Goal: Task Accomplishment & Management: Manage account settings

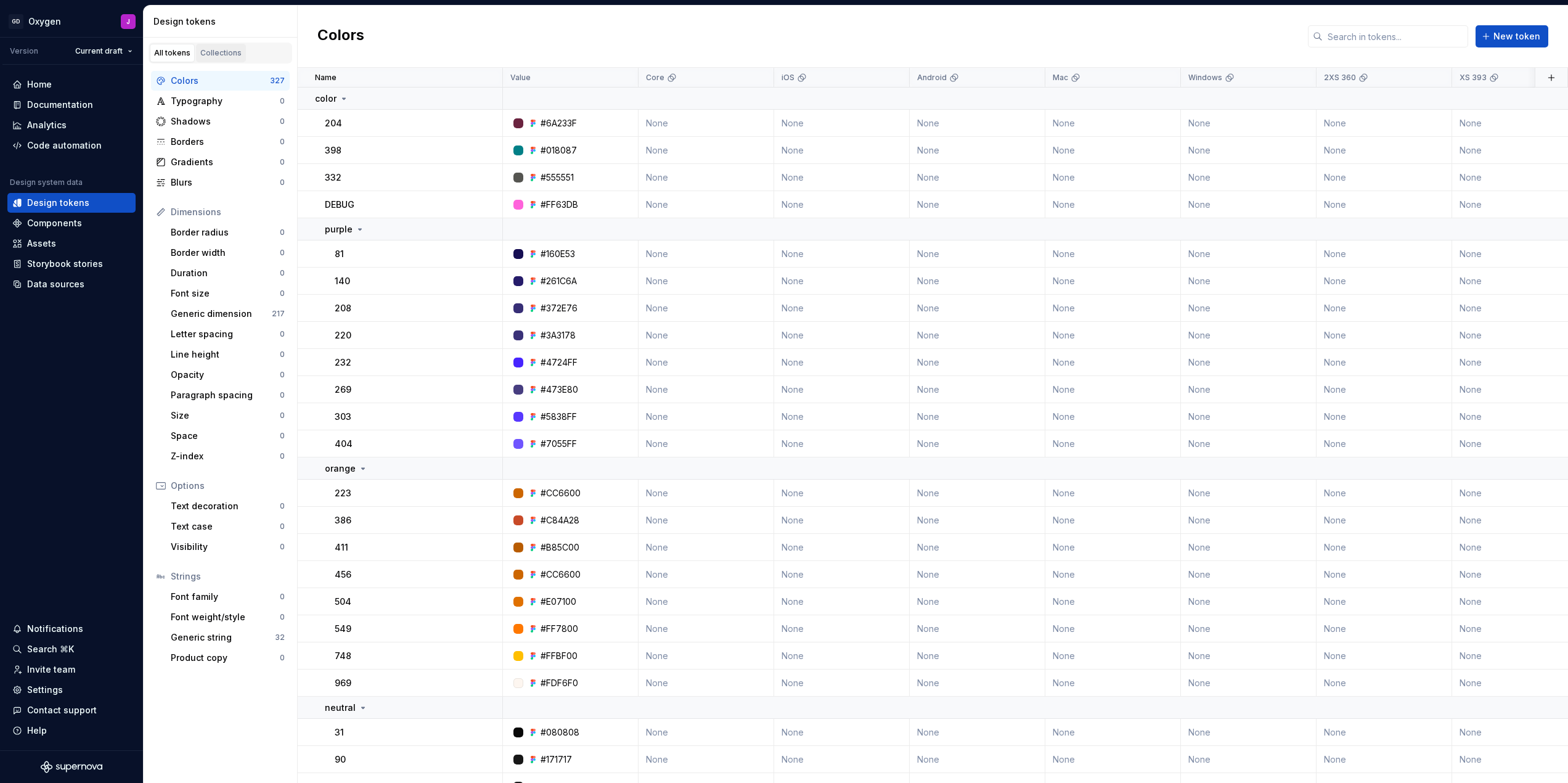
click at [212, 47] on link "Collections" at bounding box center [221, 53] width 50 height 19
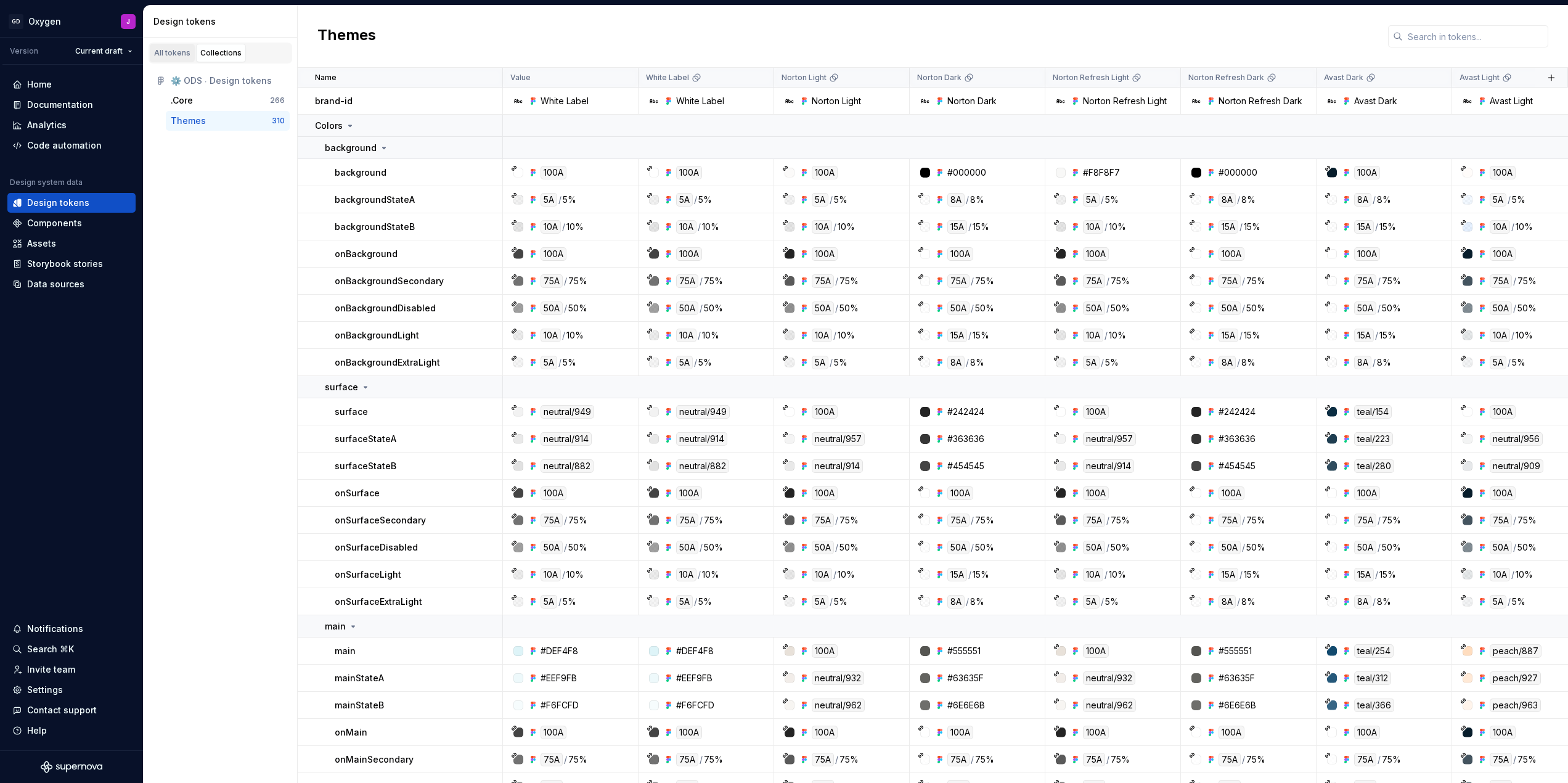
click at [178, 52] on div "All tokens" at bounding box center [172, 53] width 37 height 10
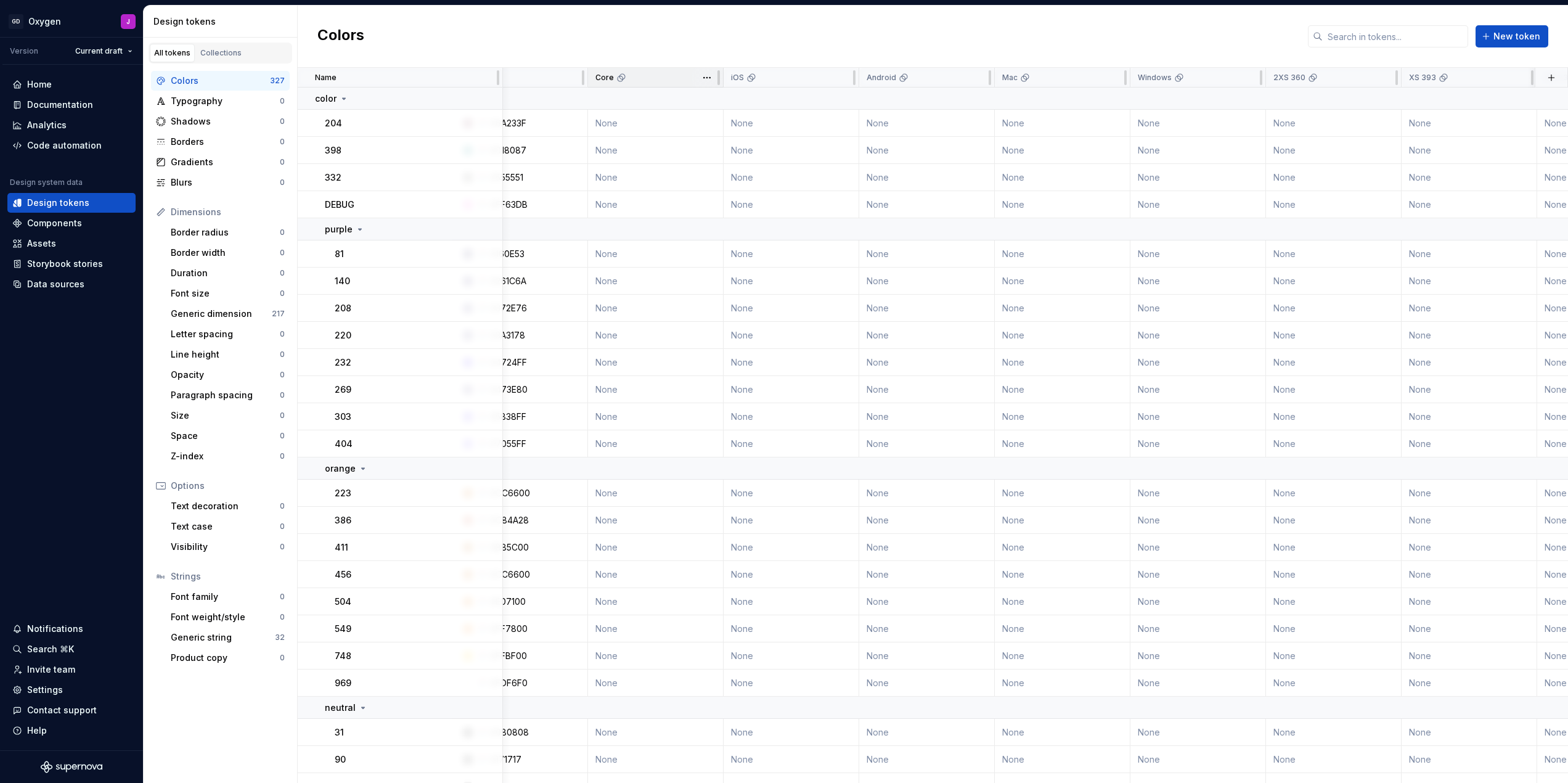
scroll to position [0, 83]
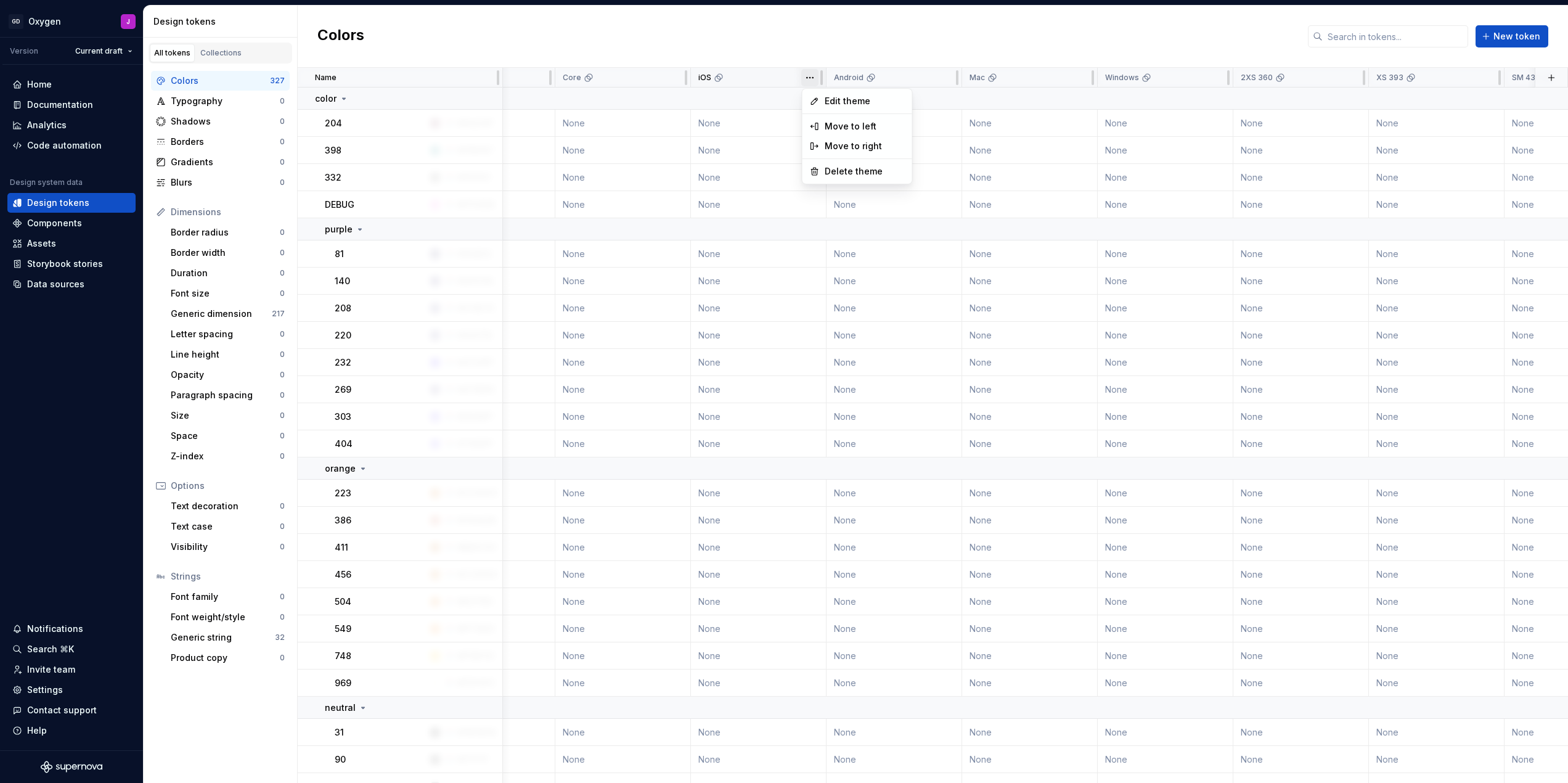
click at [810, 78] on html "GD Oxygen J Version Current draft Home Documentation Analytics Code automation …" at bounding box center [784, 392] width 1568 height 783
click at [837, 165] on span "Delete theme" at bounding box center [864, 171] width 80 height 12
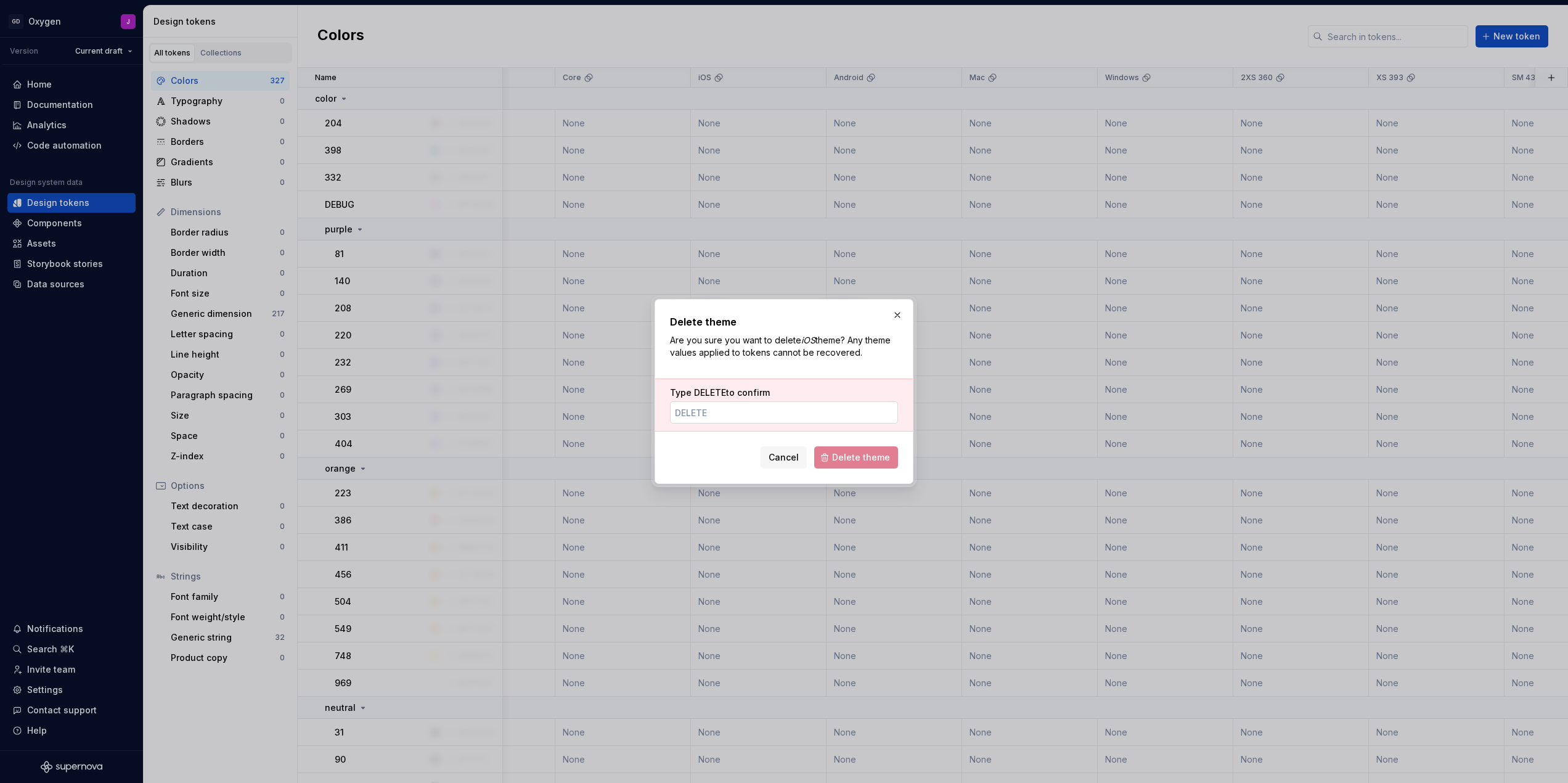
click at [795, 410] on input "Type DELETE to confirm" at bounding box center [784, 412] width 228 height 22
type input "DELETE"
click at [863, 452] on span "Delete theme" at bounding box center [861, 457] width 58 height 12
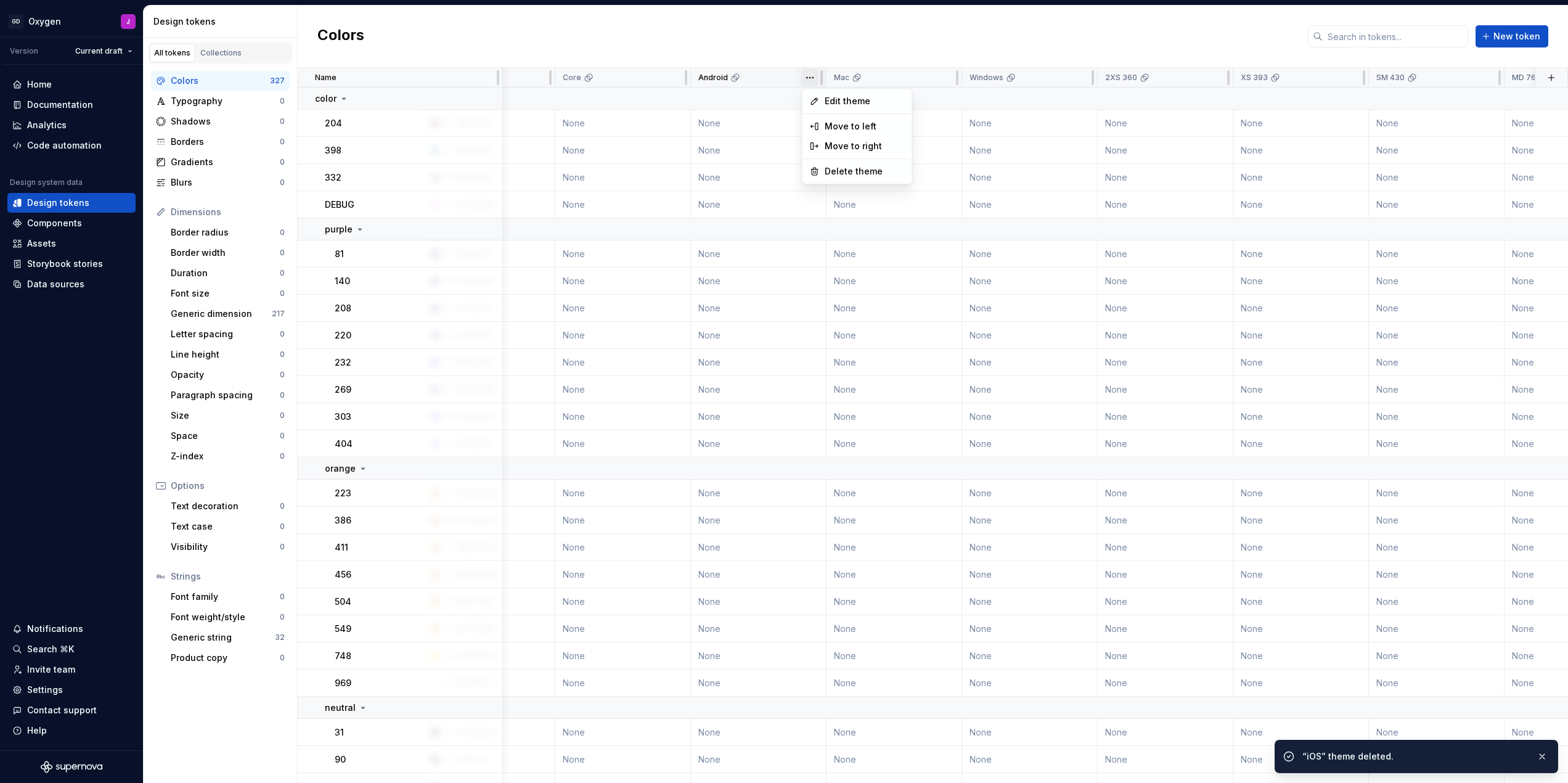
click at [811, 77] on html "GD Oxygen J Version Current draft Home Documentation Analytics Code automation …" at bounding box center [784, 392] width 1568 height 783
click at [843, 166] on span "Delete theme" at bounding box center [864, 171] width 80 height 12
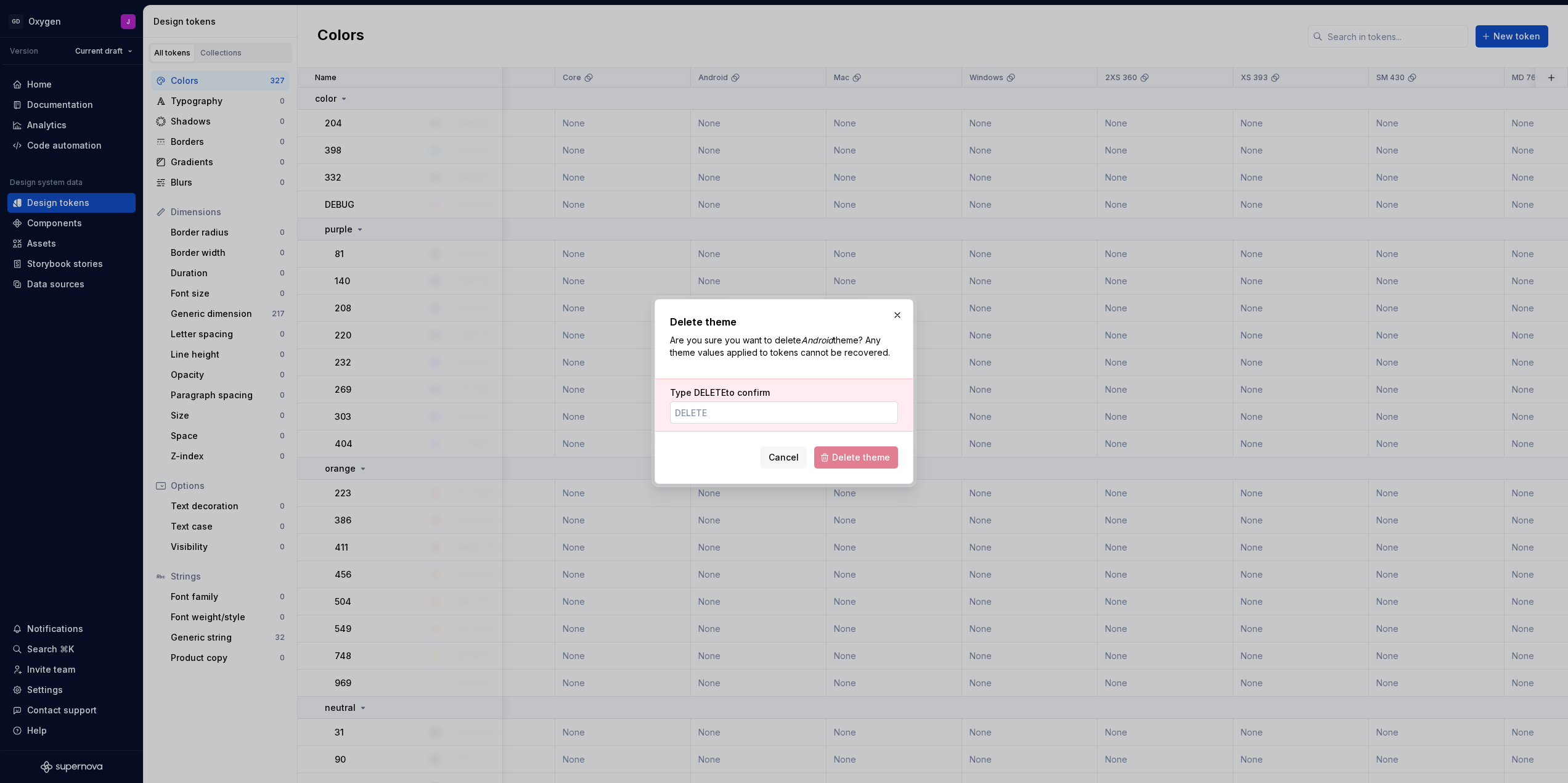
click at [832, 412] on input "Type DELETE to confirm" at bounding box center [784, 412] width 228 height 22
type input "DELETE"
click at [884, 457] on span "Delete theme" at bounding box center [861, 457] width 58 height 12
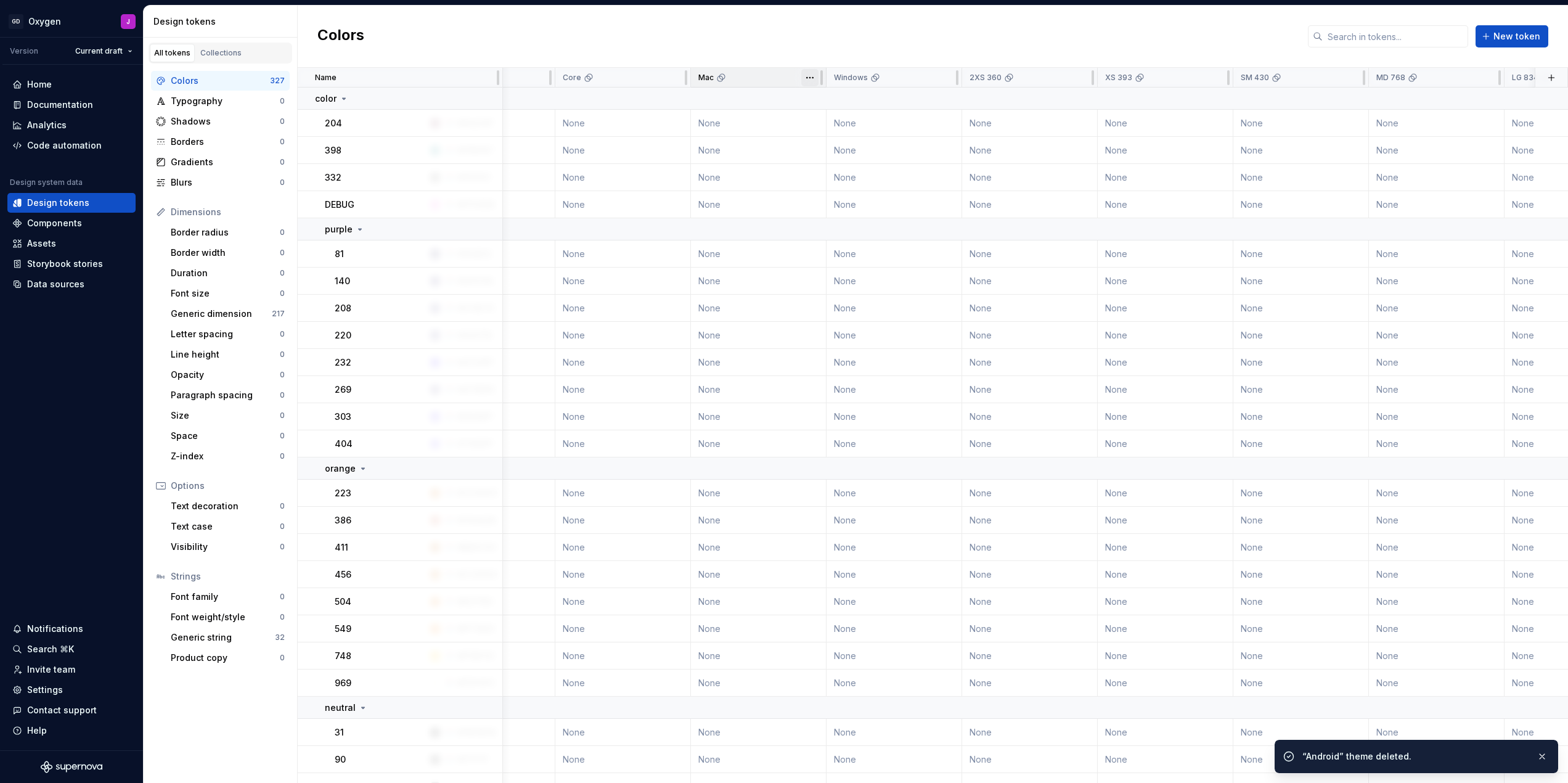
click at [812, 77] on html "GD Oxygen J Version Current draft Home Documentation Analytics Code automation …" at bounding box center [784, 392] width 1568 height 783
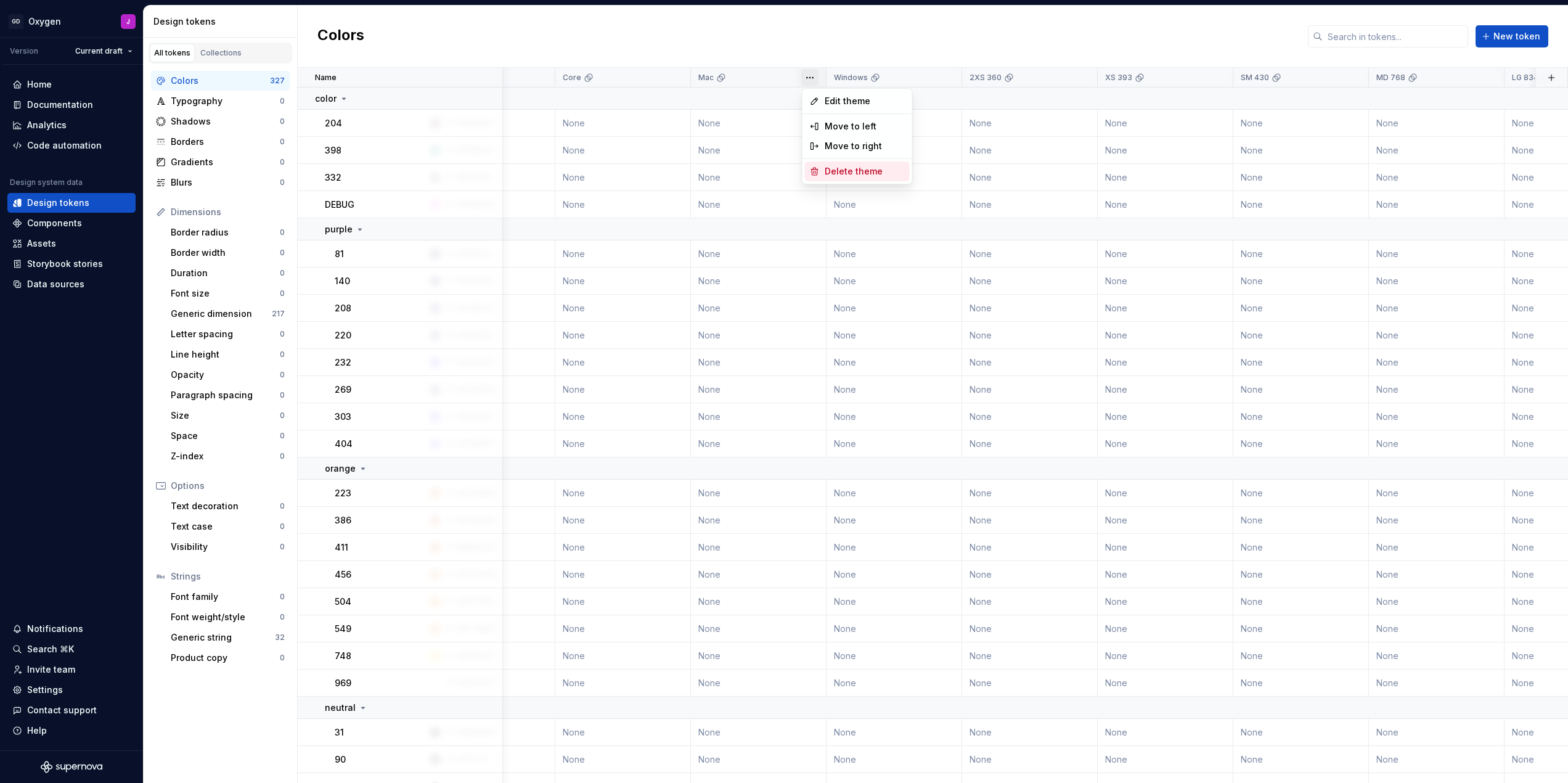
click at [845, 168] on span "Delete theme" at bounding box center [864, 171] width 80 height 12
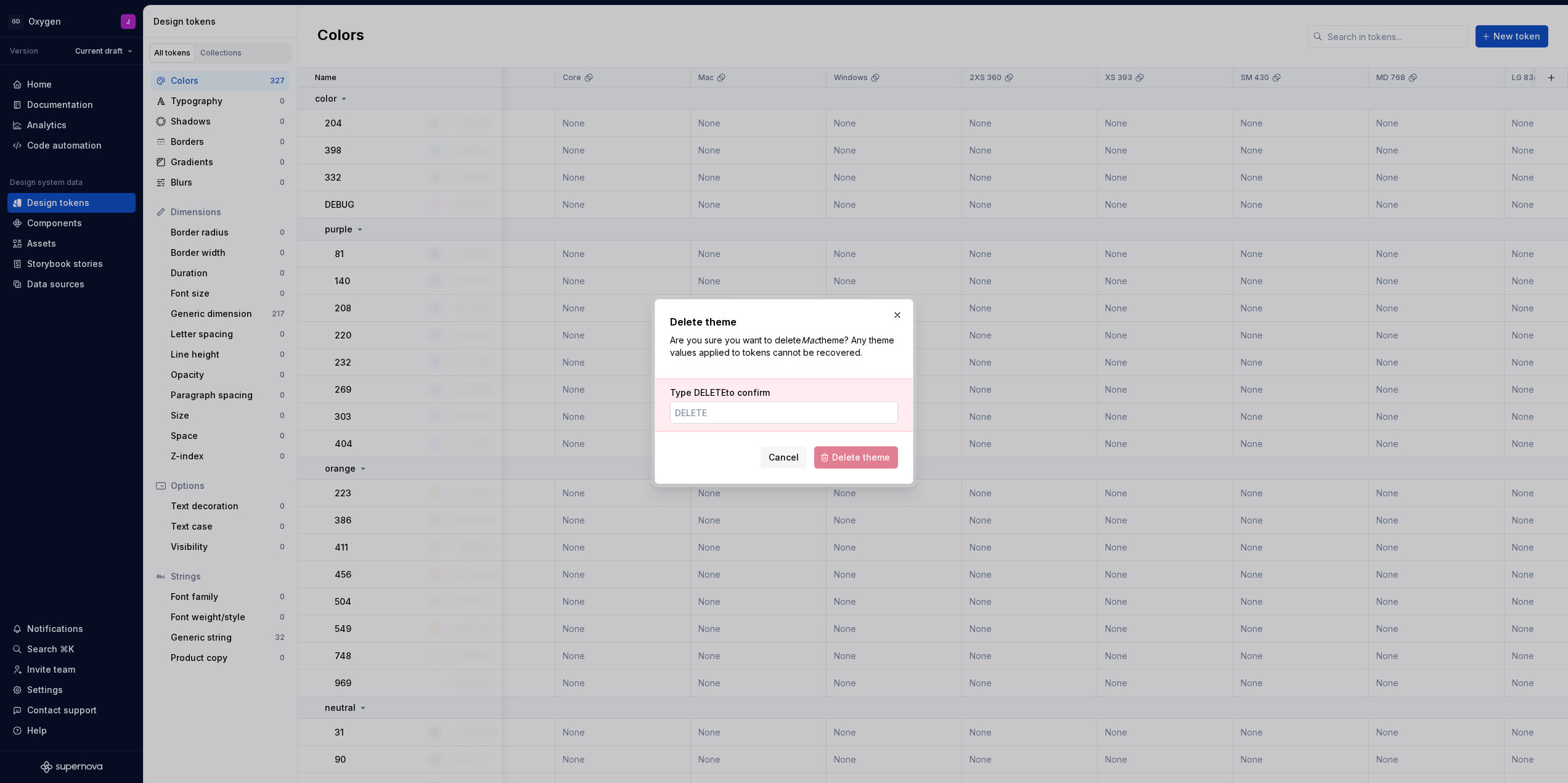
click at [789, 416] on input "Type DELETE to confirm" at bounding box center [784, 412] width 228 height 22
type input "DELETE"
click at [880, 460] on span "Delete theme" at bounding box center [861, 457] width 58 height 12
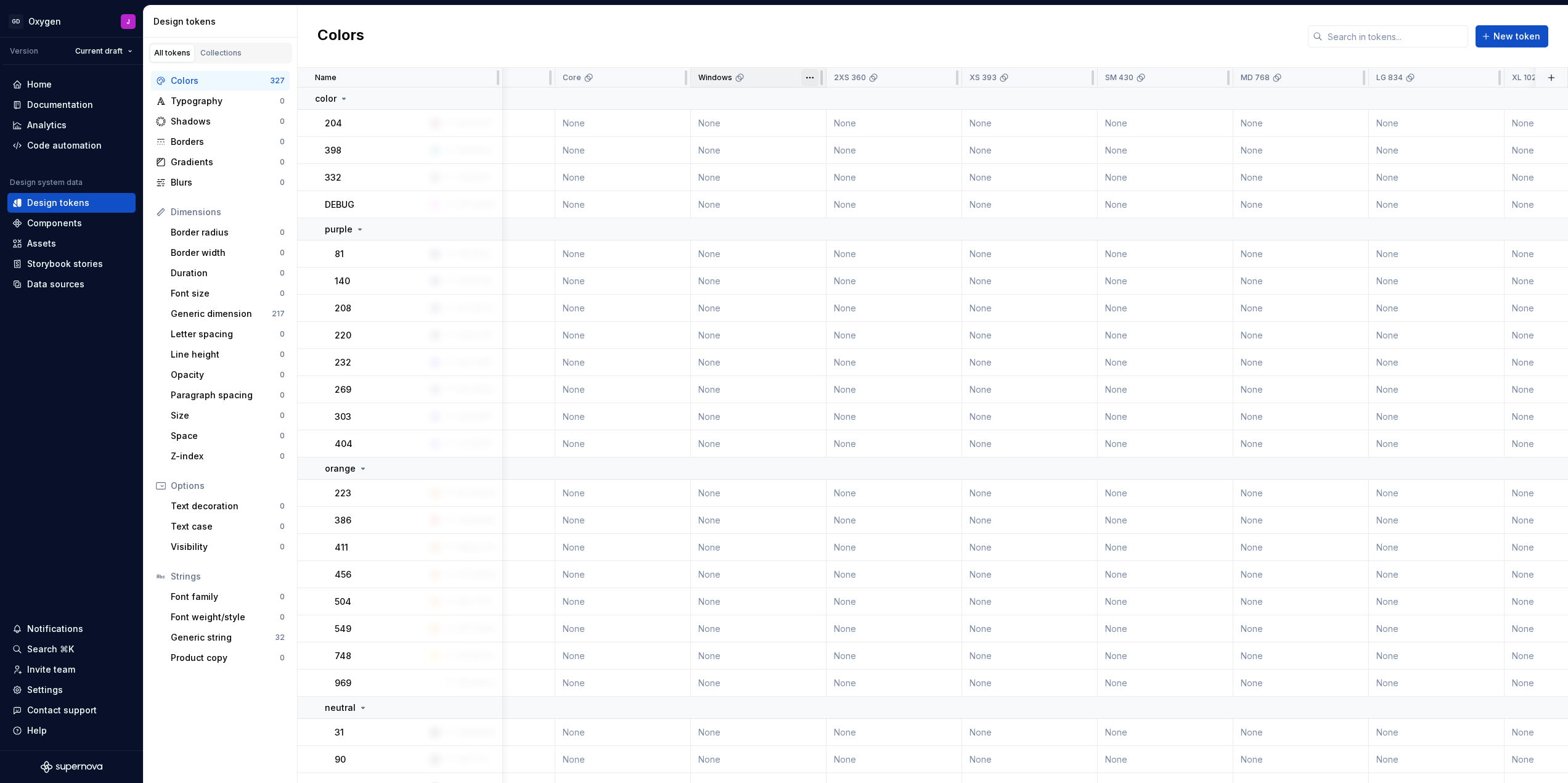
click at [811, 79] on html "GD Oxygen J Version Current draft Home Documentation Analytics Code automation …" at bounding box center [784, 392] width 1568 height 783
click at [858, 172] on span "Delete theme" at bounding box center [864, 171] width 80 height 12
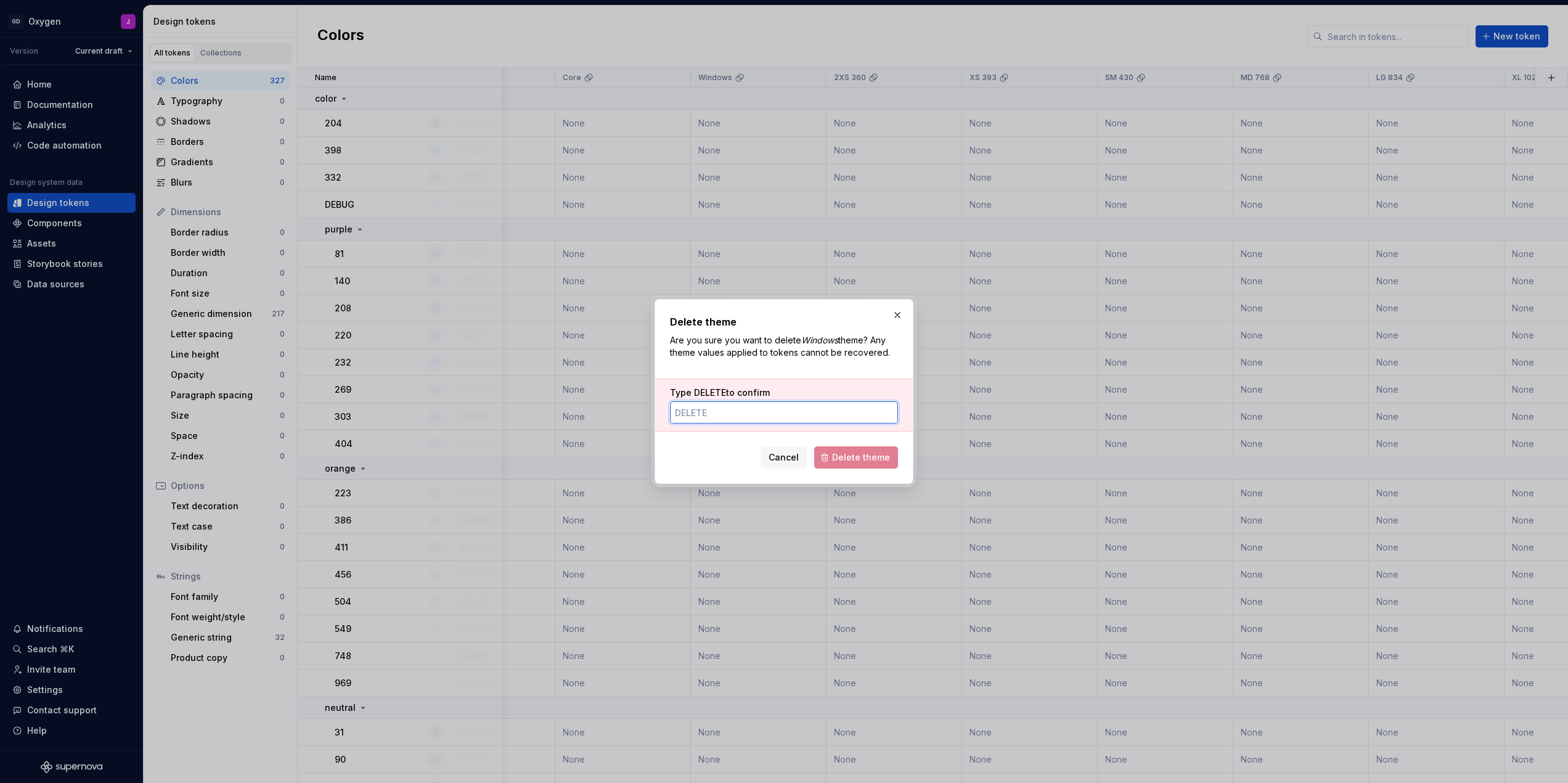
click at [841, 415] on input "Type DELETE to confirm" at bounding box center [784, 412] width 228 height 22
type input "DELETE"
click at [883, 457] on span "Delete theme" at bounding box center [861, 457] width 58 height 12
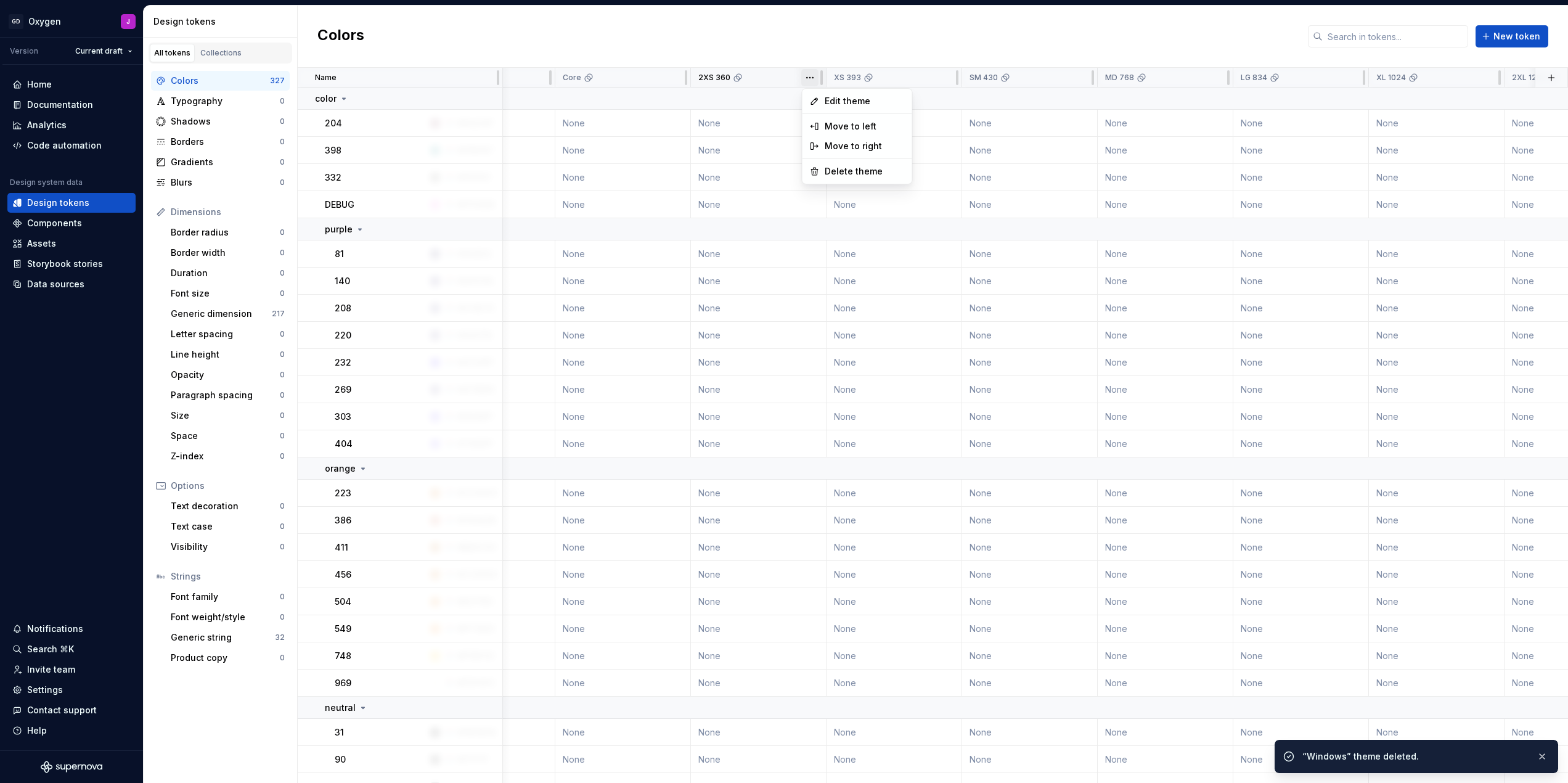
click at [813, 75] on html "GD Oxygen J Version Current draft Home Documentation Analytics Code automation …" at bounding box center [784, 392] width 1568 height 783
click at [845, 167] on span "Delete theme" at bounding box center [864, 171] width 80 height 12
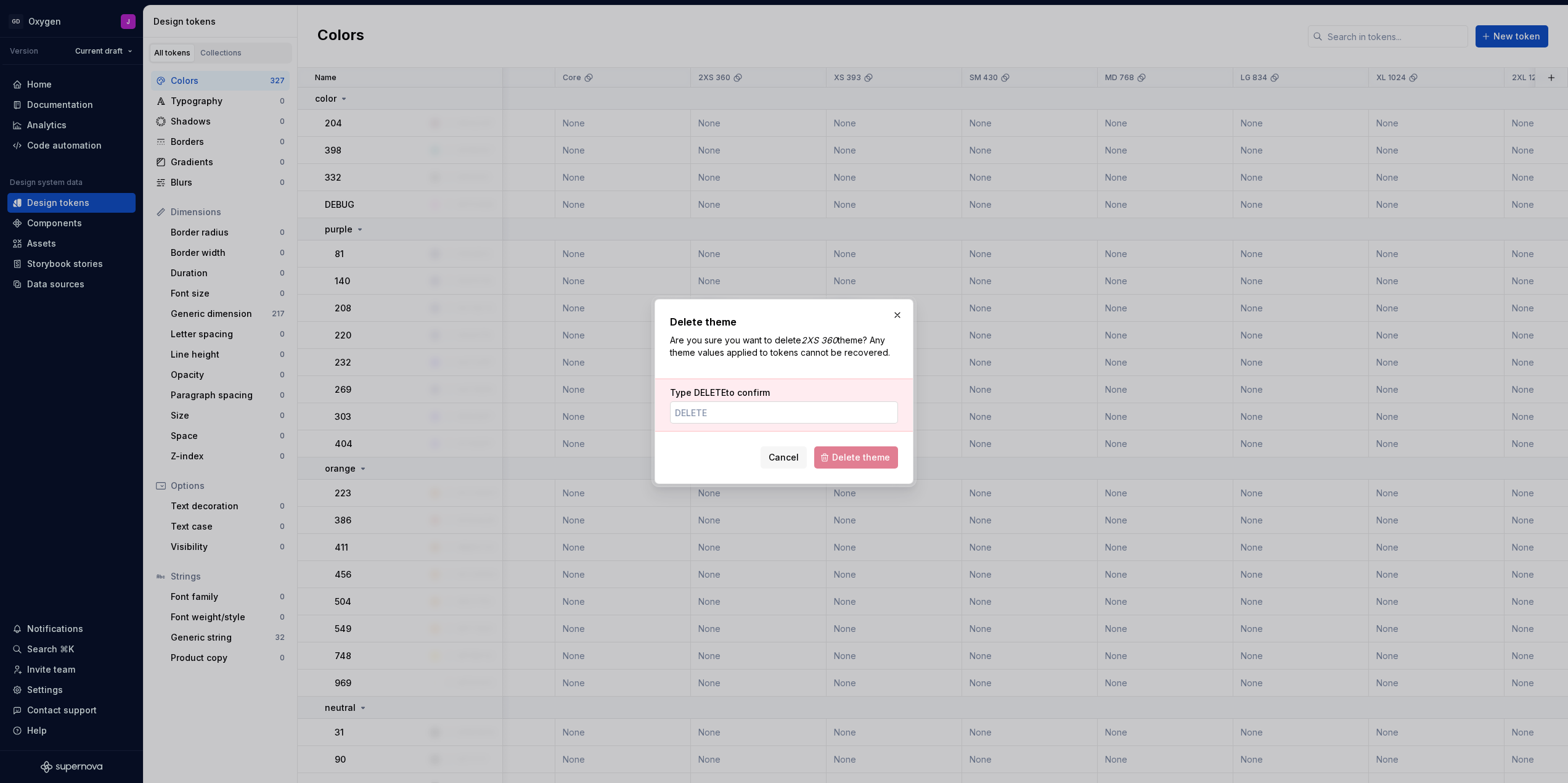
click at [752, 409] on input "Type DELETE to confirm" at bounding box center [784, 412] width 228 height 22
type input "DELETE"
click at [860, 455] on span "Delete theme" at bounding box center [861, 457] width 58 height 12
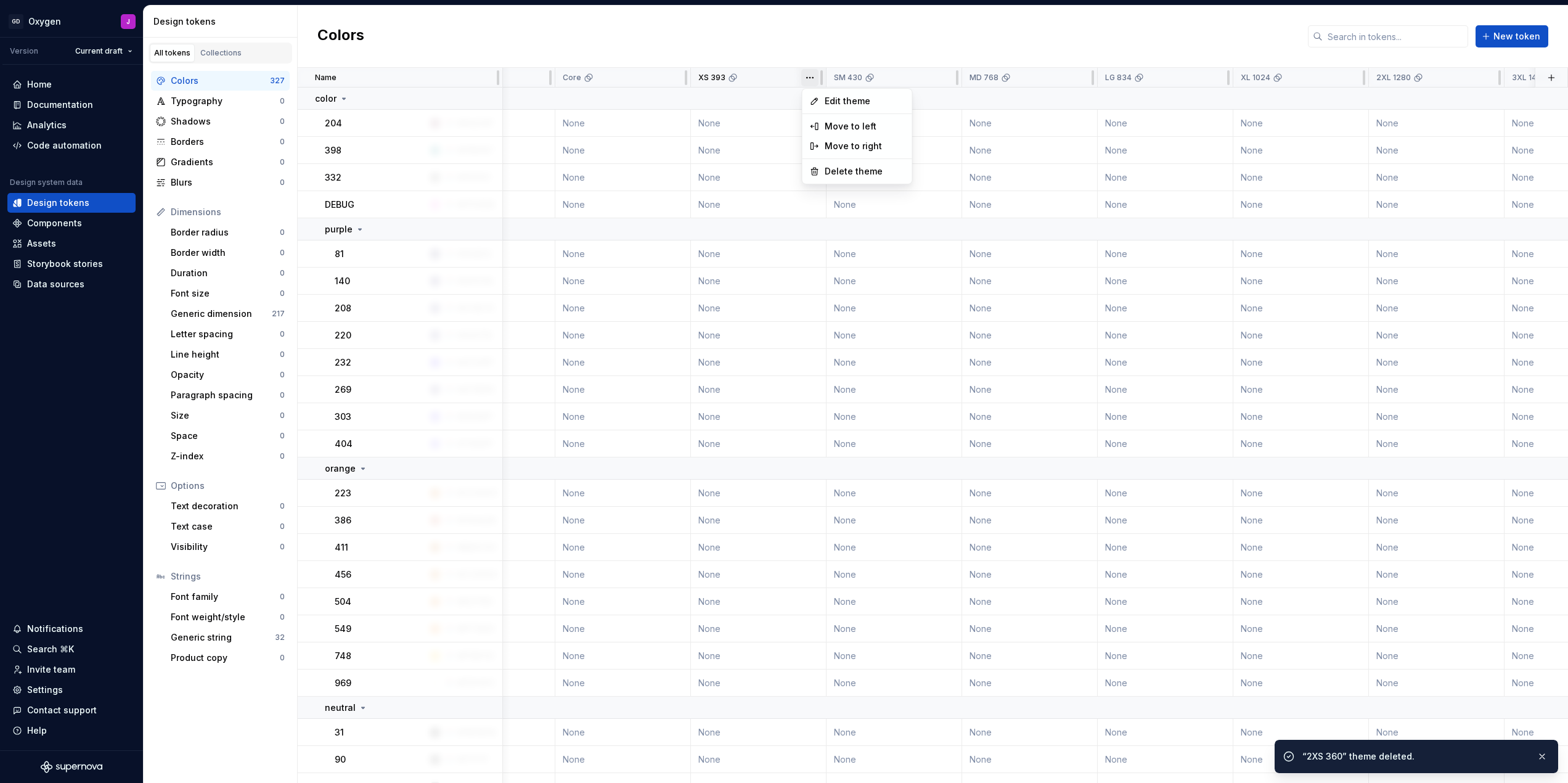
click at [806, 75] on html "GD Oxygen J Version Current draft Home Documentation Analytics Code automation …" at bounding box center [784, 392] width 1568 height 783
click at [841, 170] on span "Delete theme" at bounding box center [864, 171] width 80 height 12
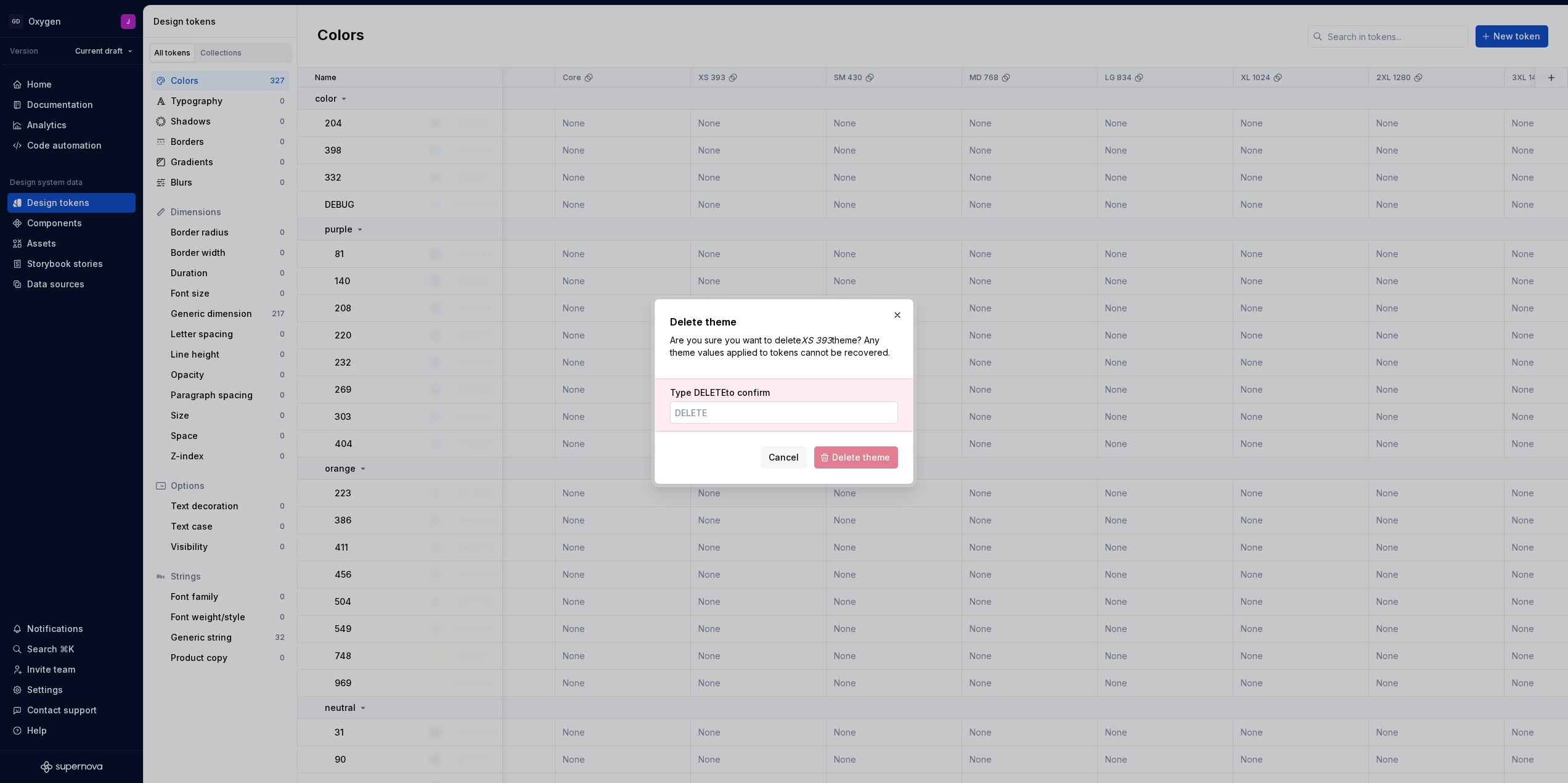
click at [767, 409] on input "Type DELETE to confirm" at bounding box center [784, 412] width 228 height 22
type input "DELETE"
click at [865, 463] on span "Delete theme" at bounding box center [861, 457] width 58 height 12
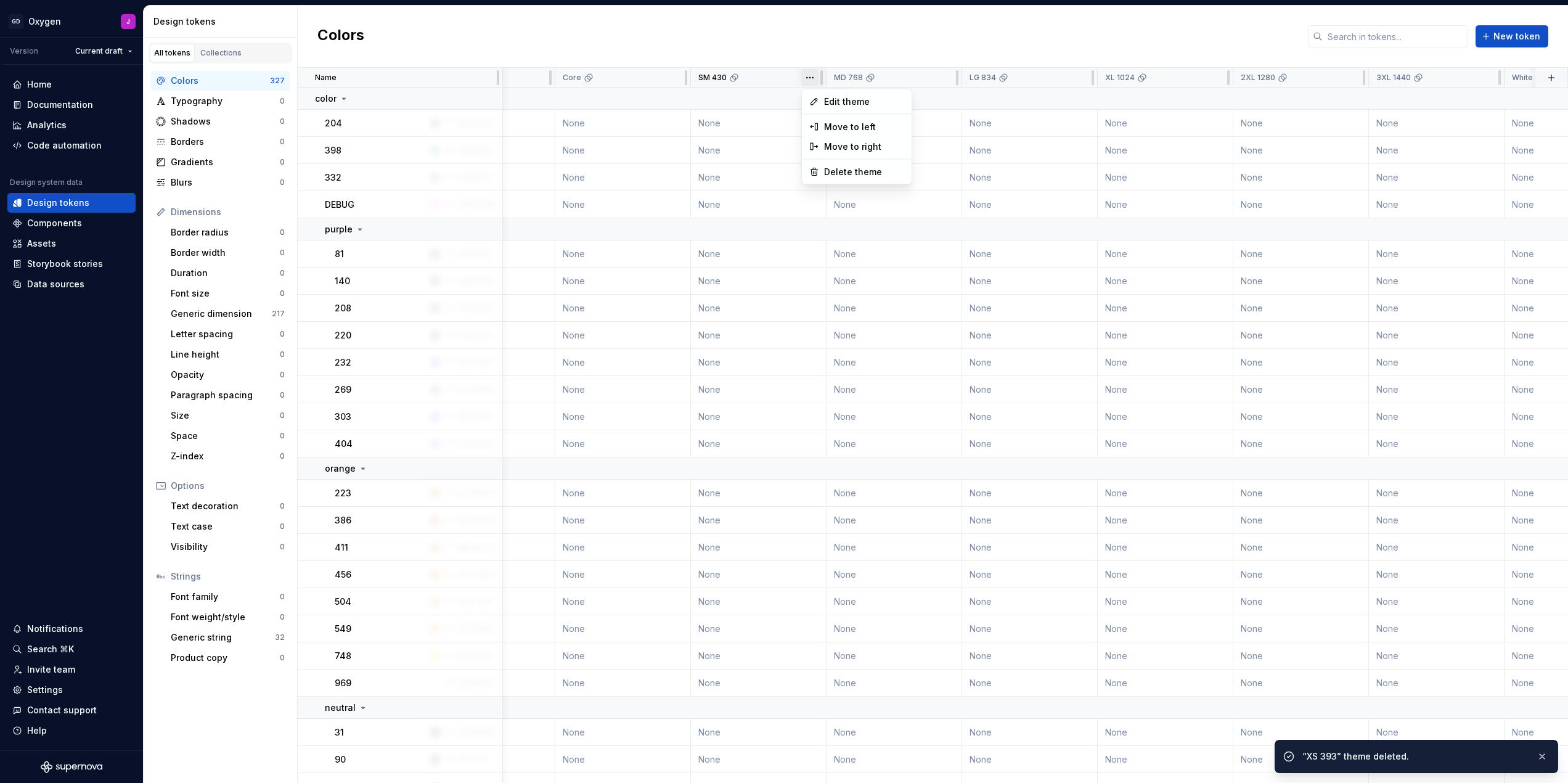
click at [807, 77] on html "GD Oxygen J Version Current draft Home Documentation Analytics Code automation …" at bounding box center [784, 392] width 1568 height 783
click at [832, 167] on span "Delete theme" at bounding box center [864, 172] width 80 height 12
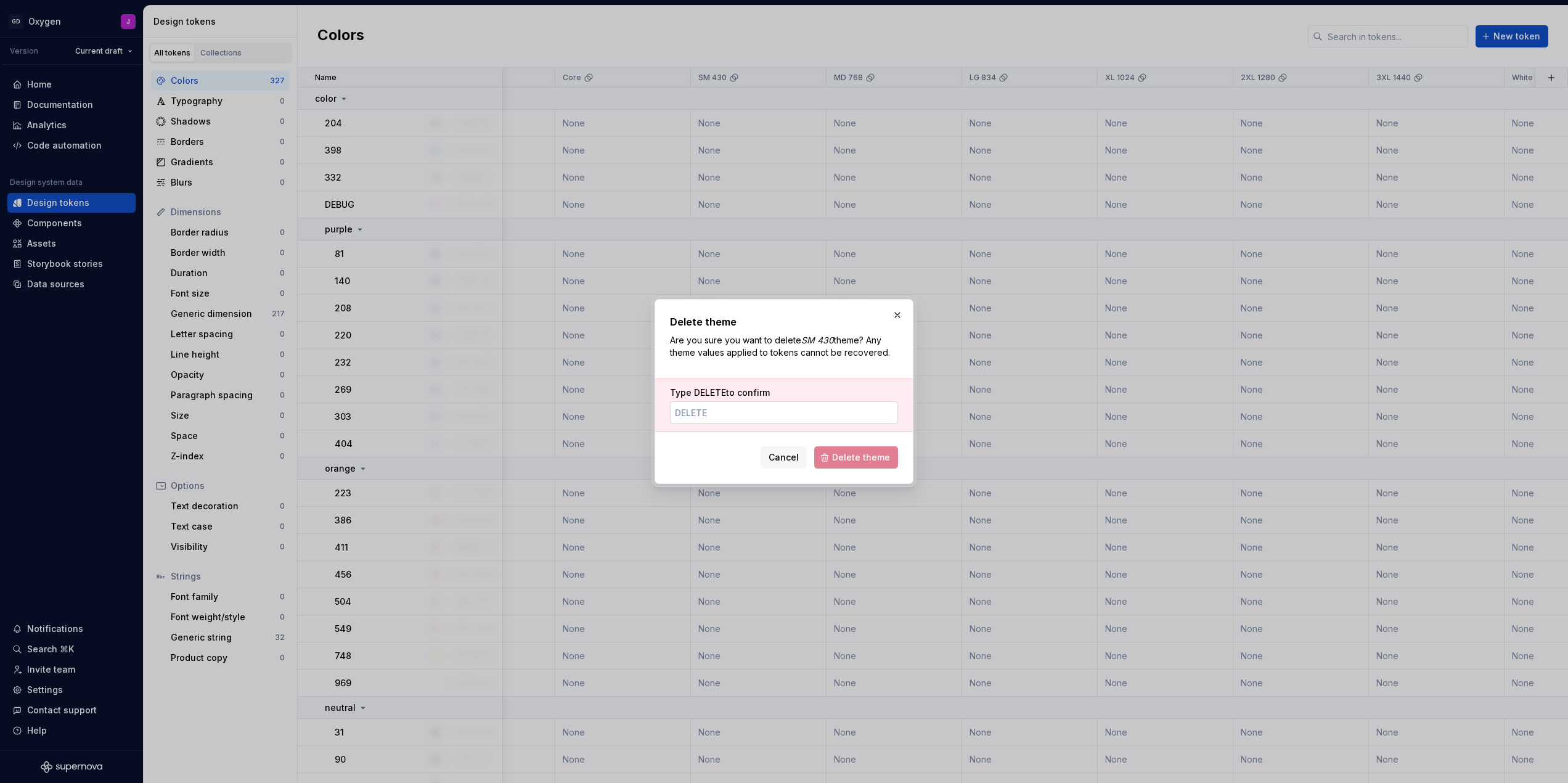
click at [786, 413] on input "Type DELETE to confirm" at bounding box center [784, 412] width 228 height 22
type input "DELETE"
click at [881, 461] on span "Delete theme" at bounding box center [861, 457] width 58 height 12
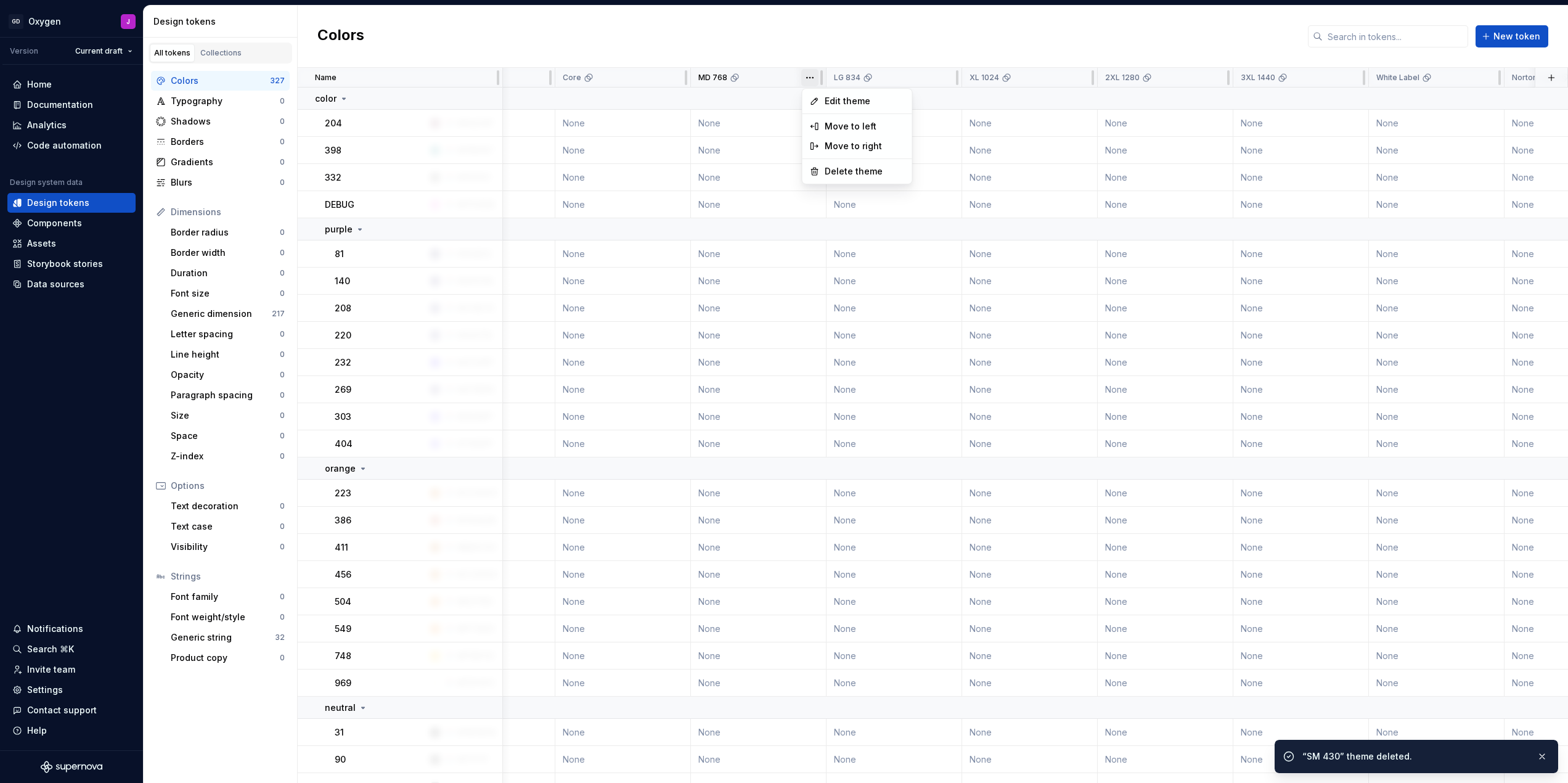
click at [810, 75] on html "GD Oxygen J Version Current draft Home Documentation Analytics Code automation …" at bounding box center [784, 392] width 1568 height 783
click at [832, 172] on span "Delete theme" at bounding box center [864, 171] width 80 height 12
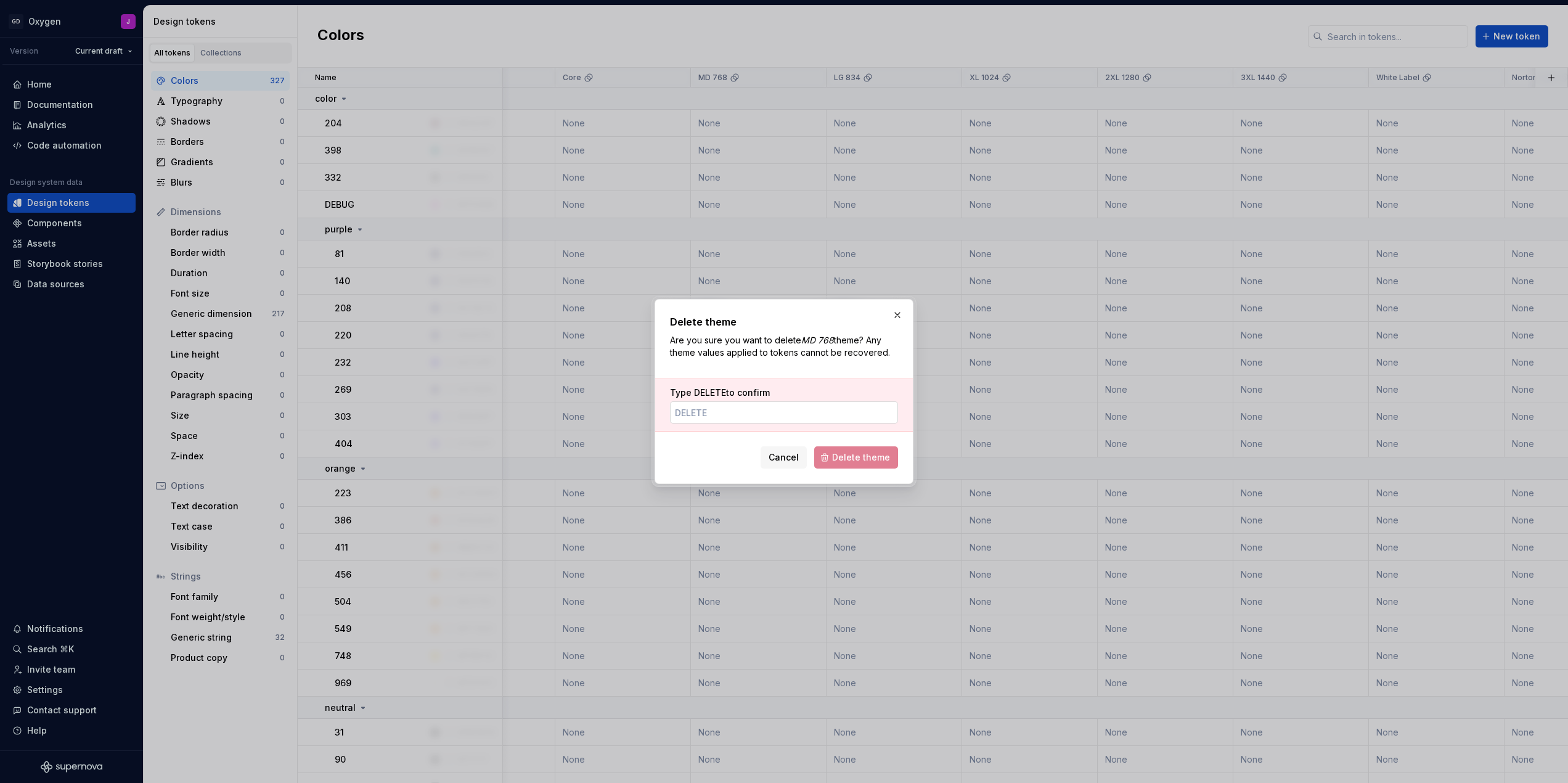
click at [723, 409] on input "Type DELETE to confirm" at bounding box center [784, 412] width 228 height 22
type input "DELETE"
click at [840, 455] on span "Delete theme" at bounding box center [861, 457] width 58 height 12
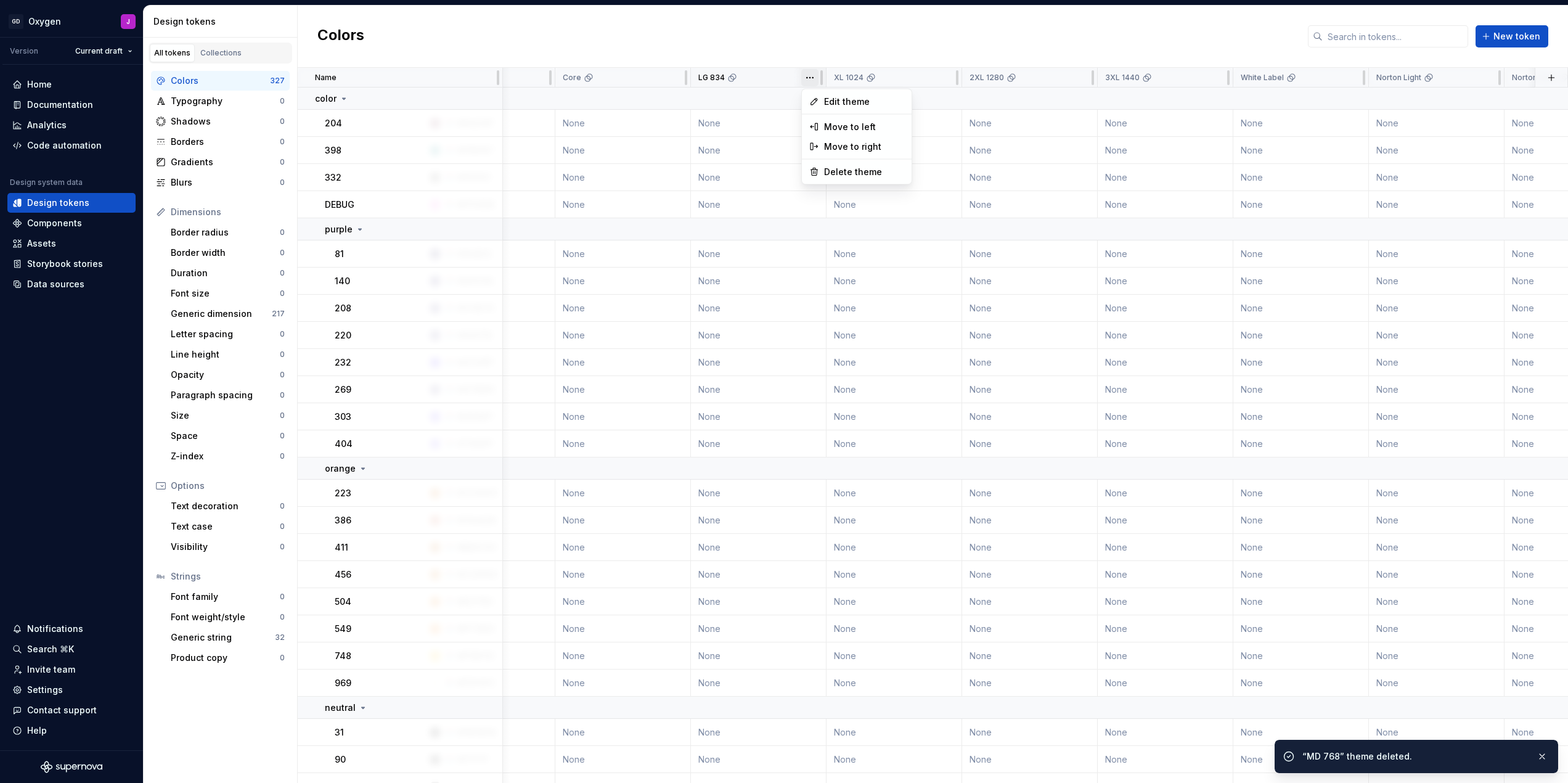
click at [814, 76] on html "GD Oxygen J Version Current draft Home Documentation Analytics Code automation …" at bounding box center [784, 392] width 1568 height 783
click at [840, 176] on span "Delete theme" at bounding box center [864, 172] width 80 height 12
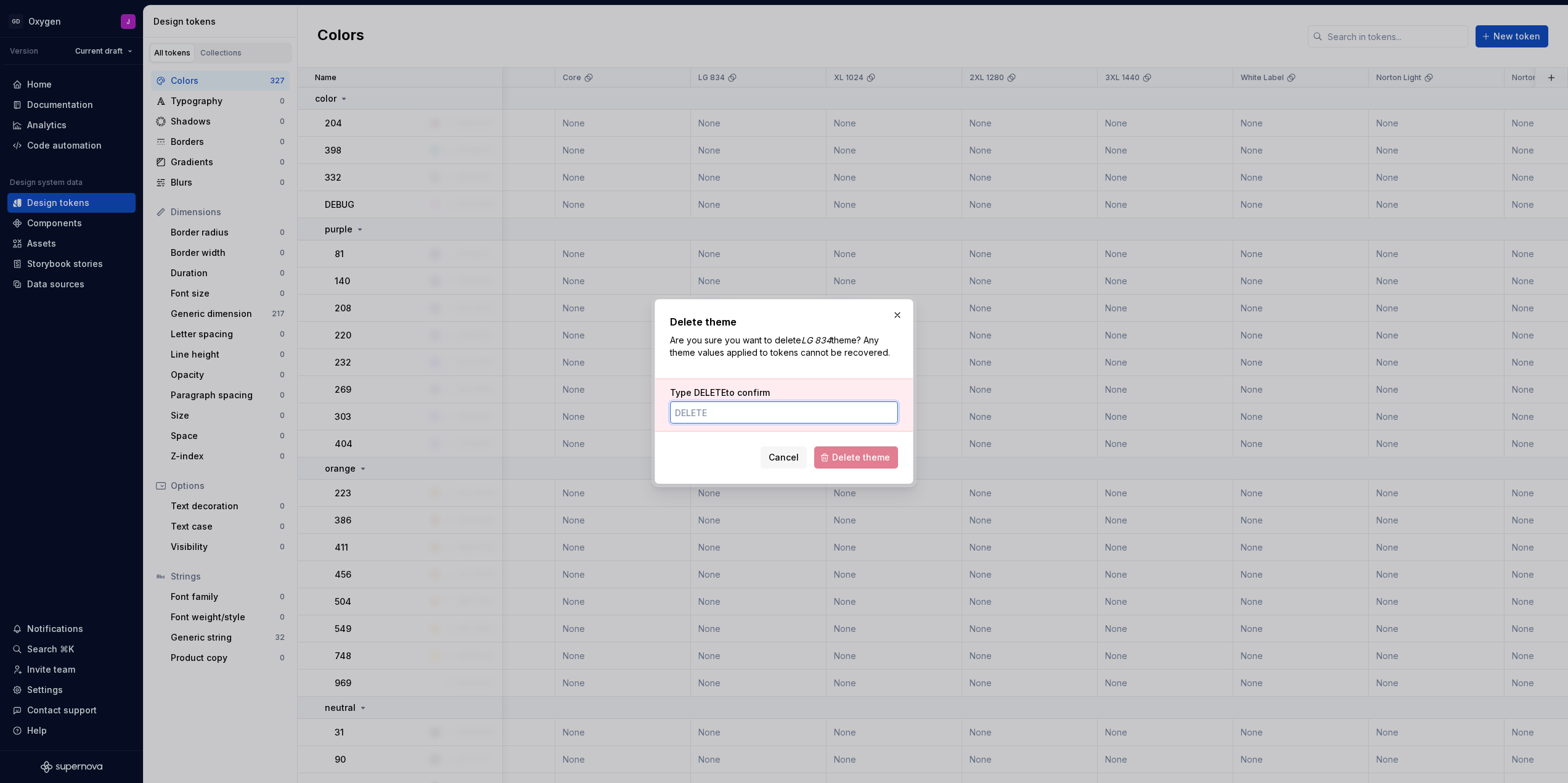
click at [769, 413] on input "Type DELETE to confirm" at bounding box center [784, 412] width 228 height 22
type input "DELETE"
click at [856, 453] on span "Delete theme" at bounding box center [861, 457] width 58 height 12
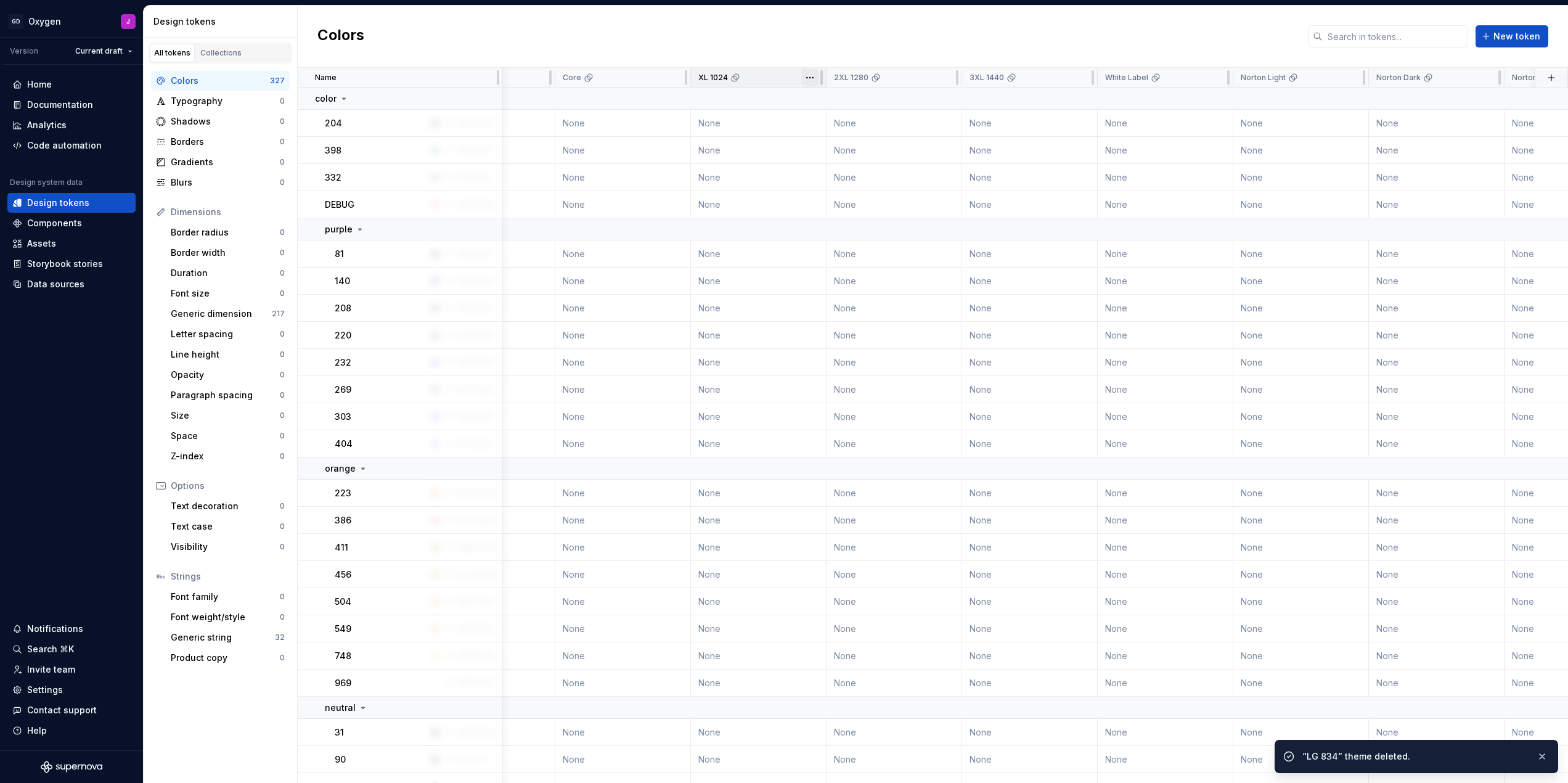
click at [810, 75] on html "GD Oxygen J Version Current draft Home Documentation Analytics Code automation …" at bounding box center [784, 392] width 1568 height 783
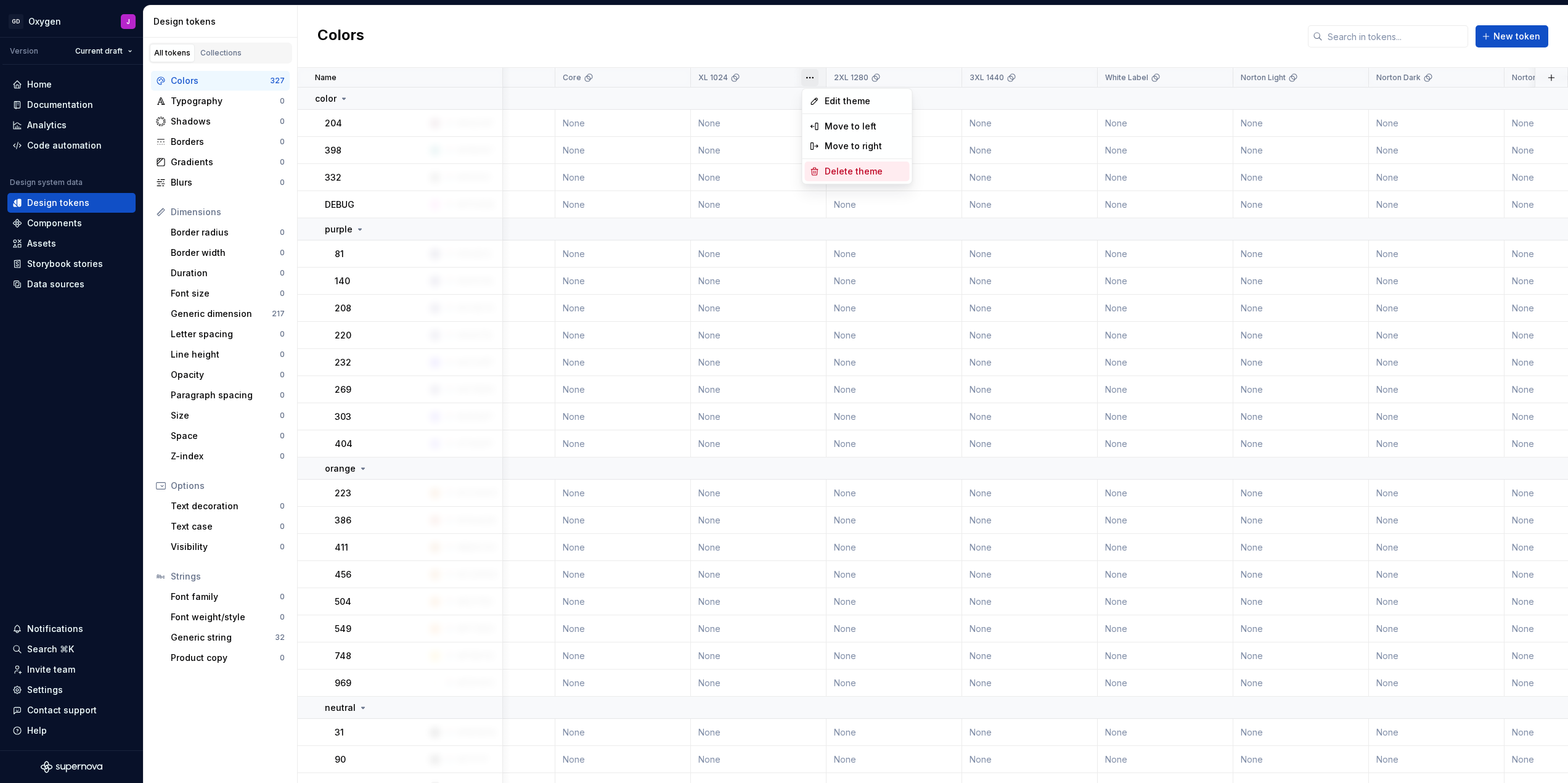
click at [825, 172] on span "Delete theme" at bounding box center [864, 171] width 80 height 12
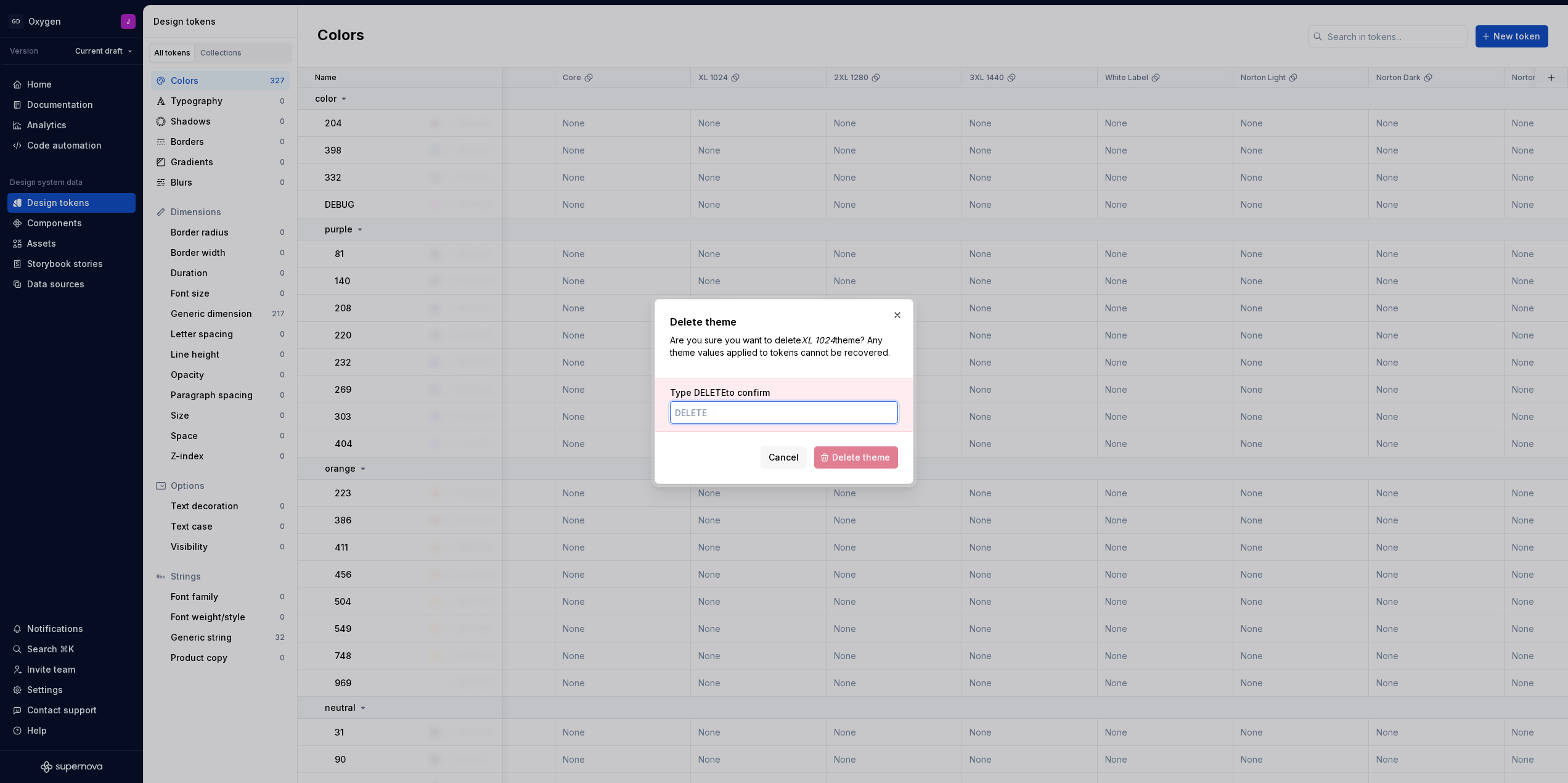
click at [747, 403] on input "Type DELETE to confirm" at bounding box center [784, 412] width 228 height 22
type input "DELETE"
click at [854, 457] on span "Delete theme" at bounding box center [861, 457] width 58 height 12
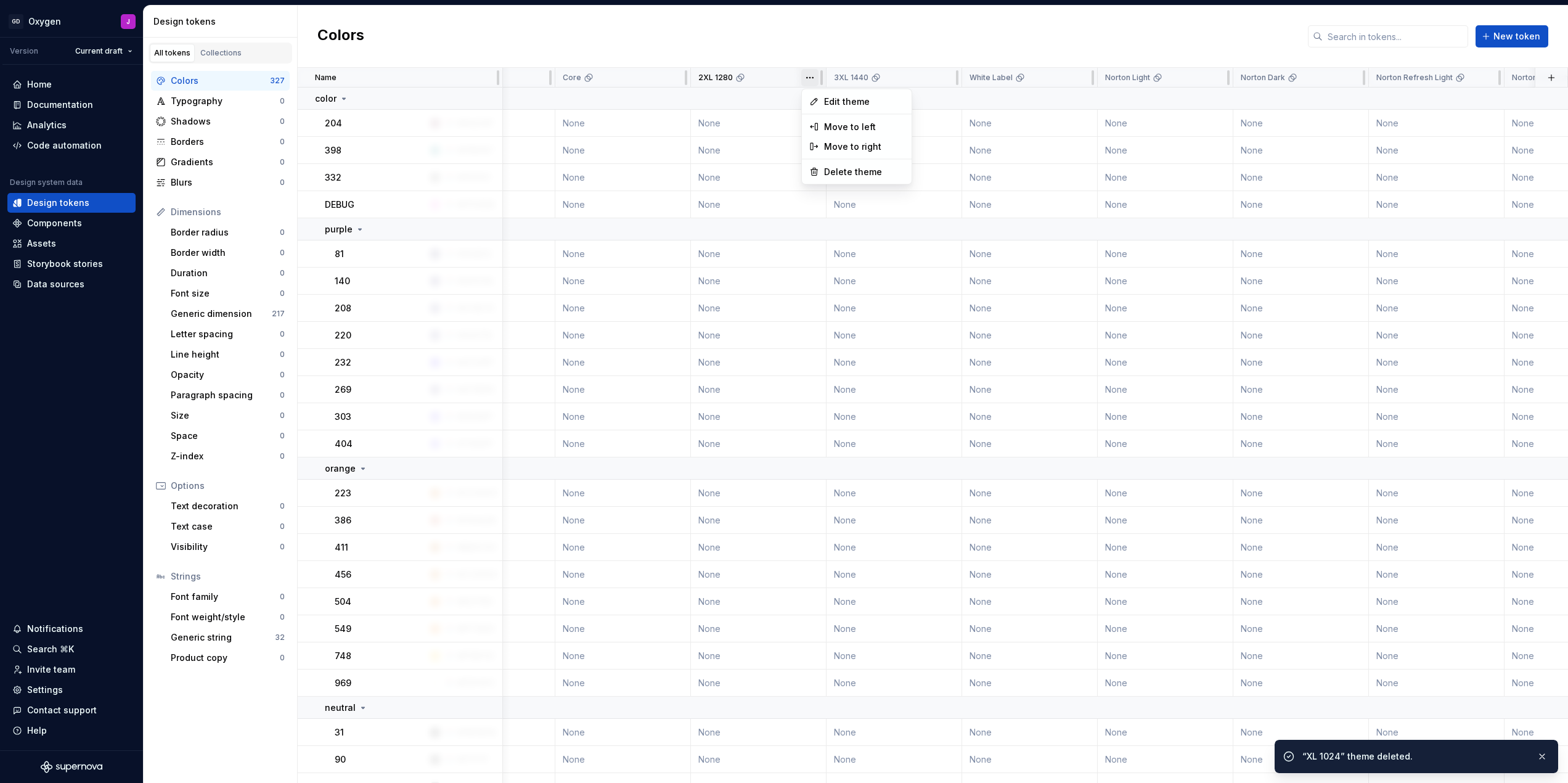
click at [812, 79] on html "GD Oxygen J Version Current draft Home Documentation Analytics Code automation …" at bounding box center [784, 392] width 1568 height 783
click at [839, 168] on span "Delete theme" at bounding box center [864, 172] width 80 height 12
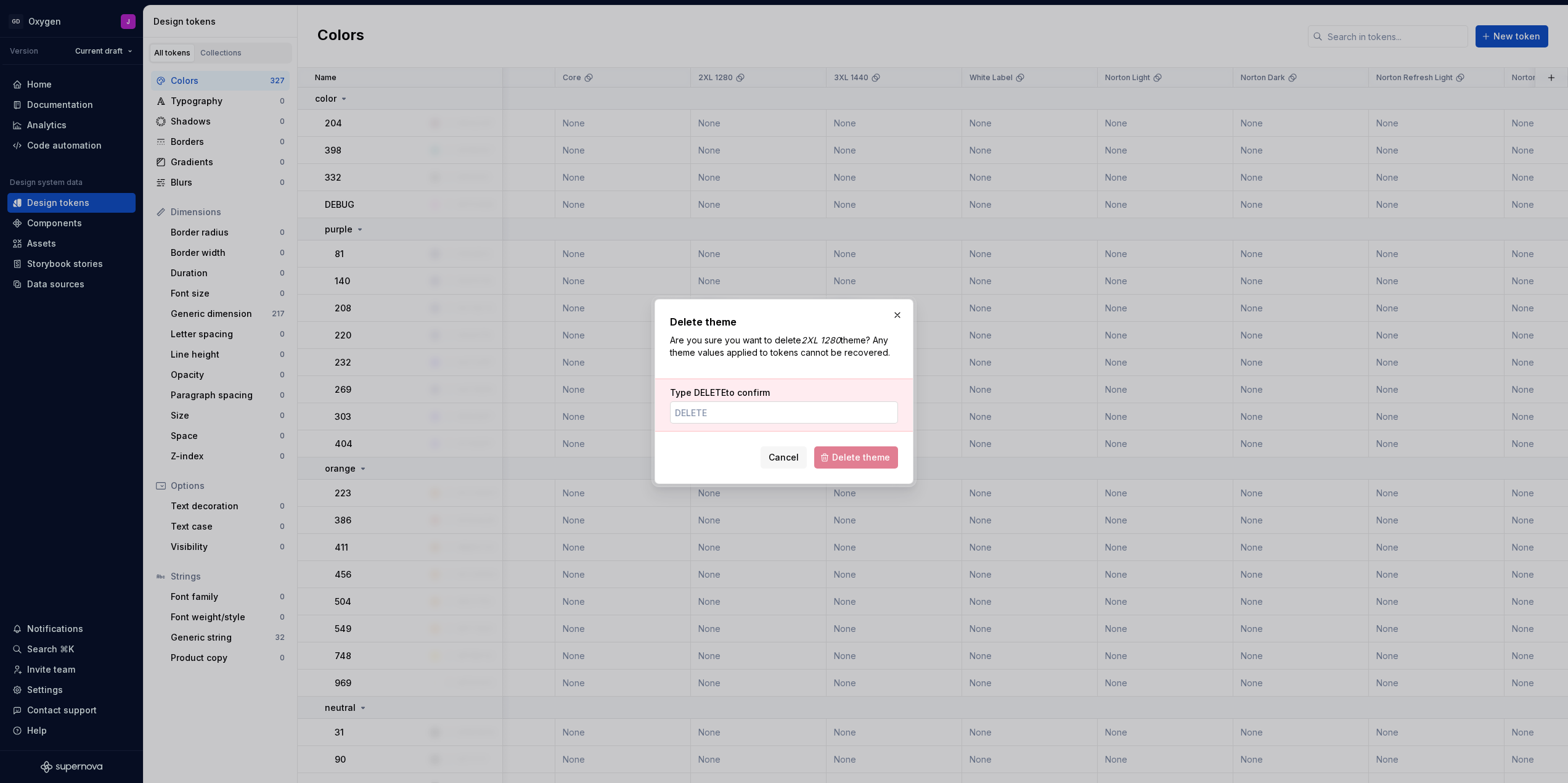
click at [816, 410] on input "Type DELETE to confirm" at bounding box center [784, 412] width 228 height 22
type input "DELETE"
click at [865, 457] on span "Delete theme" at bounding box center [861, 457] width 58 height 12
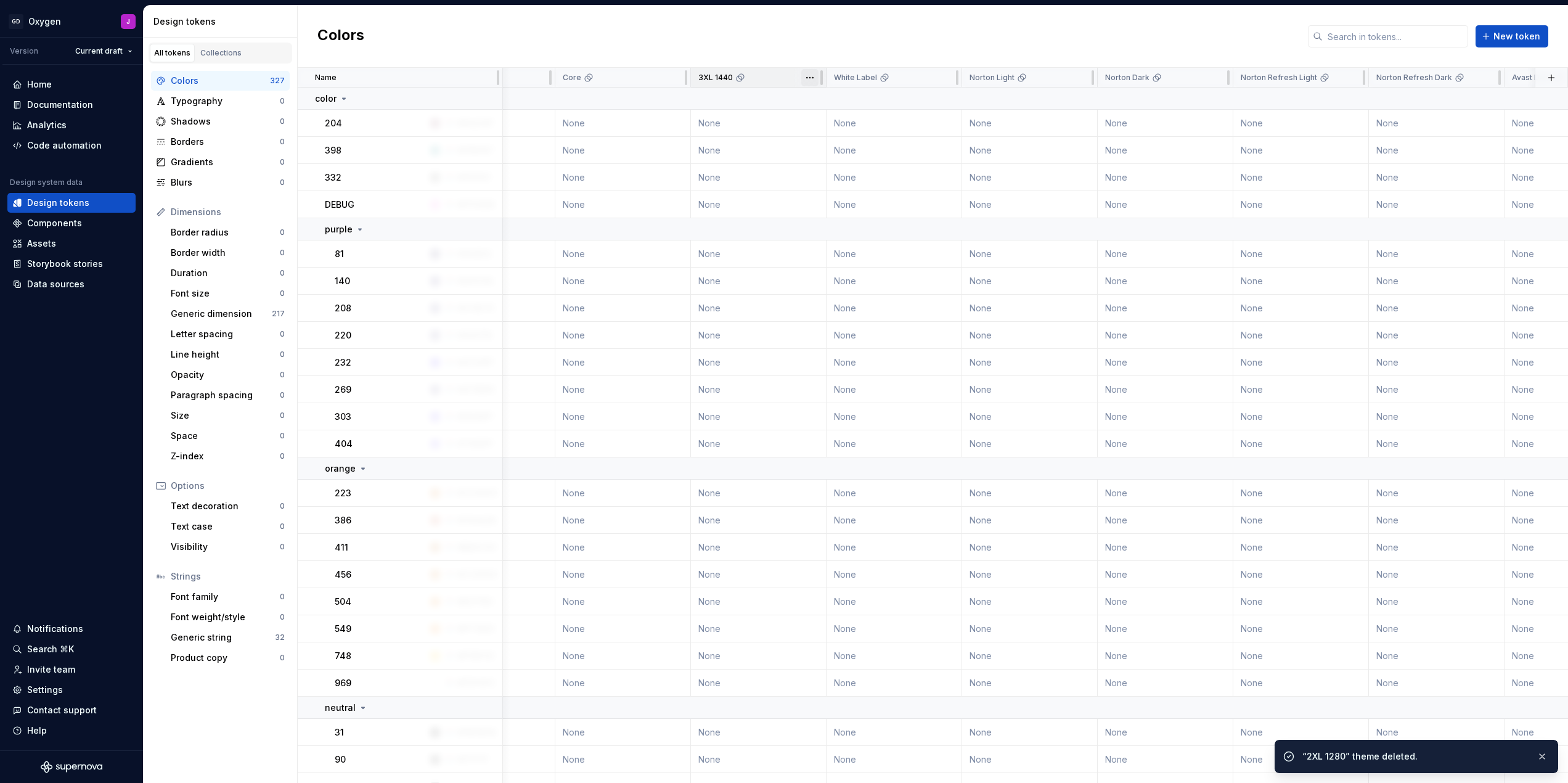
click at [807, 78] on html "GD Oxygen J Version Current draft Home Documentation Analytics Code automation …" at bounding box center [784, 392] width 1568 height 783
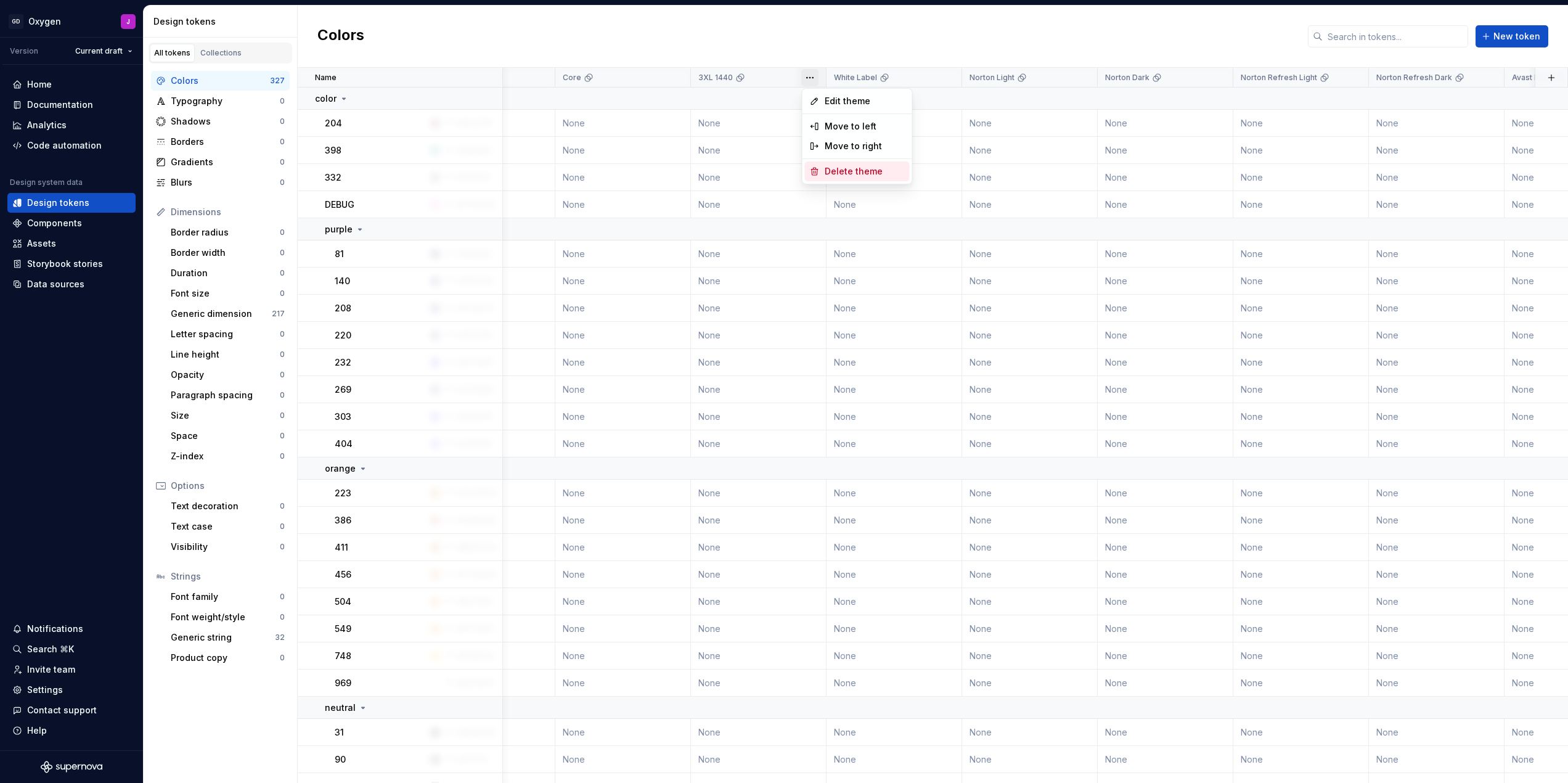
click at [831, 167] on span "Delete theme" at bounding box center [864, 171] width 80 height 12
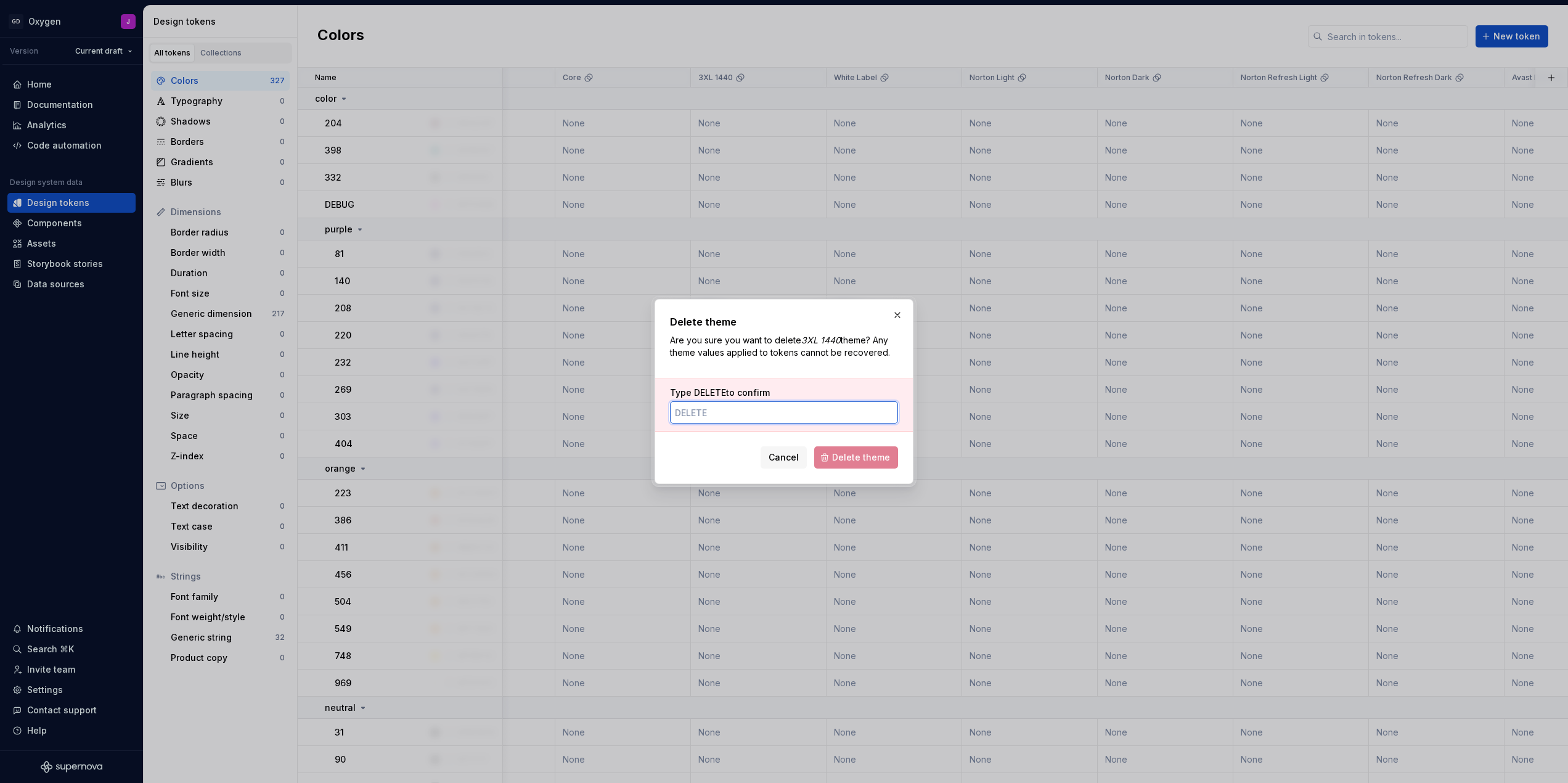
click at [787, 415] on input "Type DELETE to confirm" at bounding box center [784, 412] width 228 height 22
type input "DELETE"
click at [868, 456] on span "Delete theme" at bounding box center [861, 457] width 58 height 12
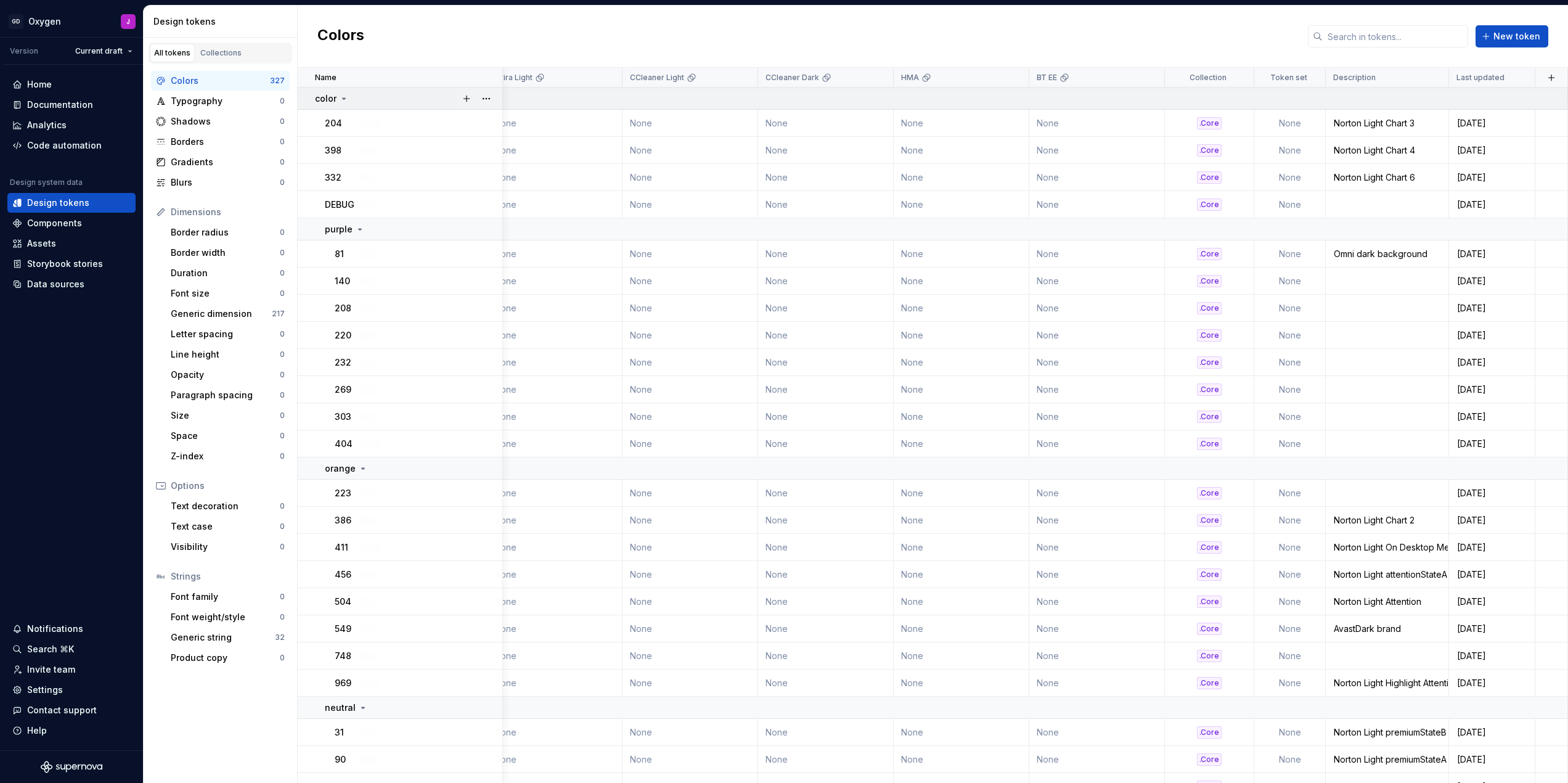
scroll to position [0, 2186]
click at [1345, 279] on td at bounding box center [1387, 281] width 123 height 27
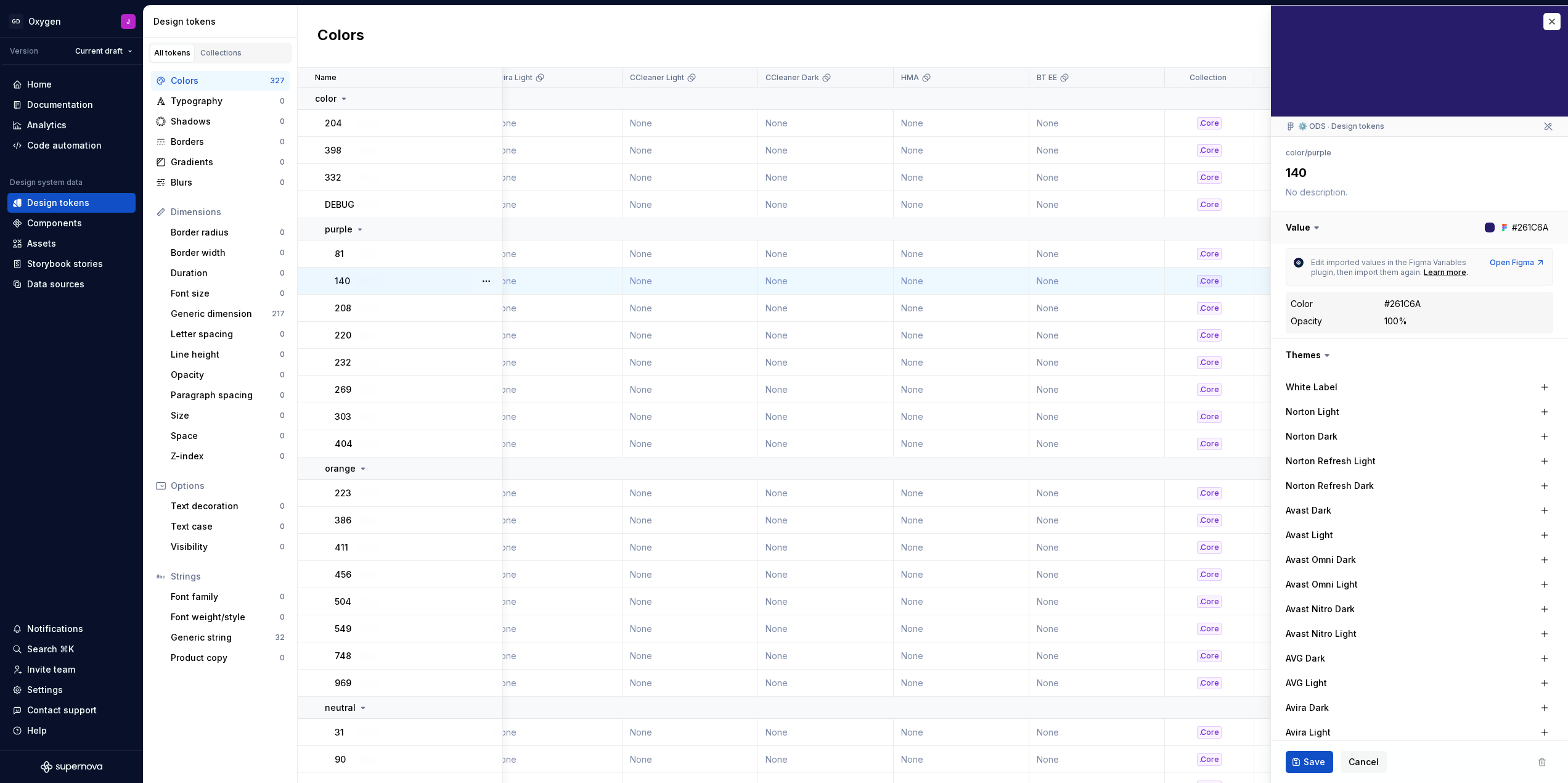
type textarea "*"
click at [1321, 187] on textarea at bounding box center [1417, 192] width 268 height 17
click at [1548, 19] on button "button" at bounding box center [1552, 21] width 17 height 17
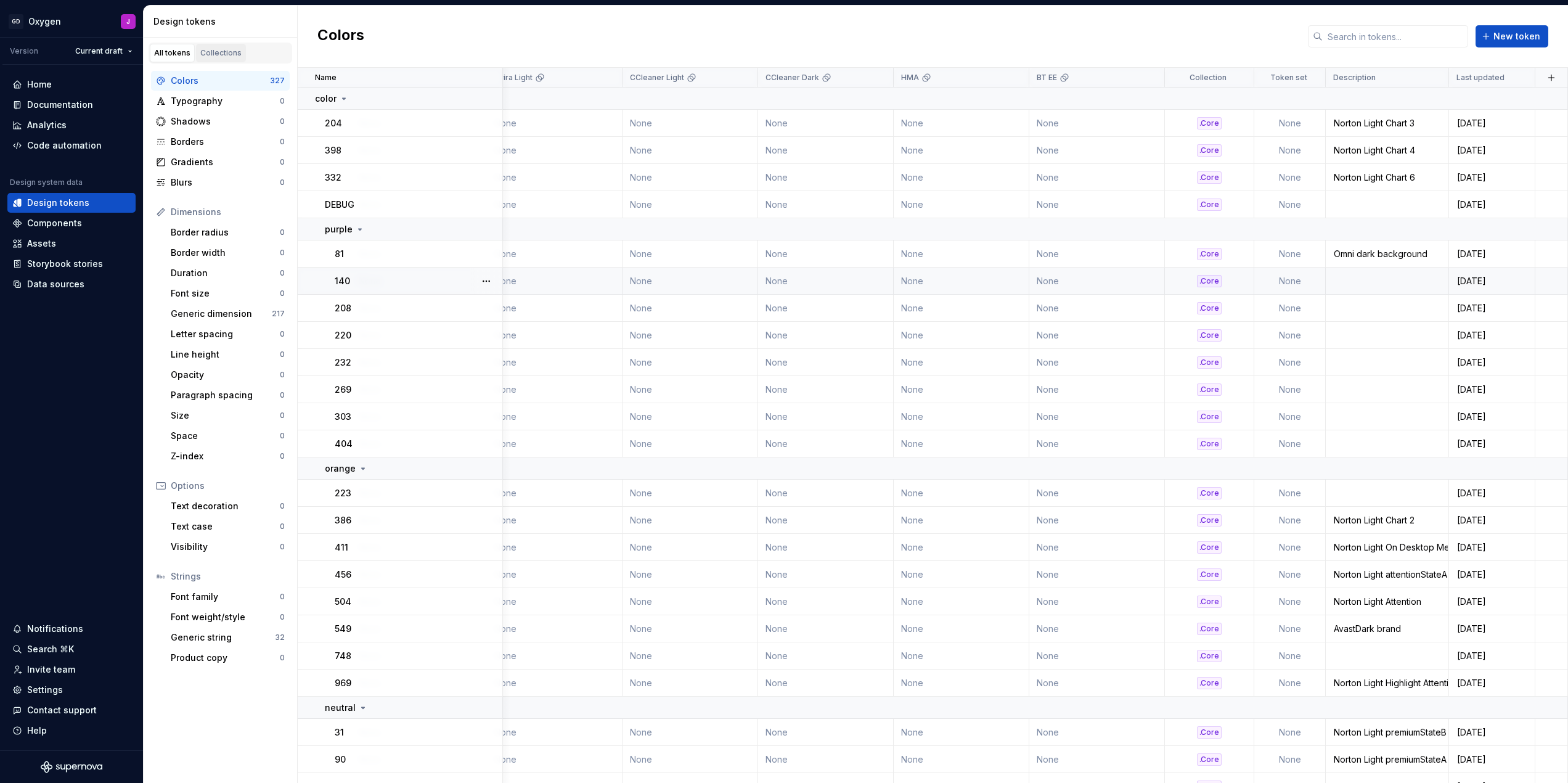
click at [206, 47] on link "Collections" at bounding box center [221, 53] width 50 height 19
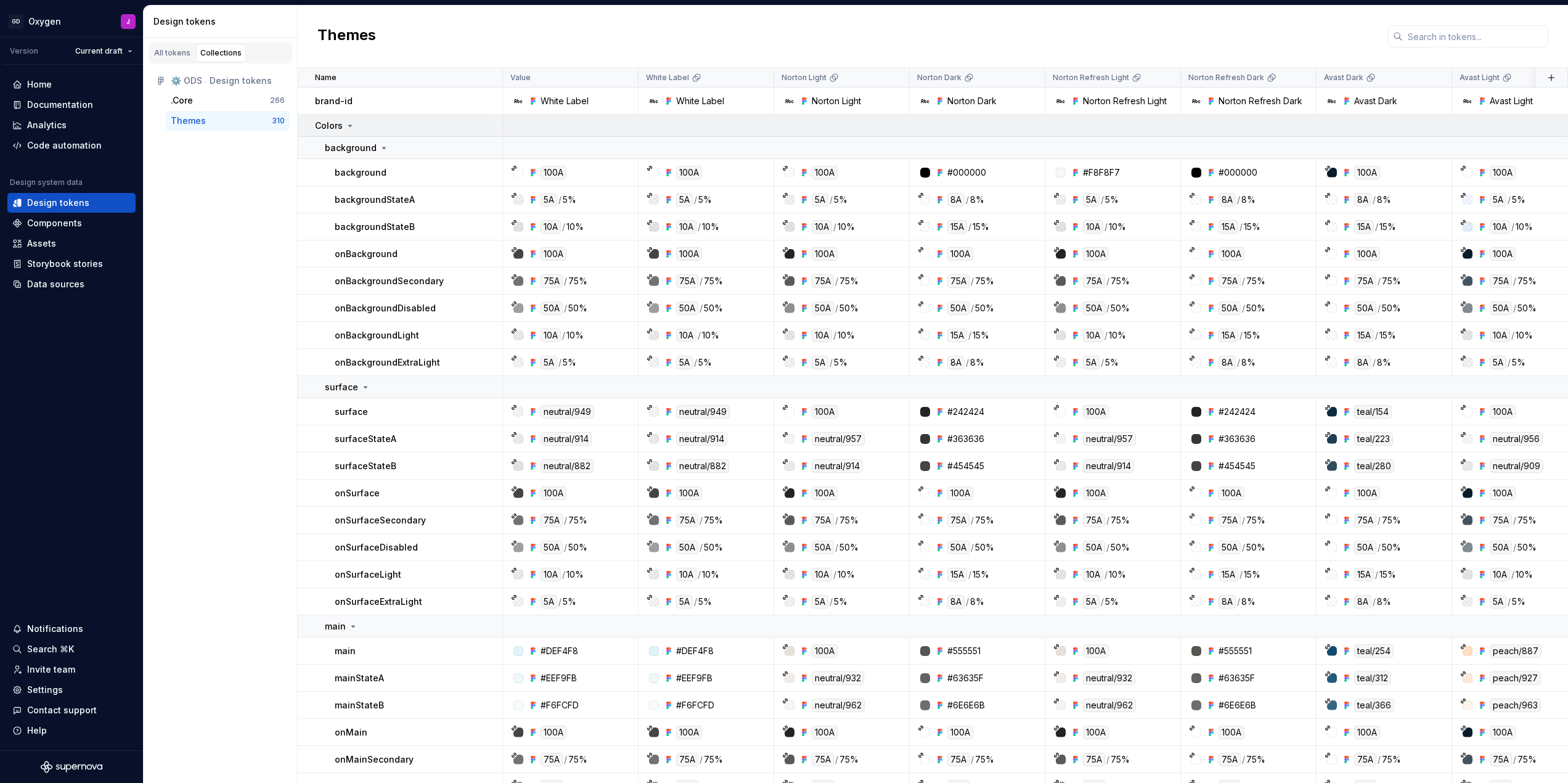
click at [351, 126] on icon at bounding box center [350, 125] width 10 height 10
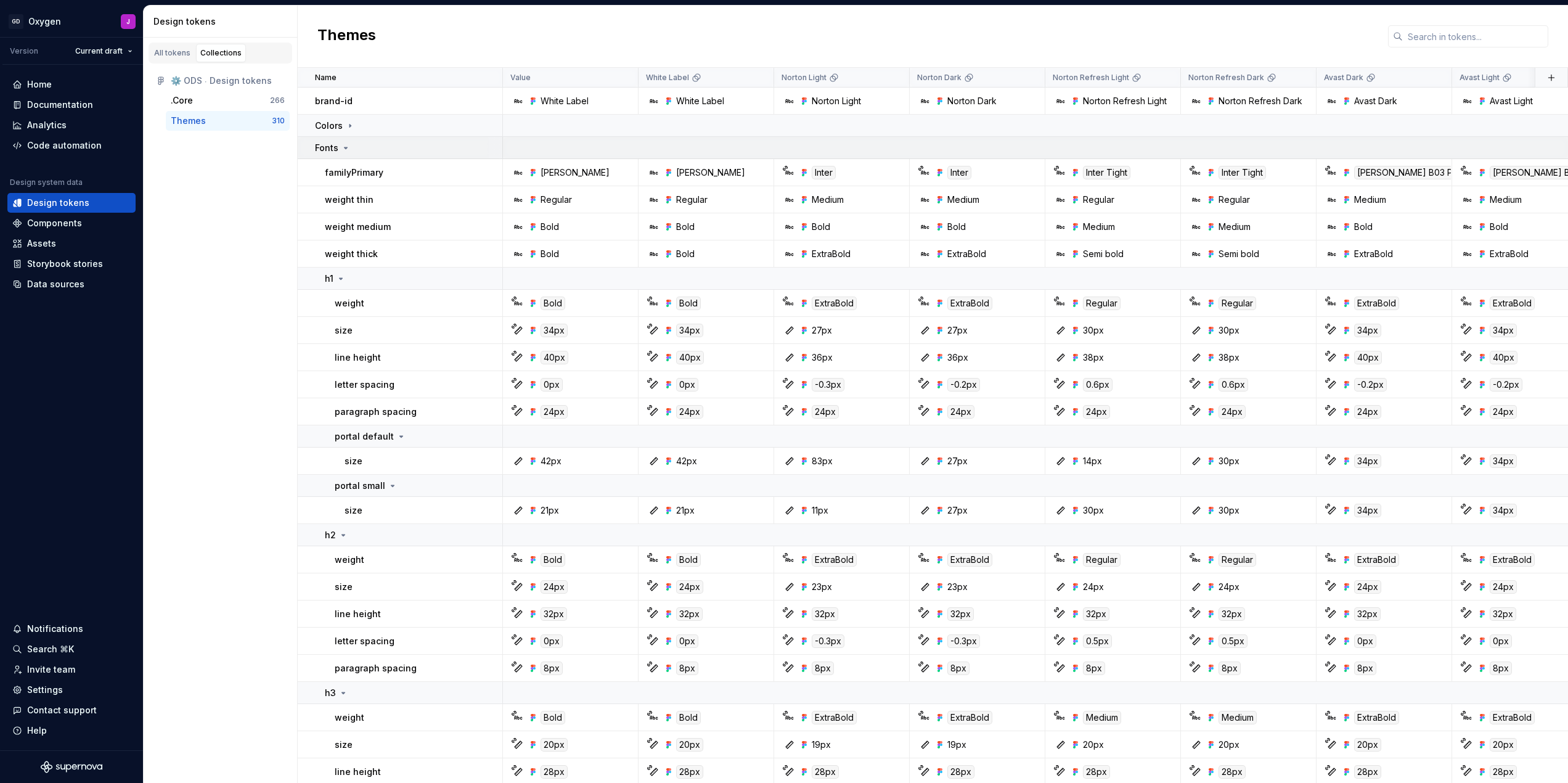
click at [346, 147] on icon at bounding box center [346, 148] width 10 height 10
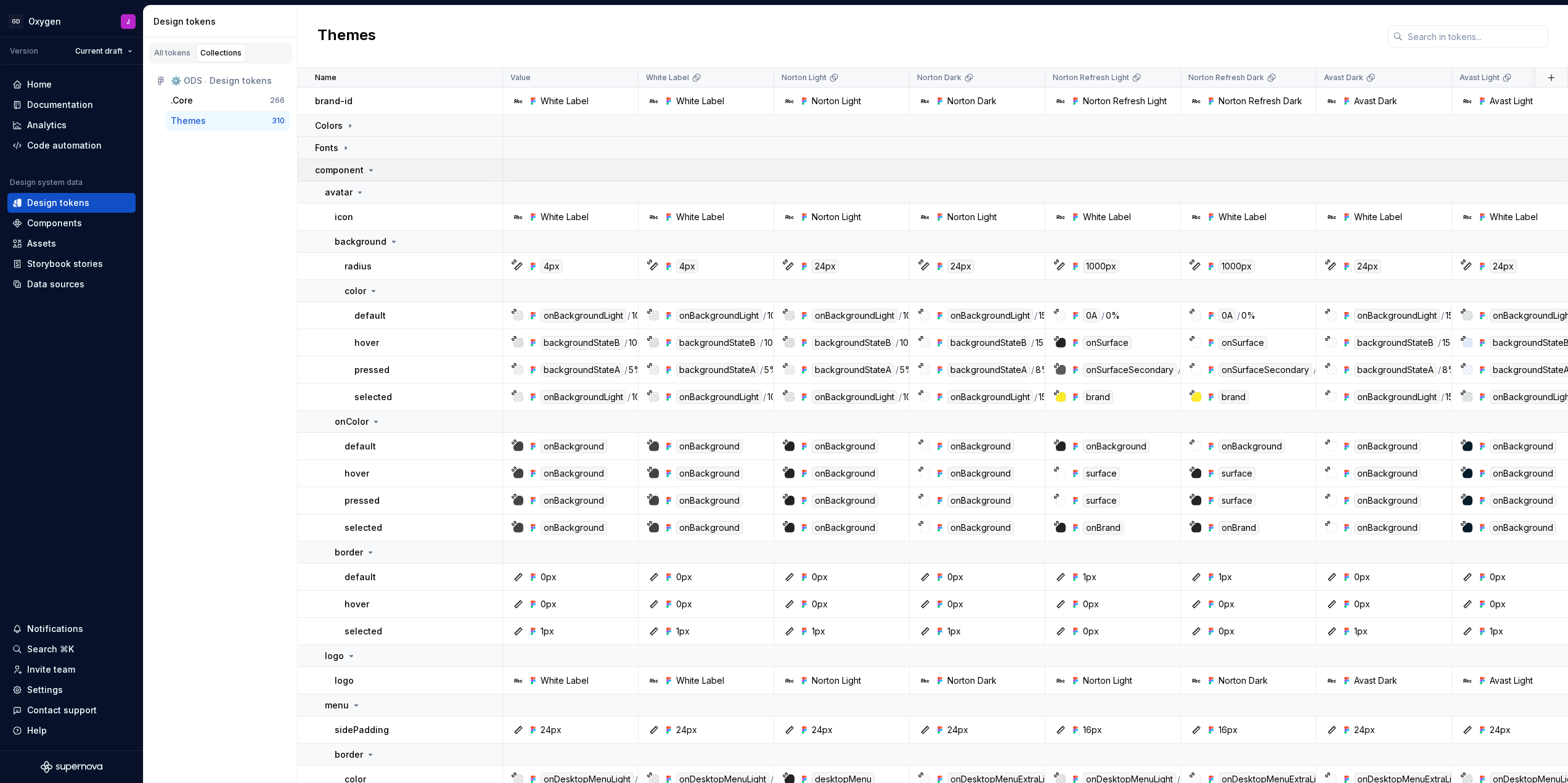
click at [368, 169] on icon at bounding box center [371, 170] width 10 height 10
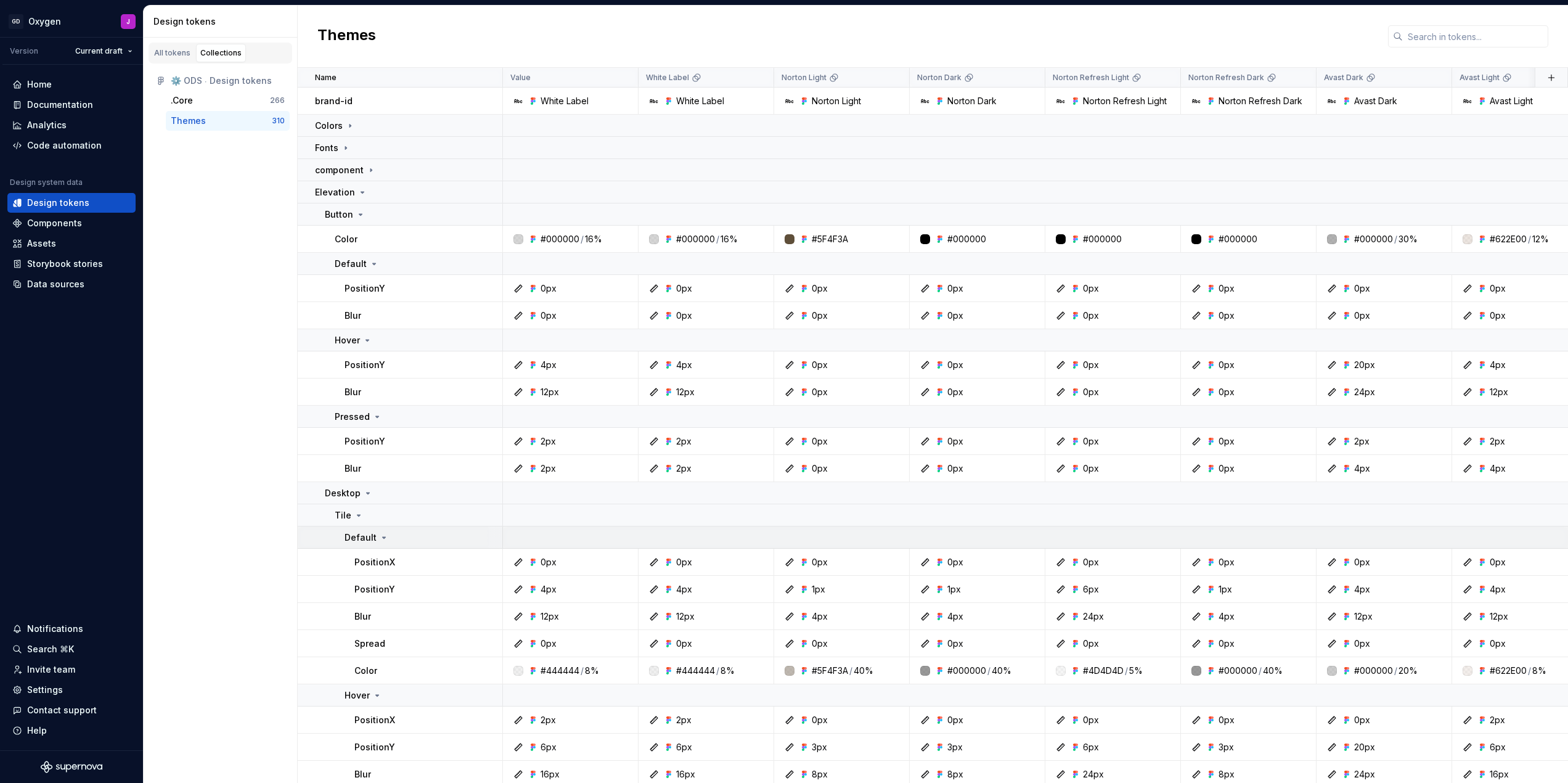
click at [383, 537] on icon at bounding box center [384, 538] width 3 height 2
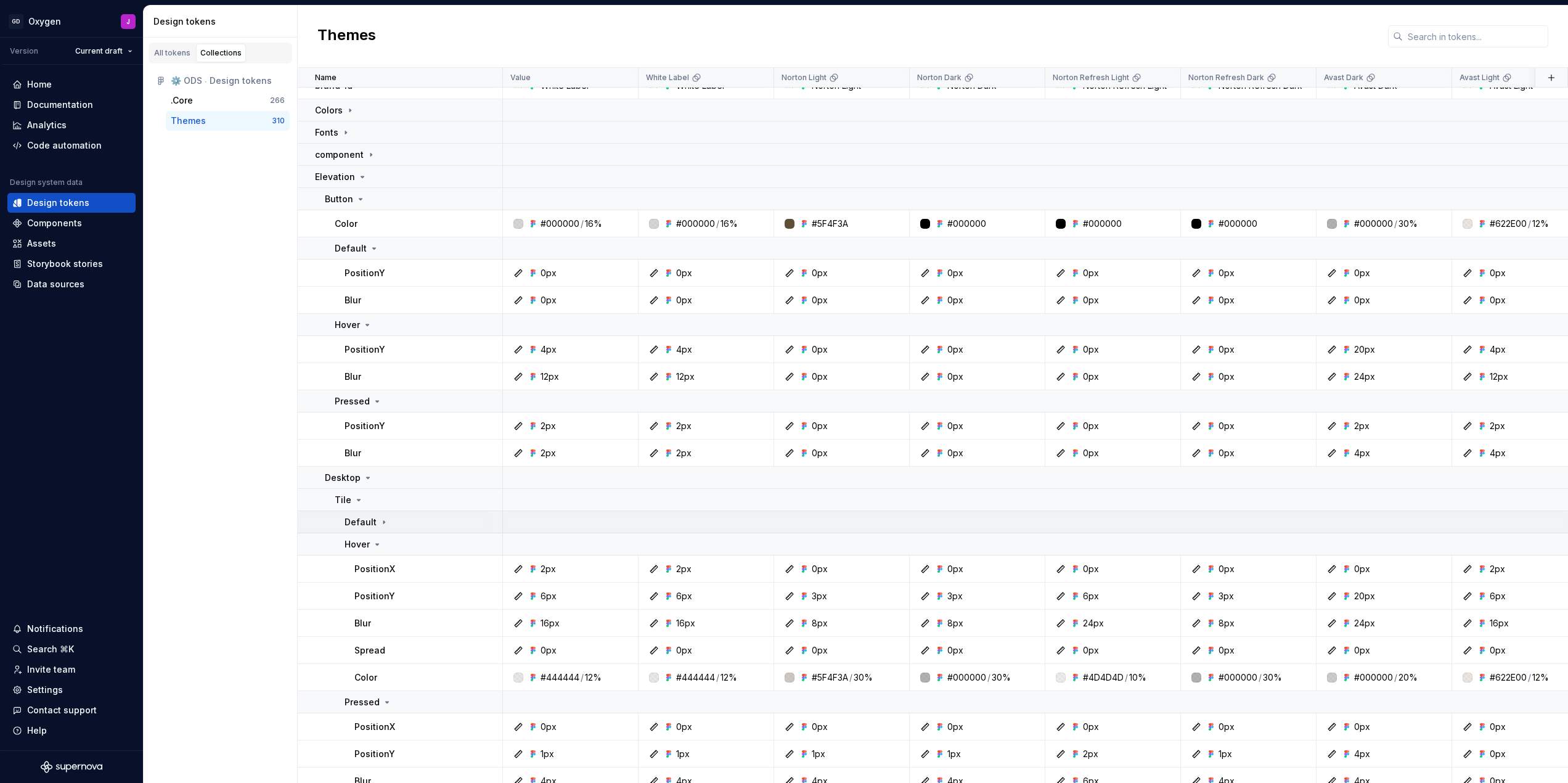
scroll to position [16, 0]
click at [378, 540] on icon at bounding box center [377, 543] width 10 height 10
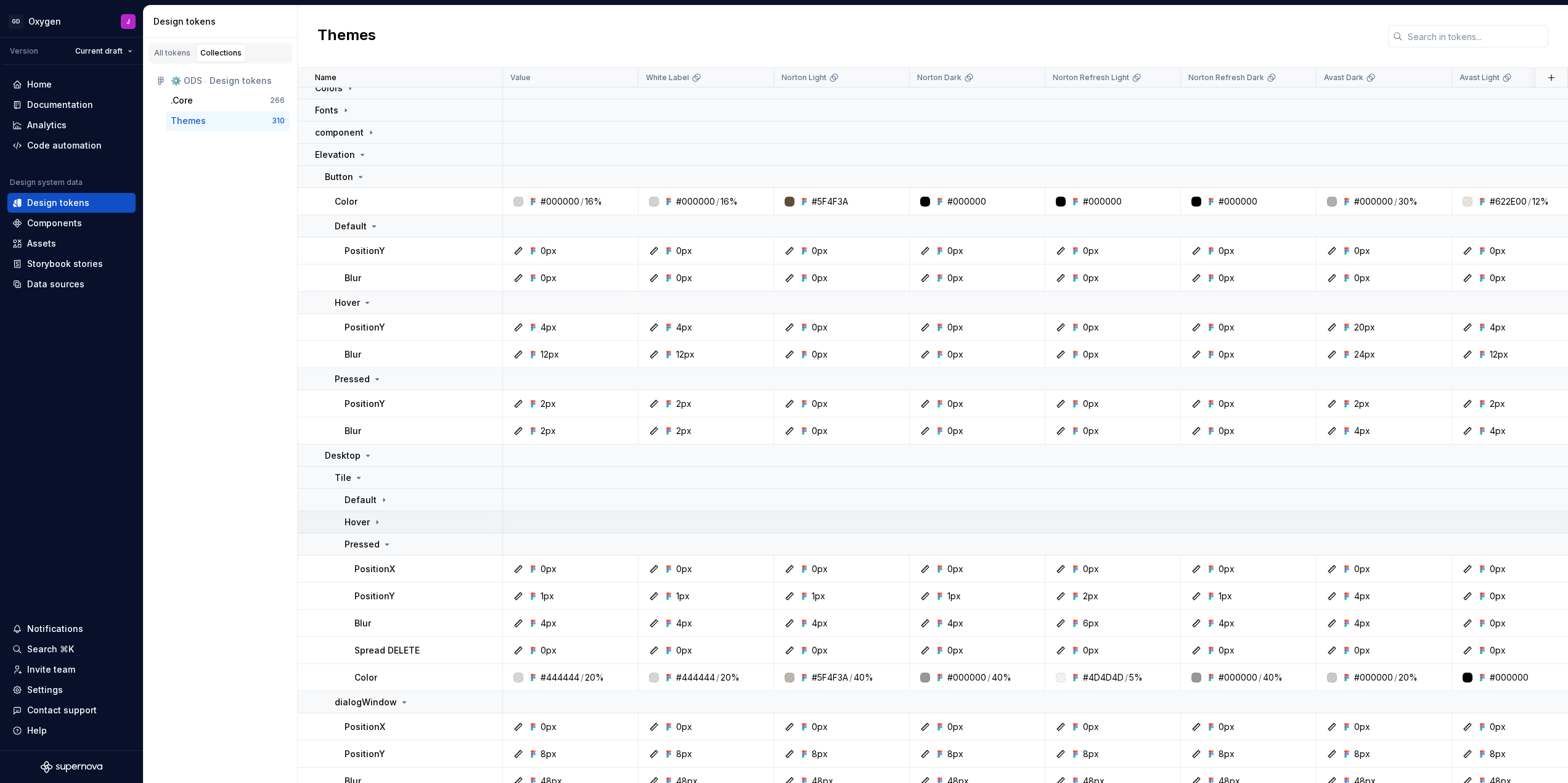
scroll to position [55, 0]
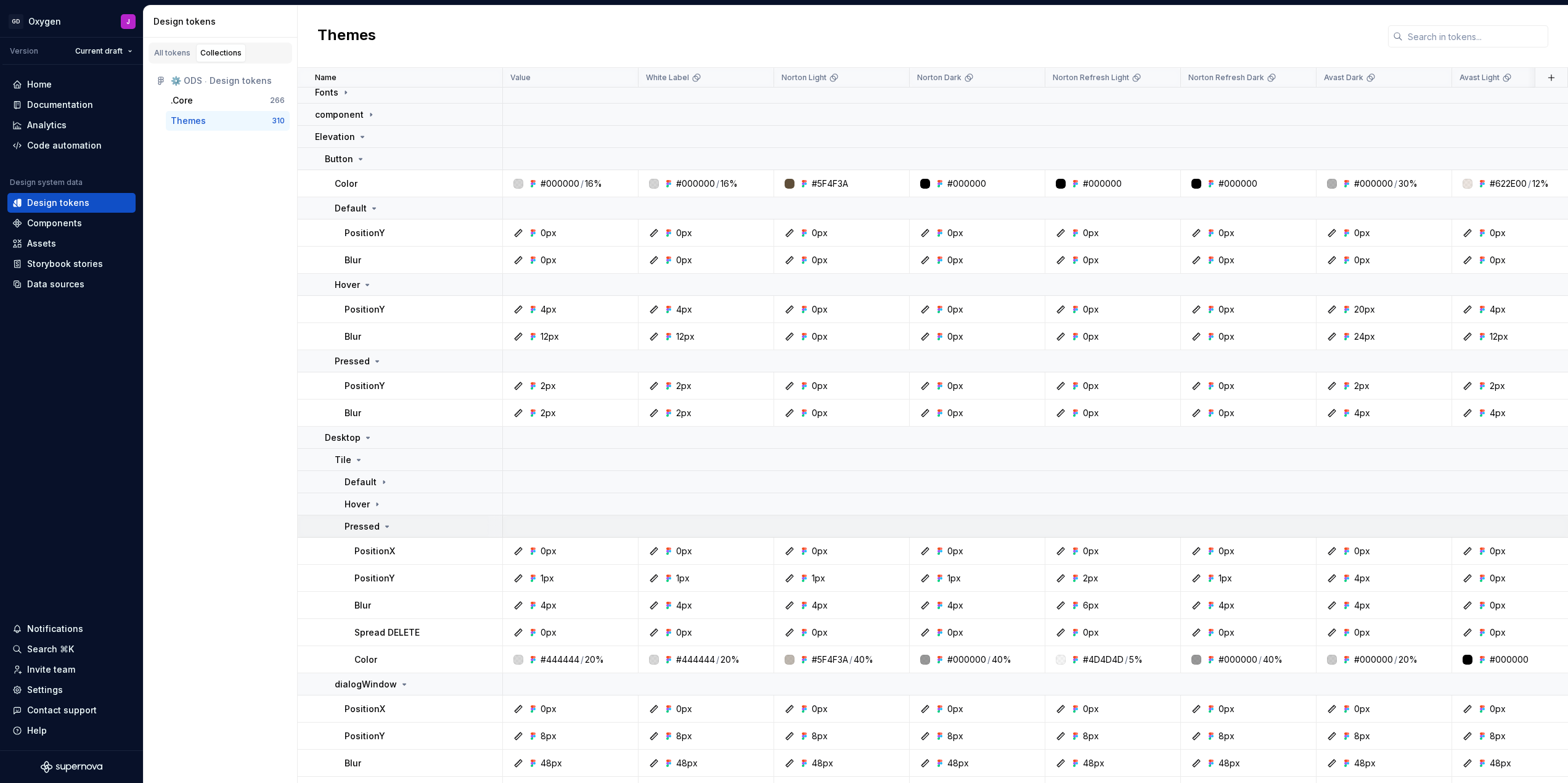
click at [383, 527] on icon at bounding box center [387, 527] width 10 height 10
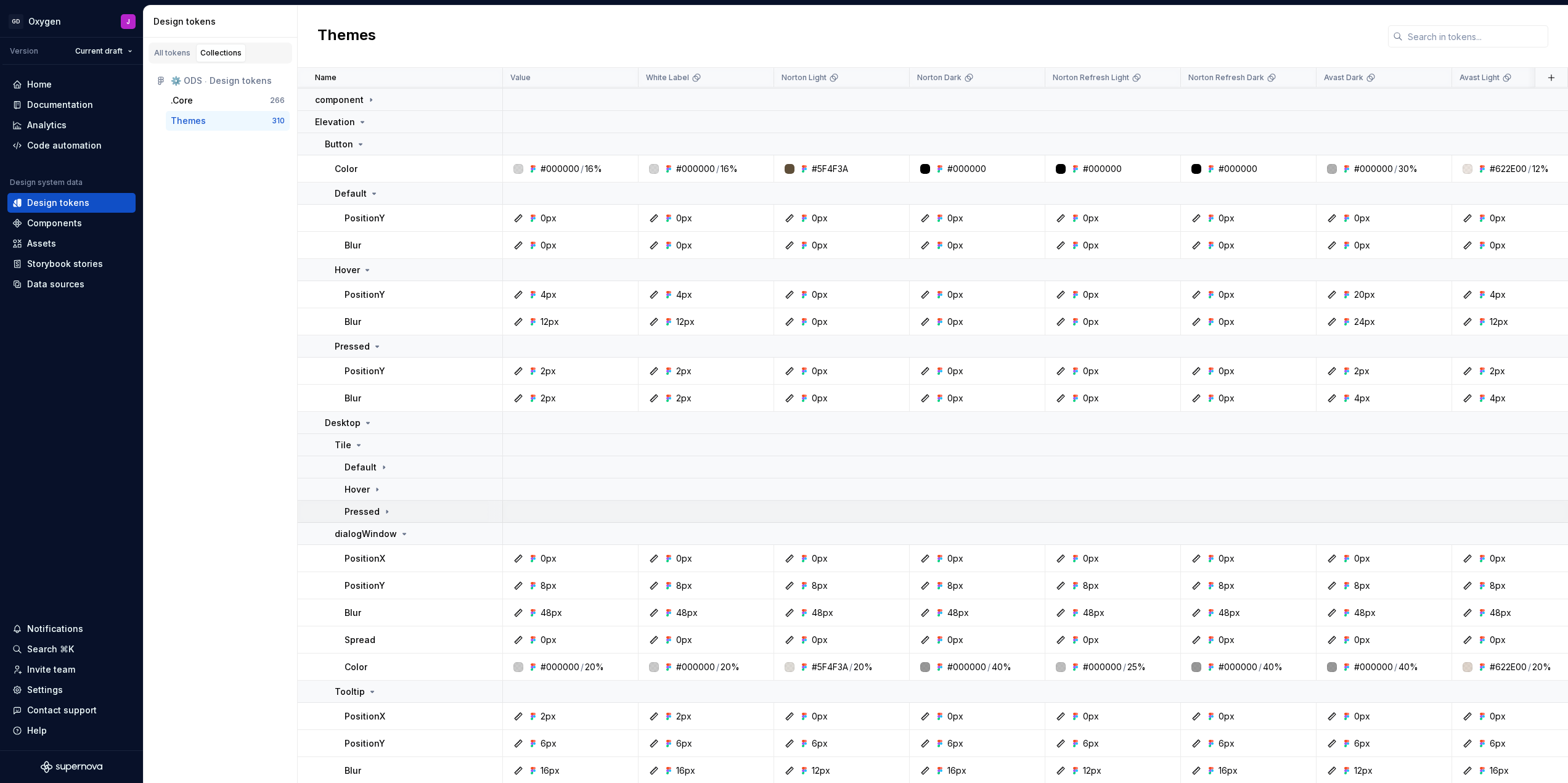
scroll to position [72, 0]
click at [401, 529] on icon at bounding box center [404, 532] width 10 height 10
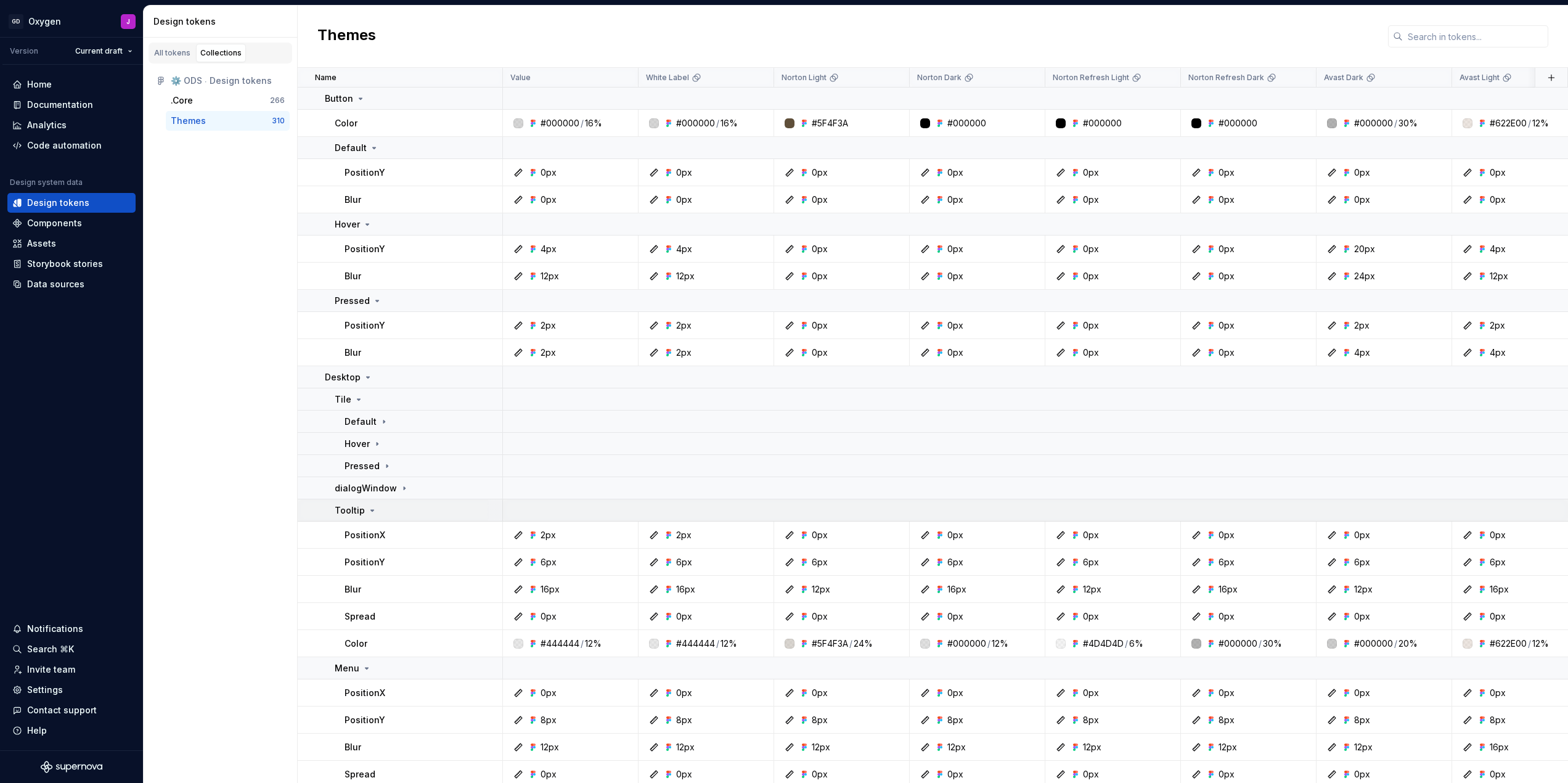
click at [368, 507] on icon at bounding box center [372, 510] width 10 height 10
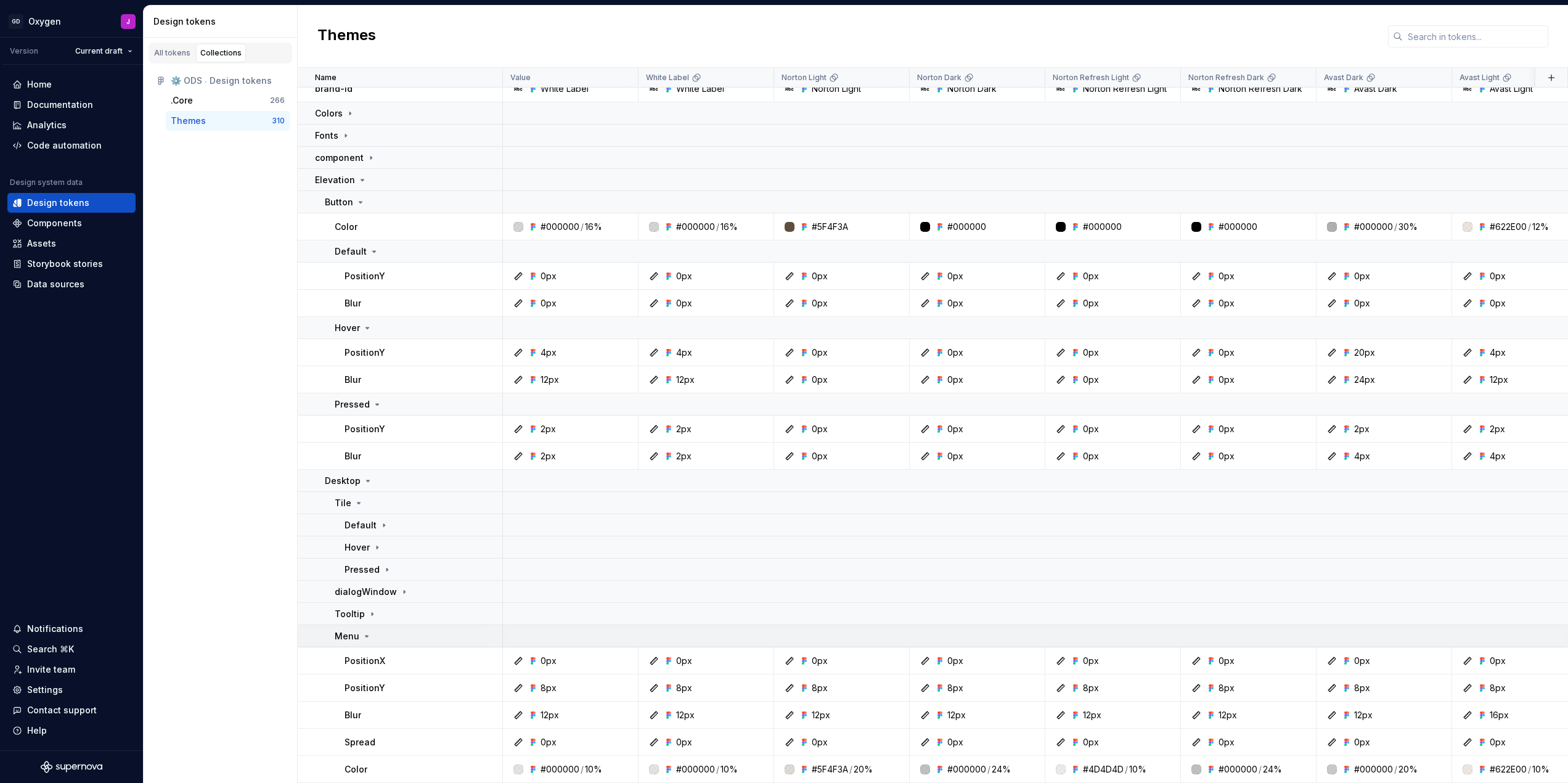
click at [365, 632] on icon at bounding box center [367, 636] width 10 height 10
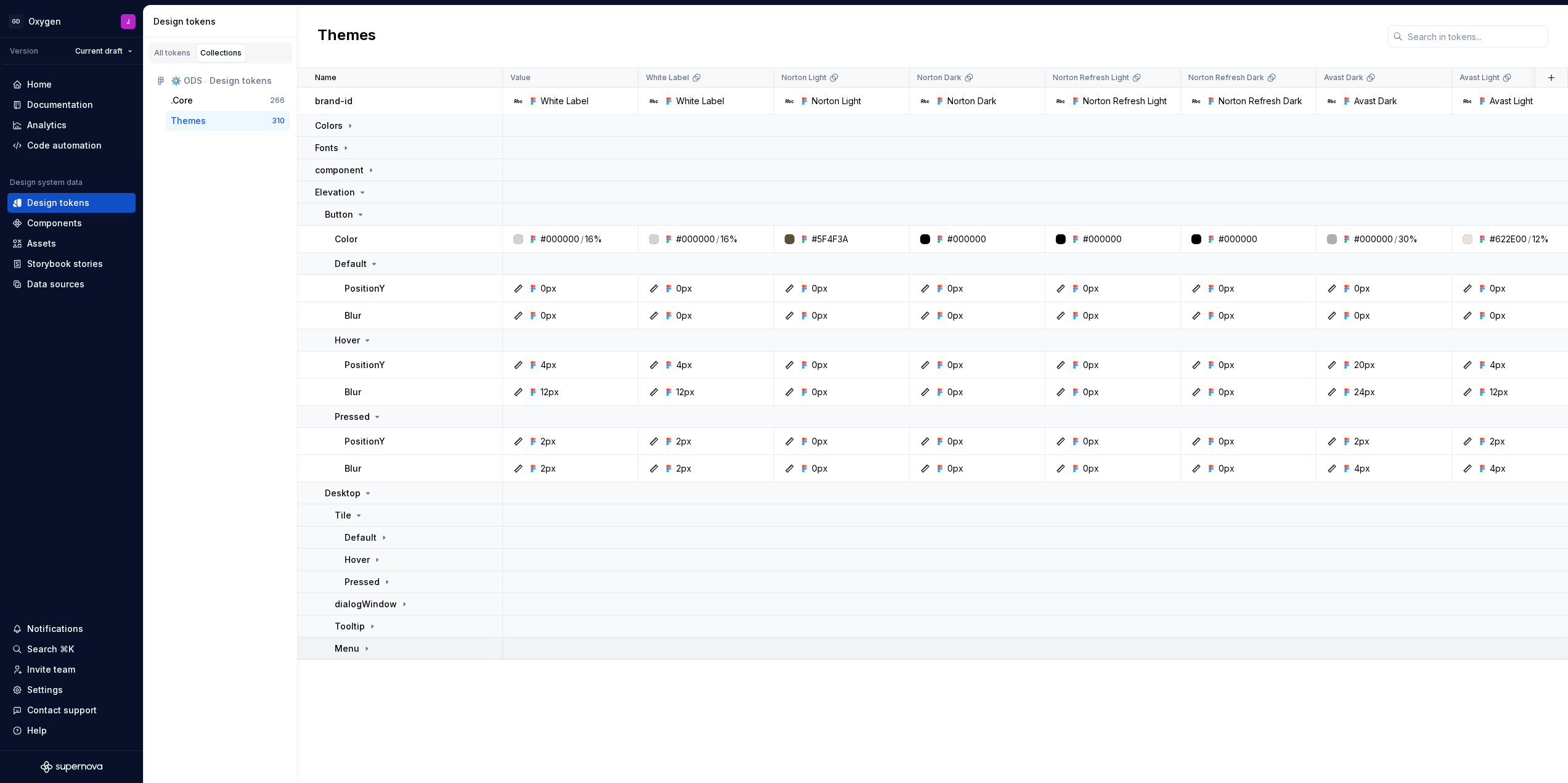
scroll to position [0, 0]
click at [375, 413] on icon at bounding box center [377, 417] width 10 height 10
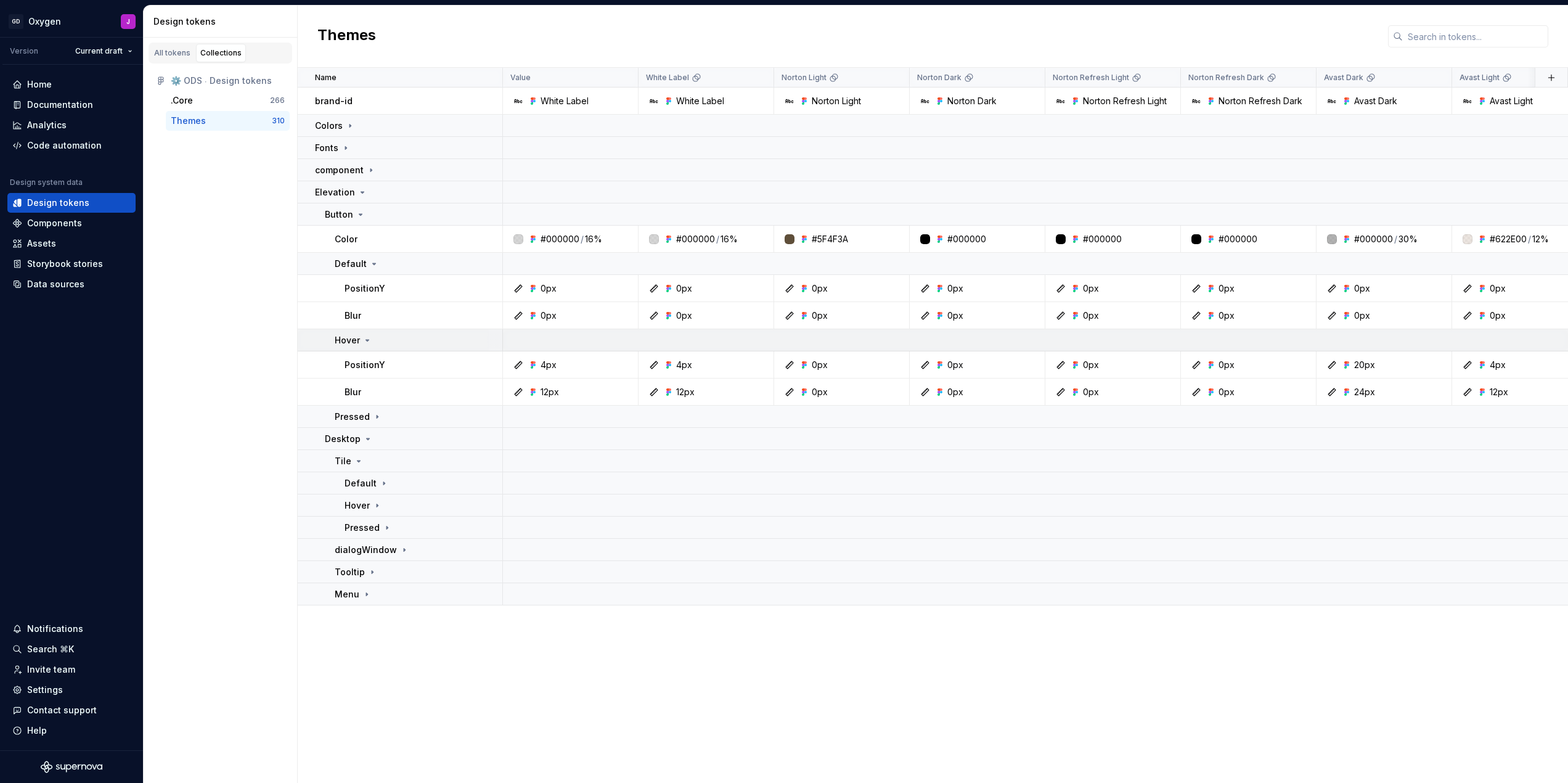
click at [365, 341] on icon at bounding box center [367, 340] width 10 height 10
click at [372, 262] on icon at bounding box center [374, 264] width 10 height 10
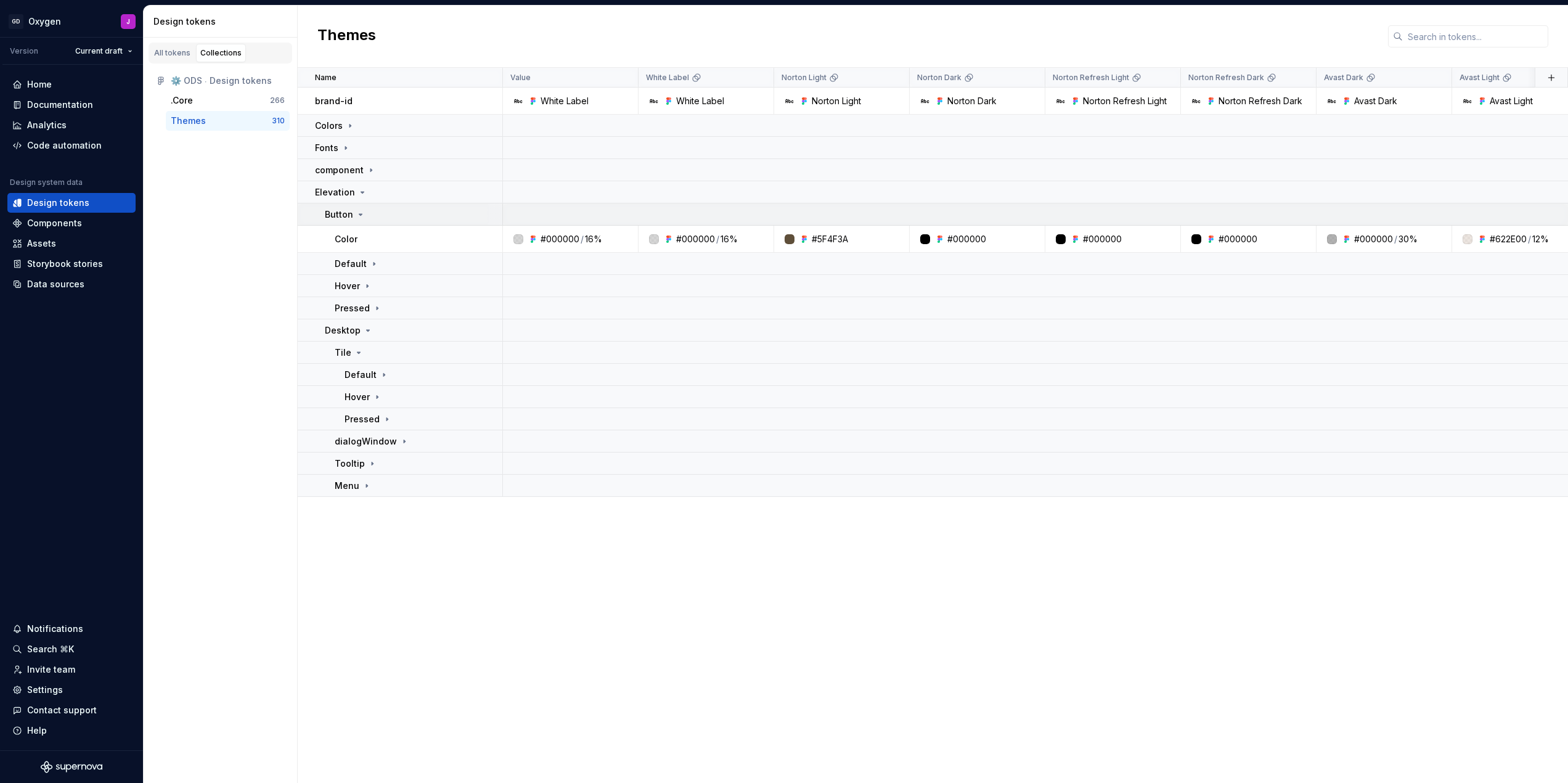
click at [358, 217] on icon at bounding box center [360, 215] width 10 height 10
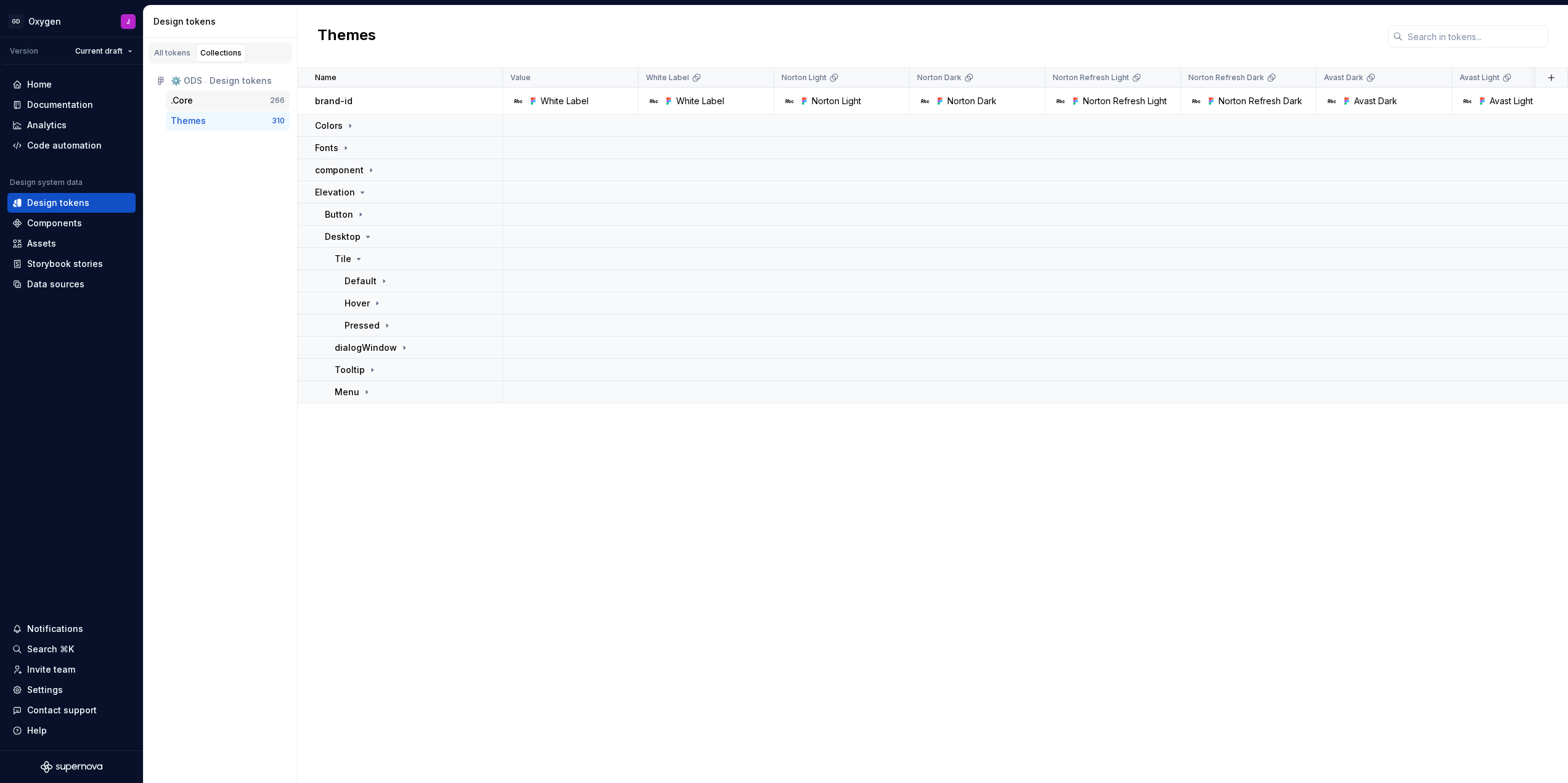
drag, startPoint x: 202, startPoint y: 99, endPoint x: 216, endPoint y: 98, distance: 14.0
click at [216, 98] on div ".Core" at bounding box center [221, 100] width 99 height 12
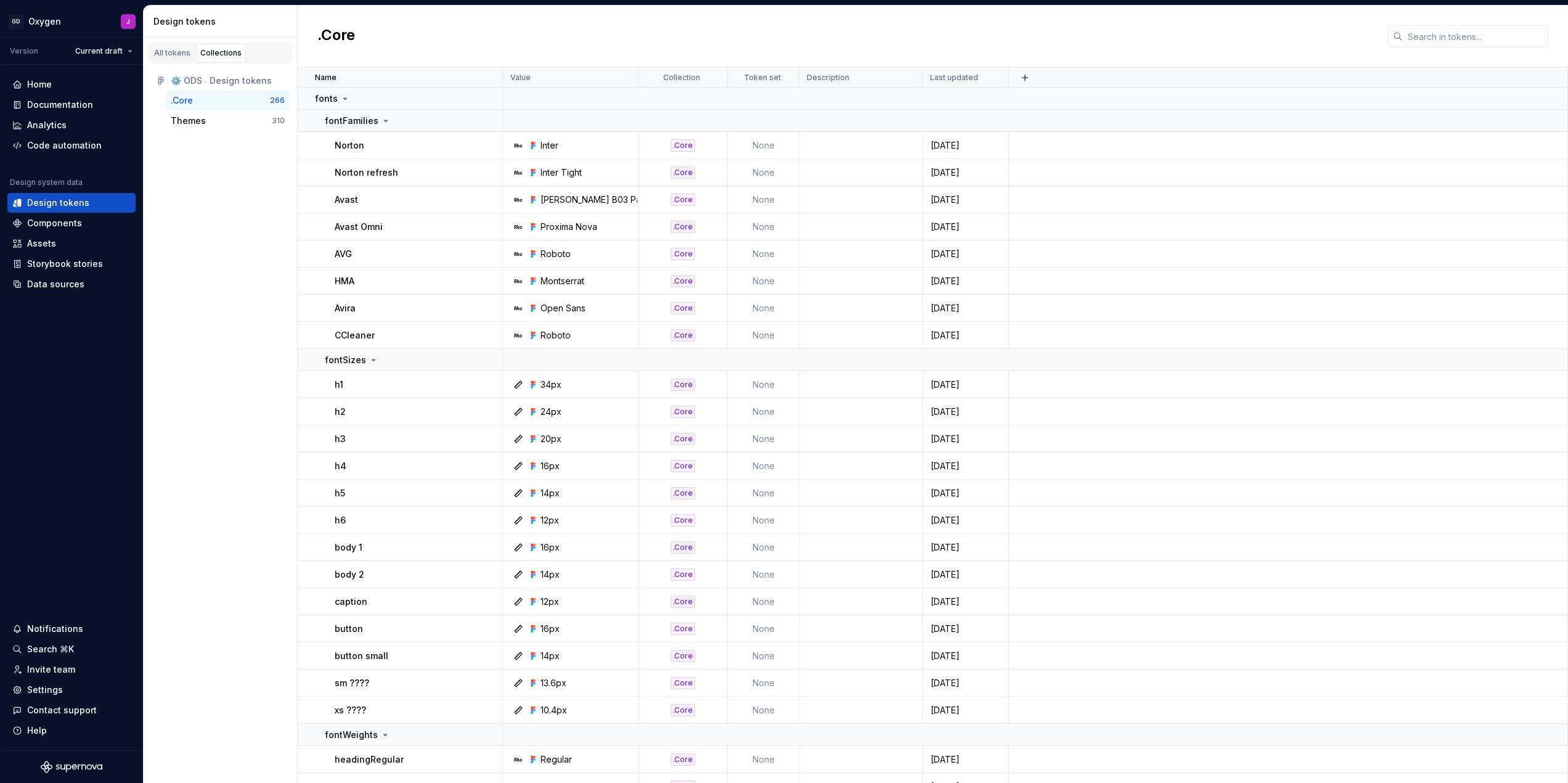
click at [216, 98] on div ".Core" at bounding box center [221, 100] width 99 height 12
click at [346, 98] on icon at bounding box center [345, 98] width 10 height 10
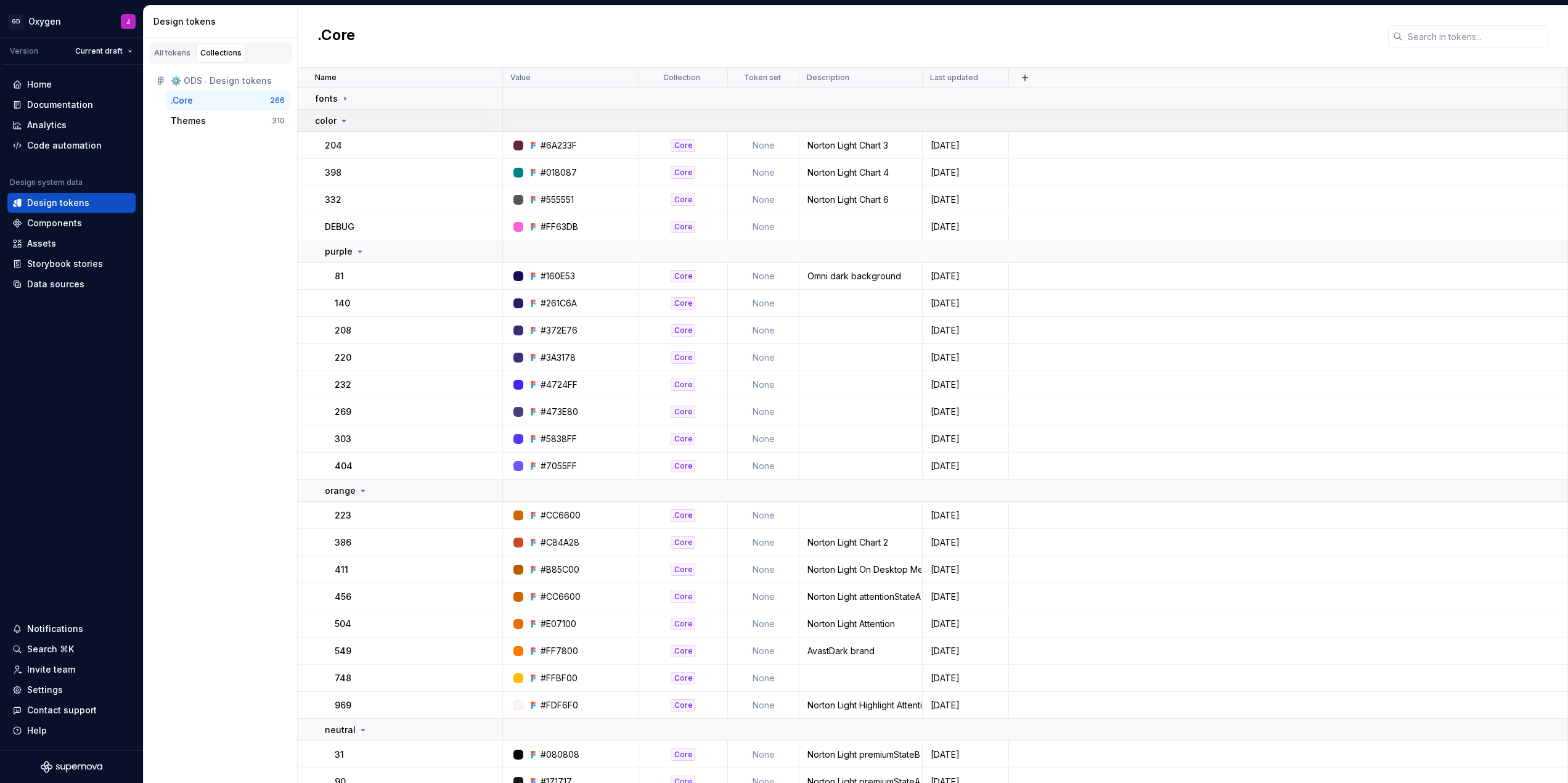
click at [343, 120] on icon at bounding box center [344, 120] width 10 height 10
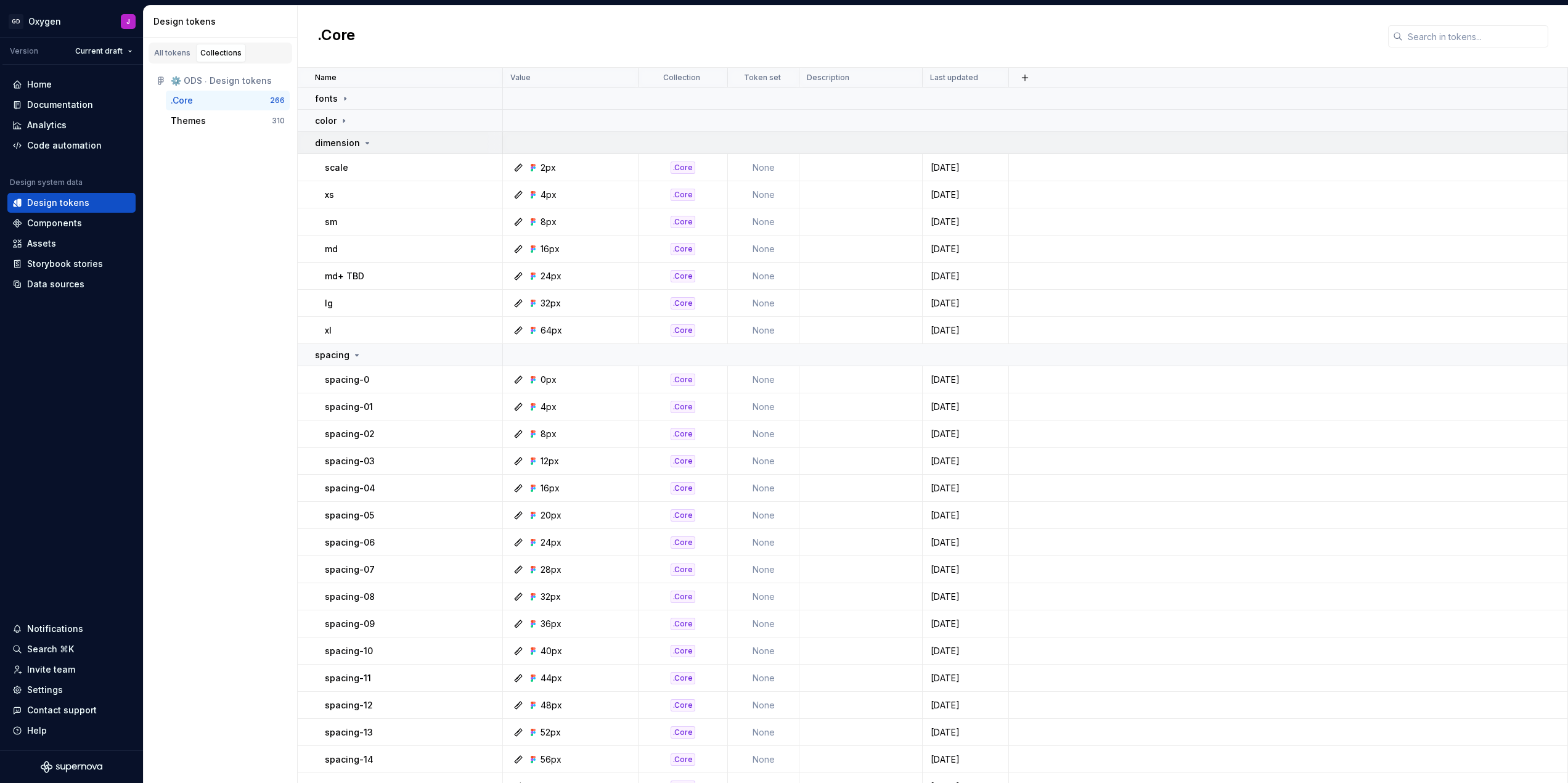
click at [364, 140] on icon at bounding box center [367, 143] width 10 height 10
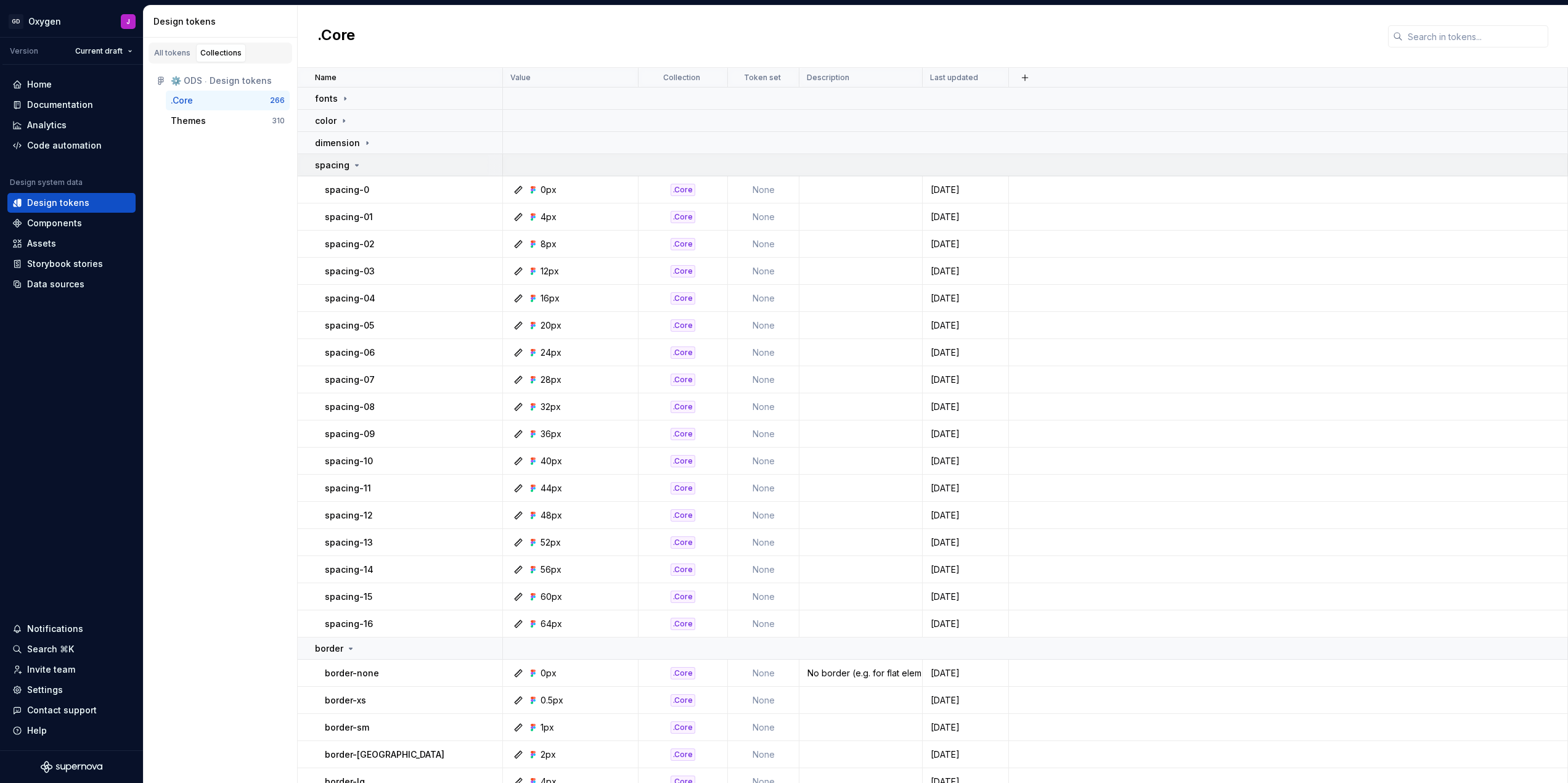
click at [356, 160] on div "spacing" at bounding box center [338, 164] width 47 height 12
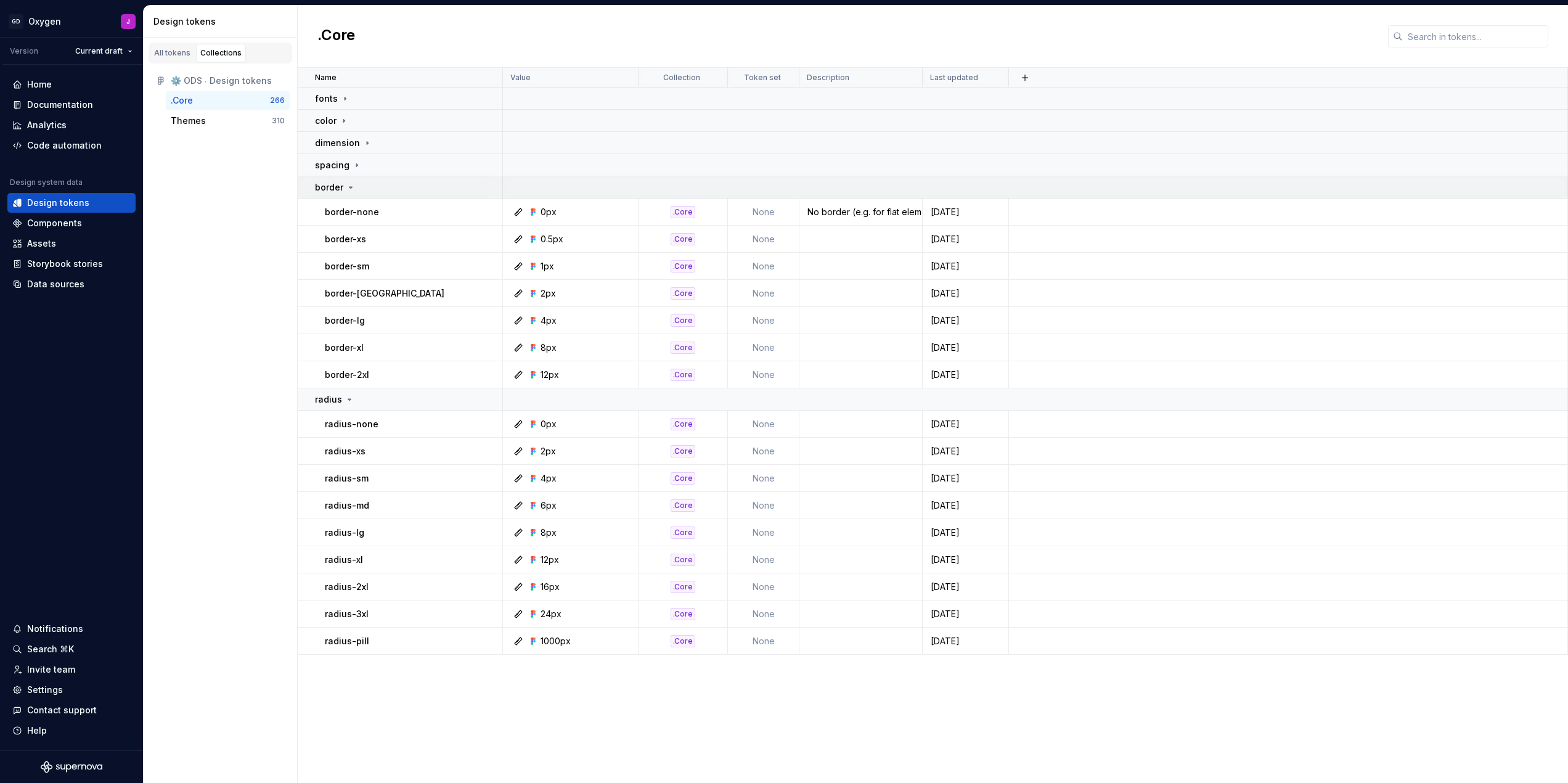
click at [349, 190] on icon at bounding box center [351, 187] width 10 height 10
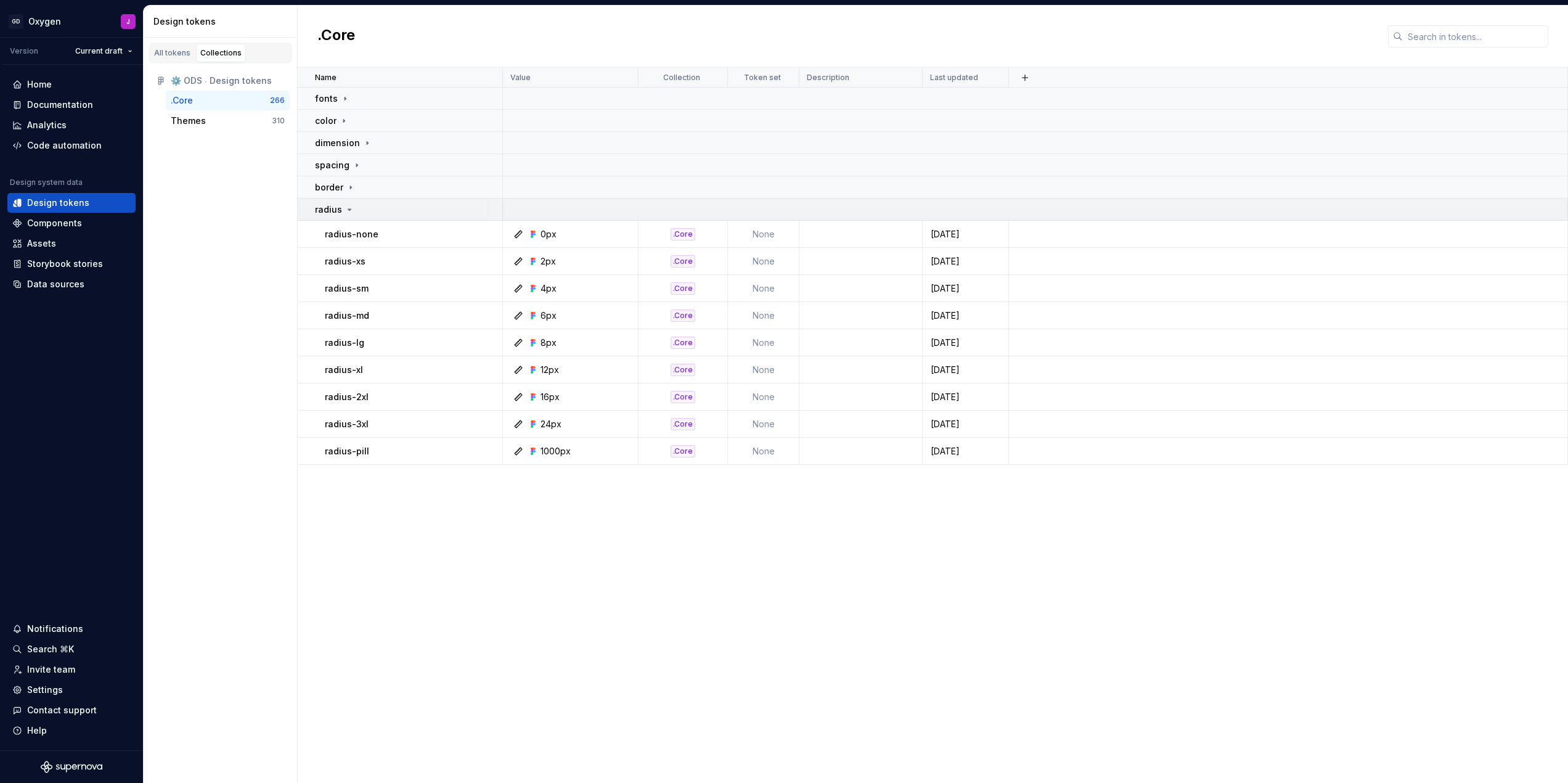
click at [348, 204] on icon at bounding box center [349, 209] width 10 height 10
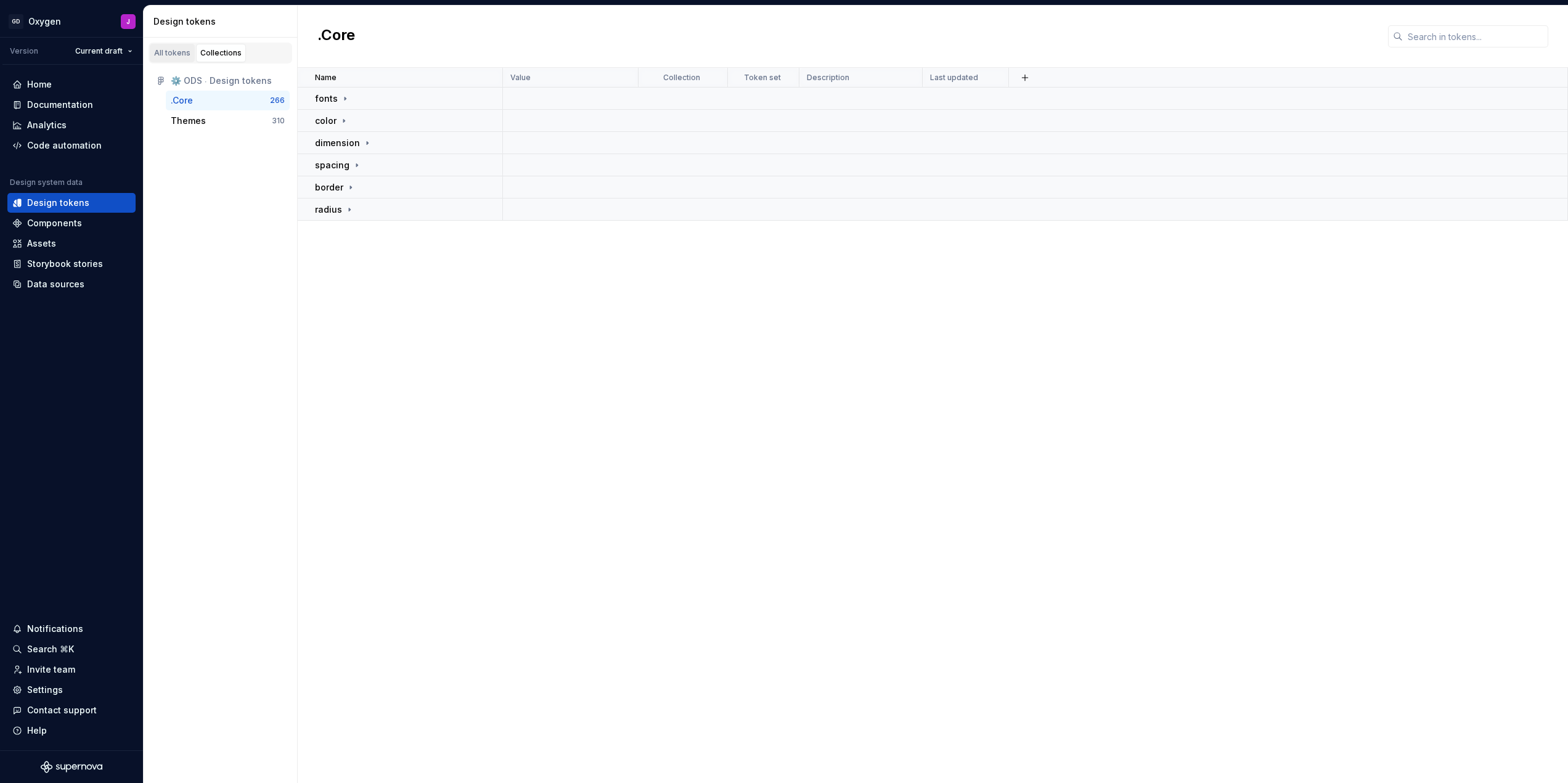
click at [177, 54] on div "All tokens" at bounding box center [172, 53] width 37 height 10
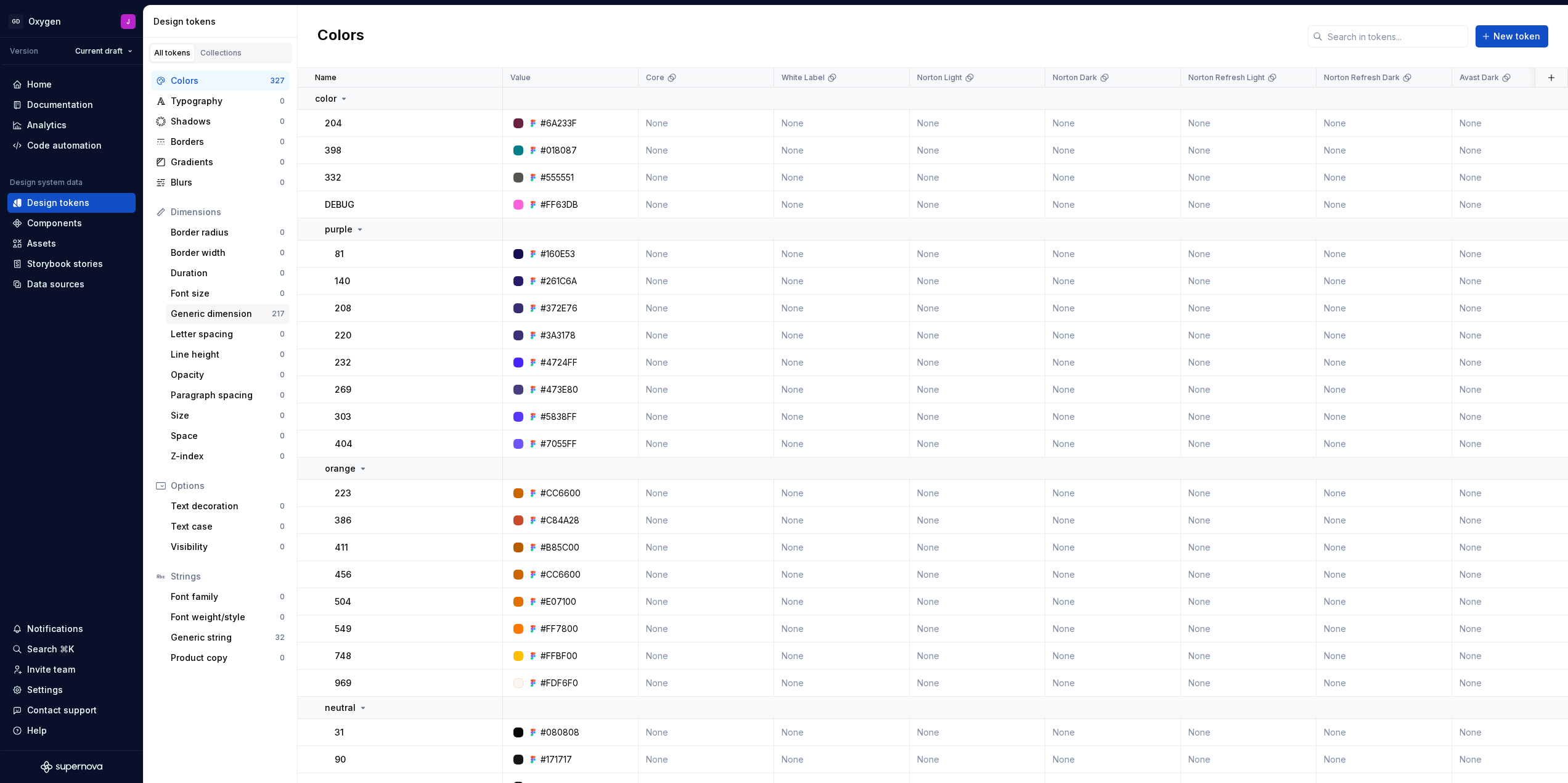
click at [216, 308] on div "Generic dimension" at bounding box center [221, 313] width 101 height 12
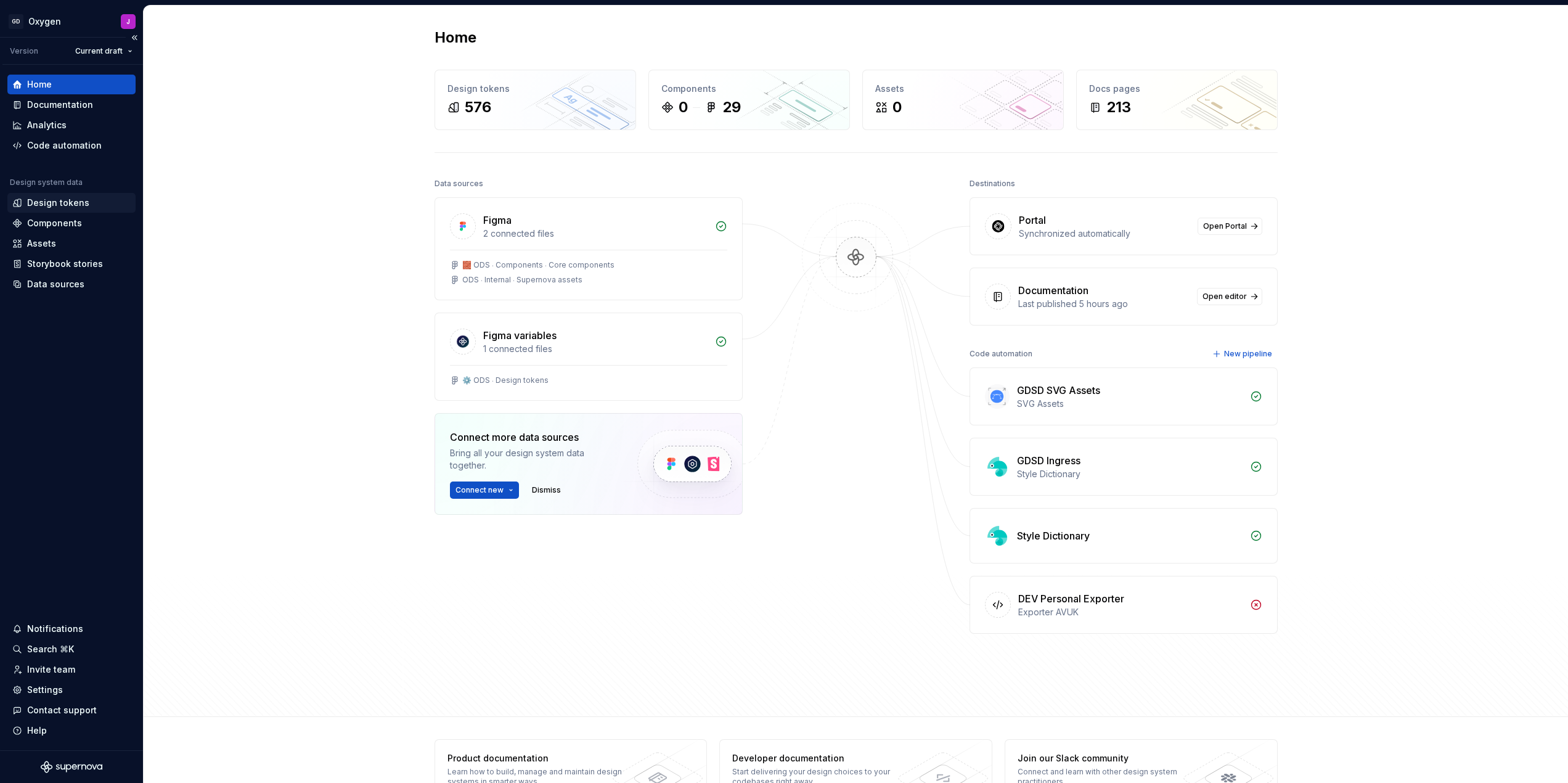
click at [66, 203] on div "Design tokens" at bounding box center [58, 203] width 63 height 12
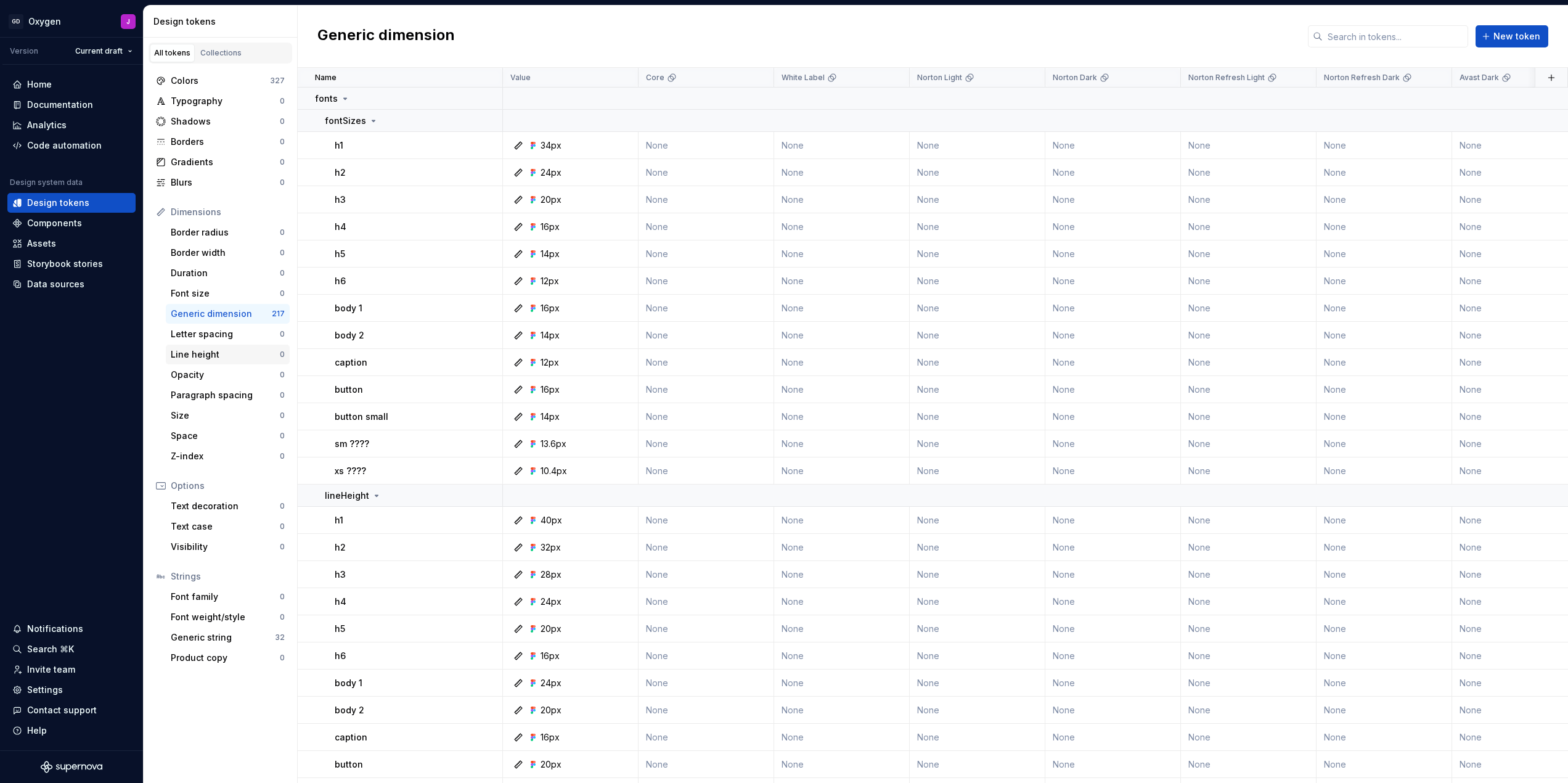
click at [207, 360] on div "Line height" at bounding box center [225, 354] width 109 height 12
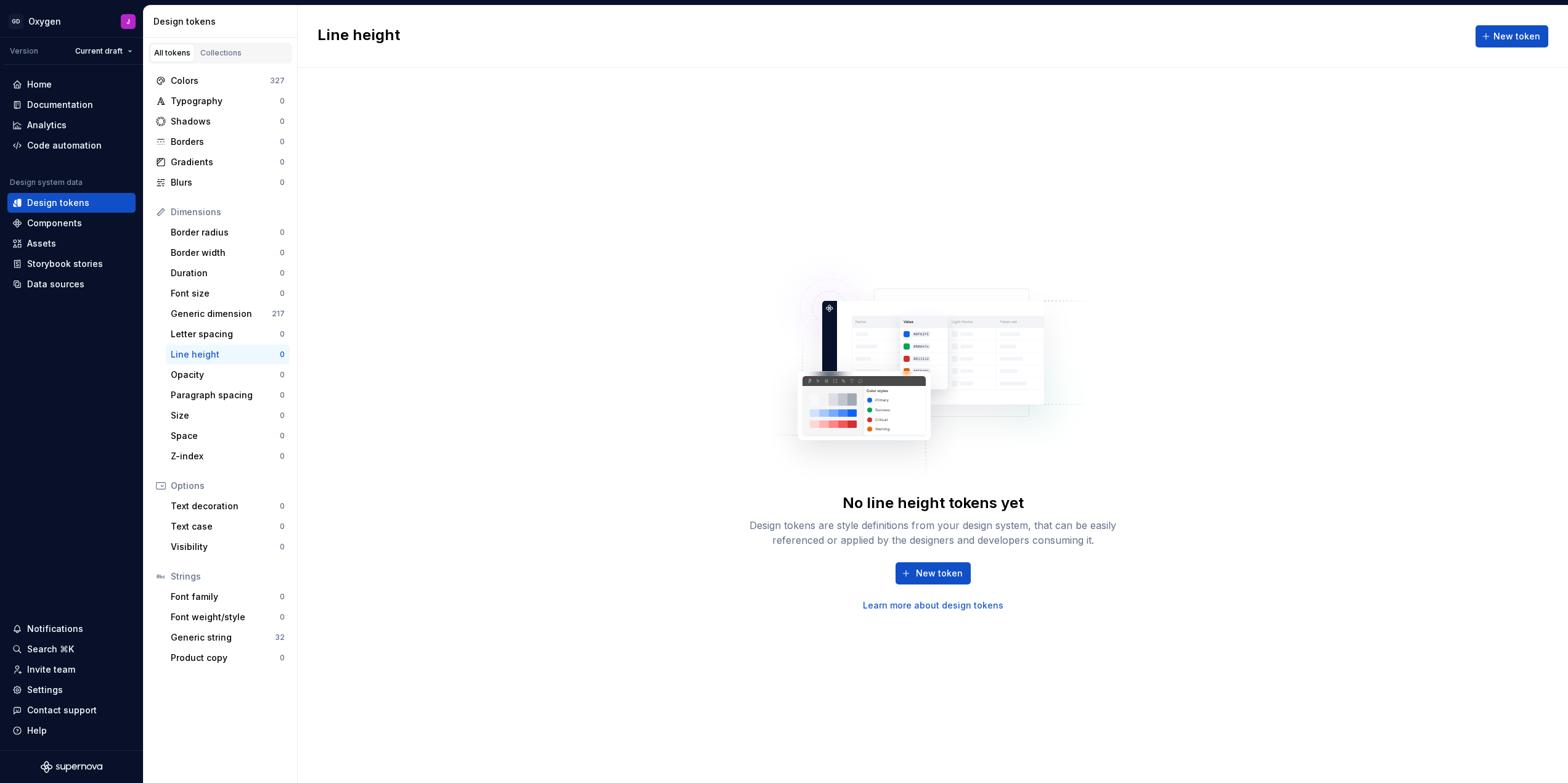
click at [896, 603] on link "Learn more about design tokens" at bounding box center [933, 605] width 141 height 12
